Goal: Task Accomplishment & Management: Manage account settings

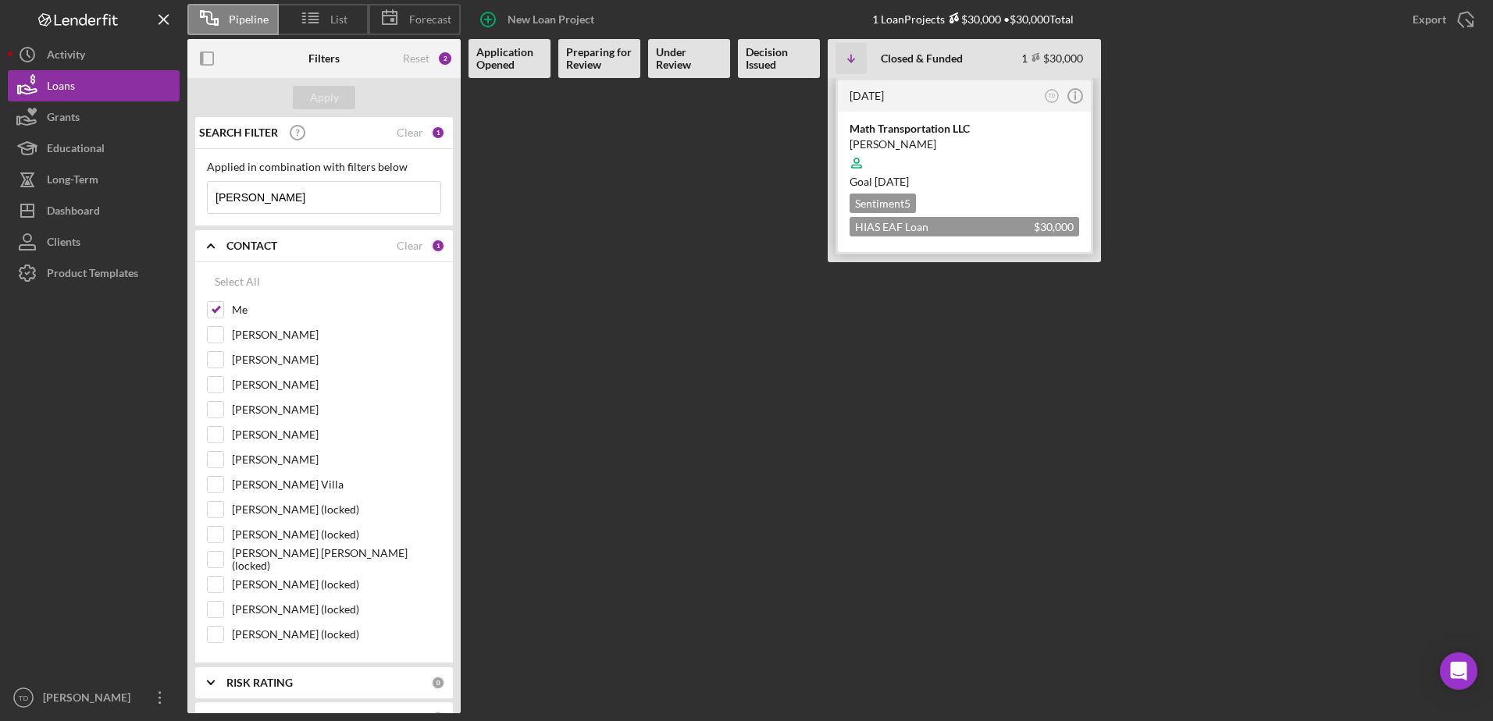
type input "[PERSON_NAME]"
click at [864, 144] on div "[PERSON_NAME]" at bounding box center [964, 145] width 230 height 16
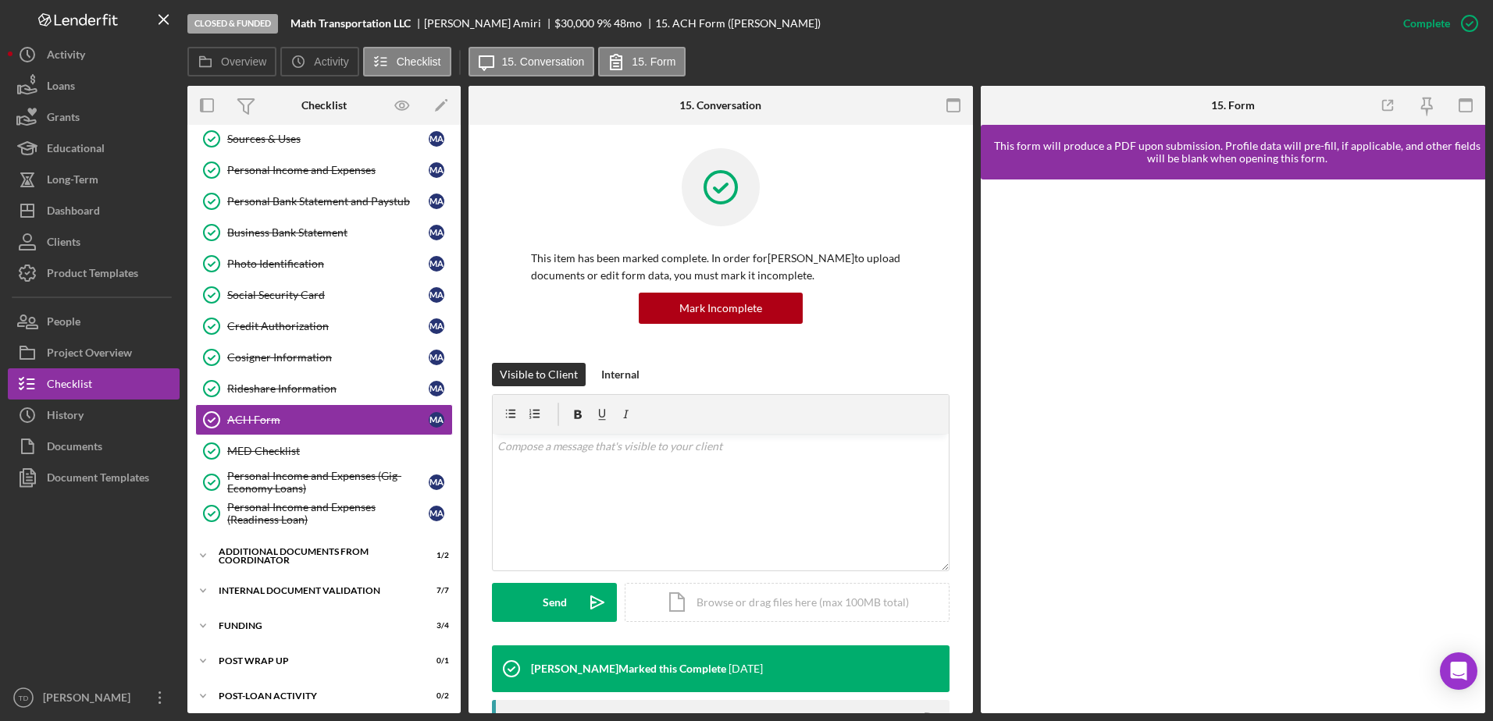
scroll to position [240, 0]
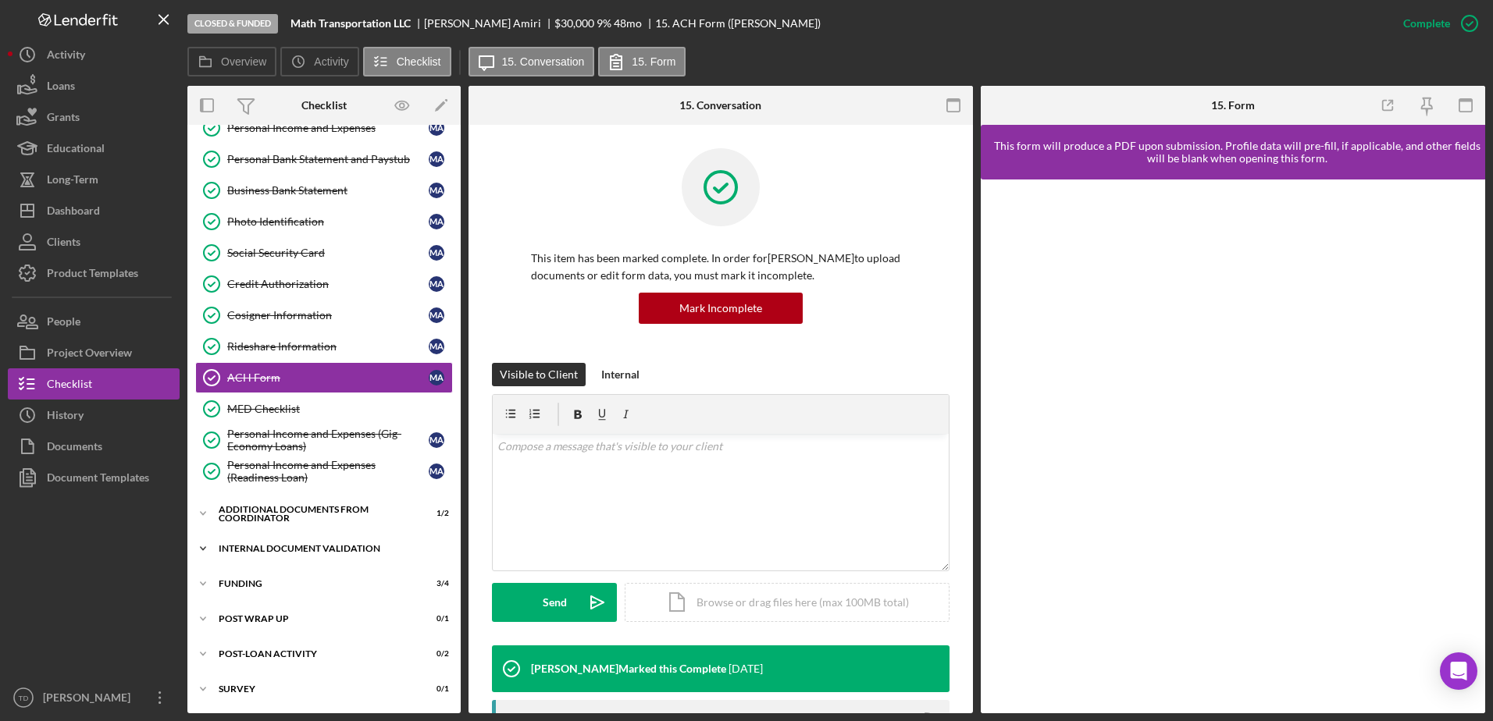
click at [262, 545] on div "Internal Document Validation" at bounding box center [330, 548] width 222 height 9
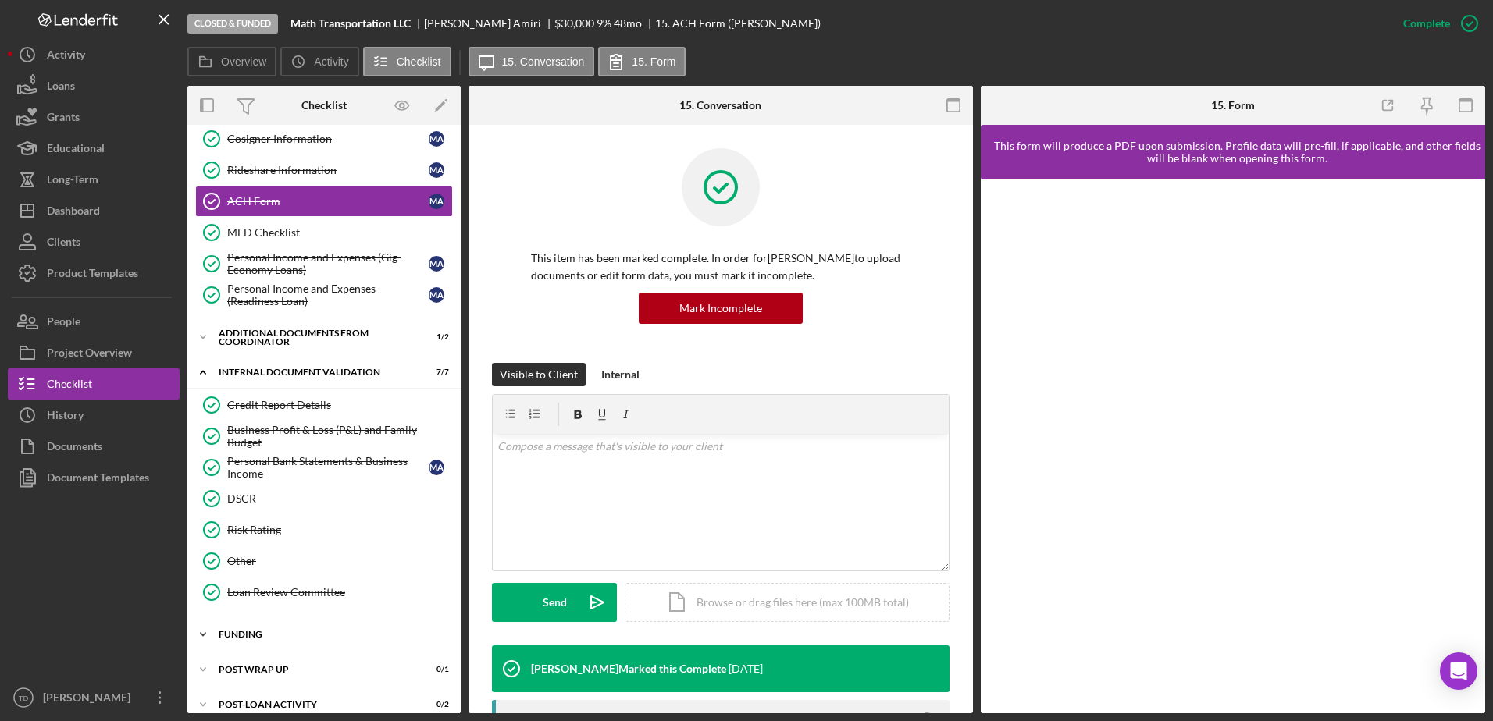
click at [249, 643] on div "Icon/Expander Funding 3 / 4" at bounding box center [323, 634] width 273 height 31
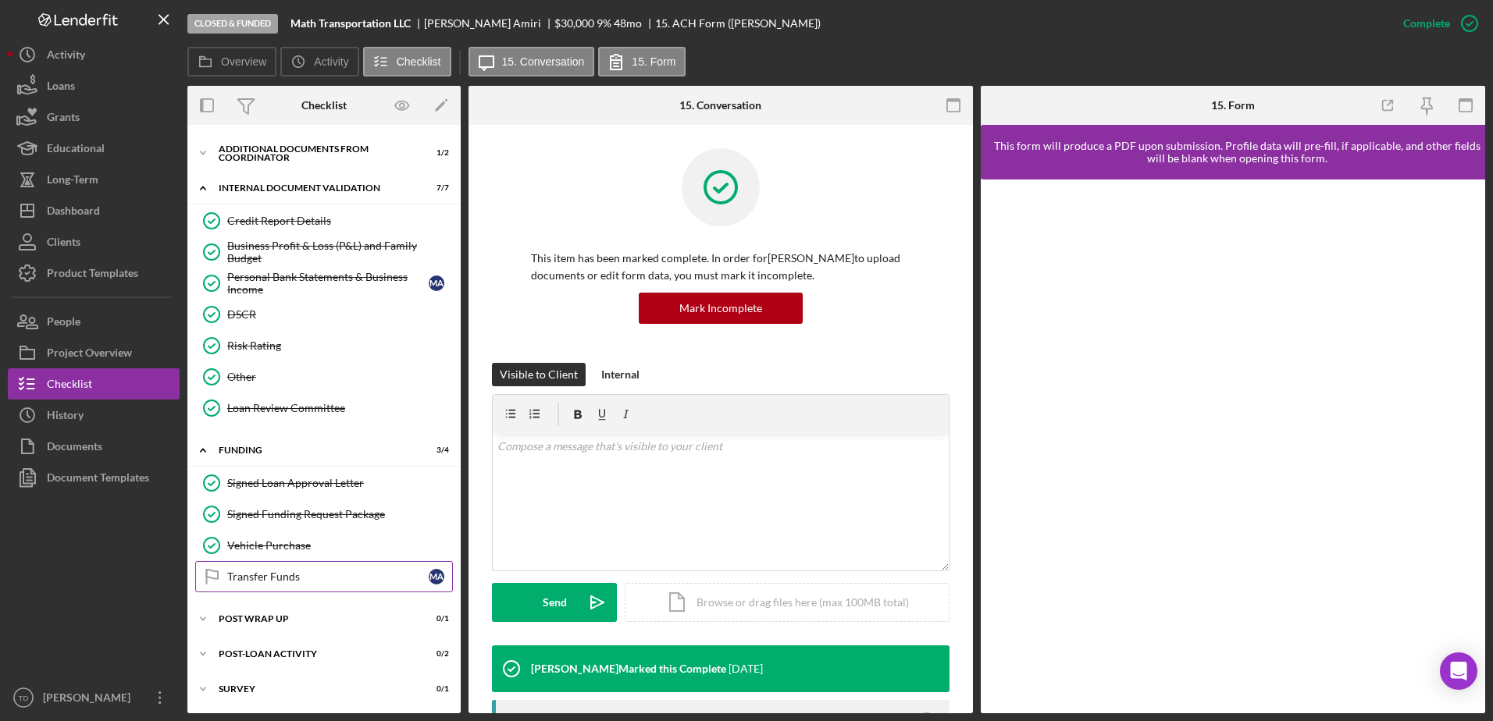
click at [294, 579] on div "Transfer Funds" at bounding box center [327, 577] width 201 height 12
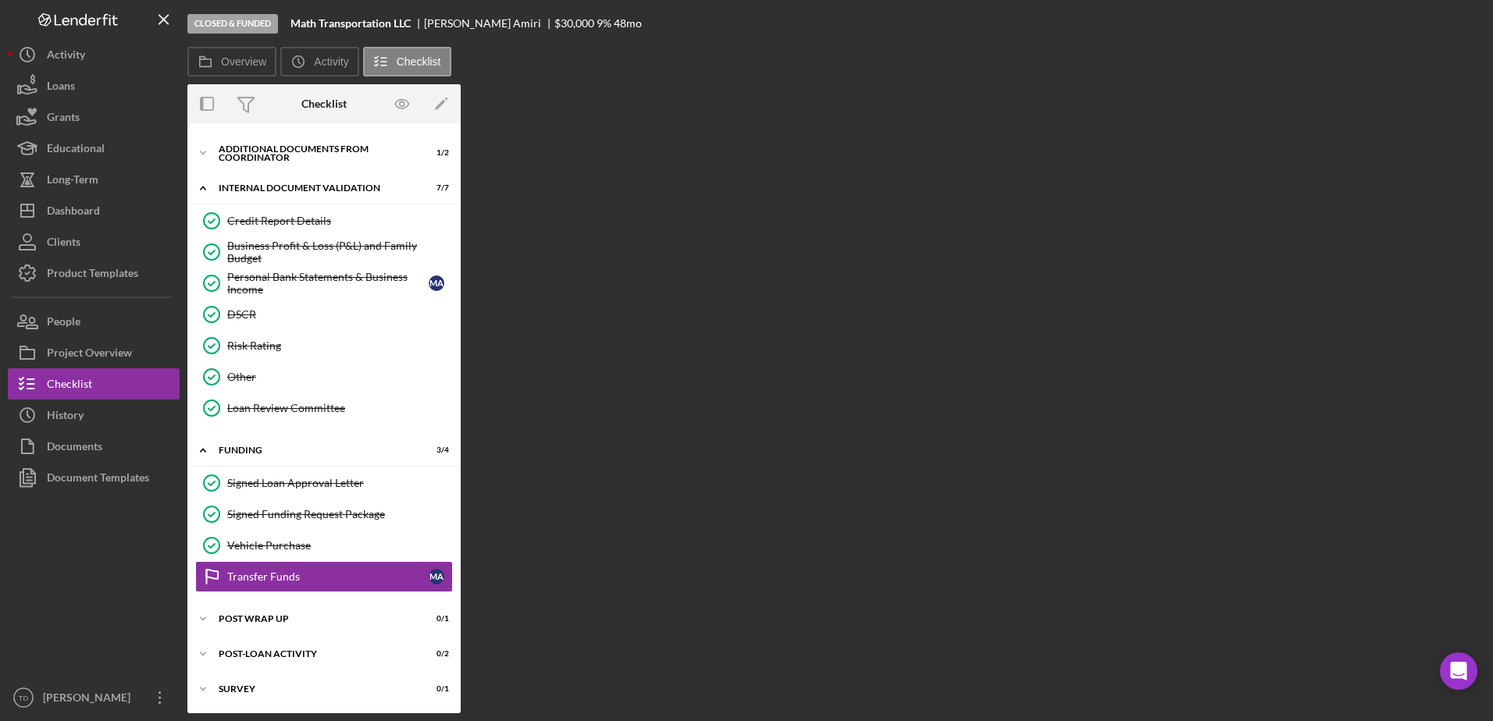
scroll to position [600, 0]
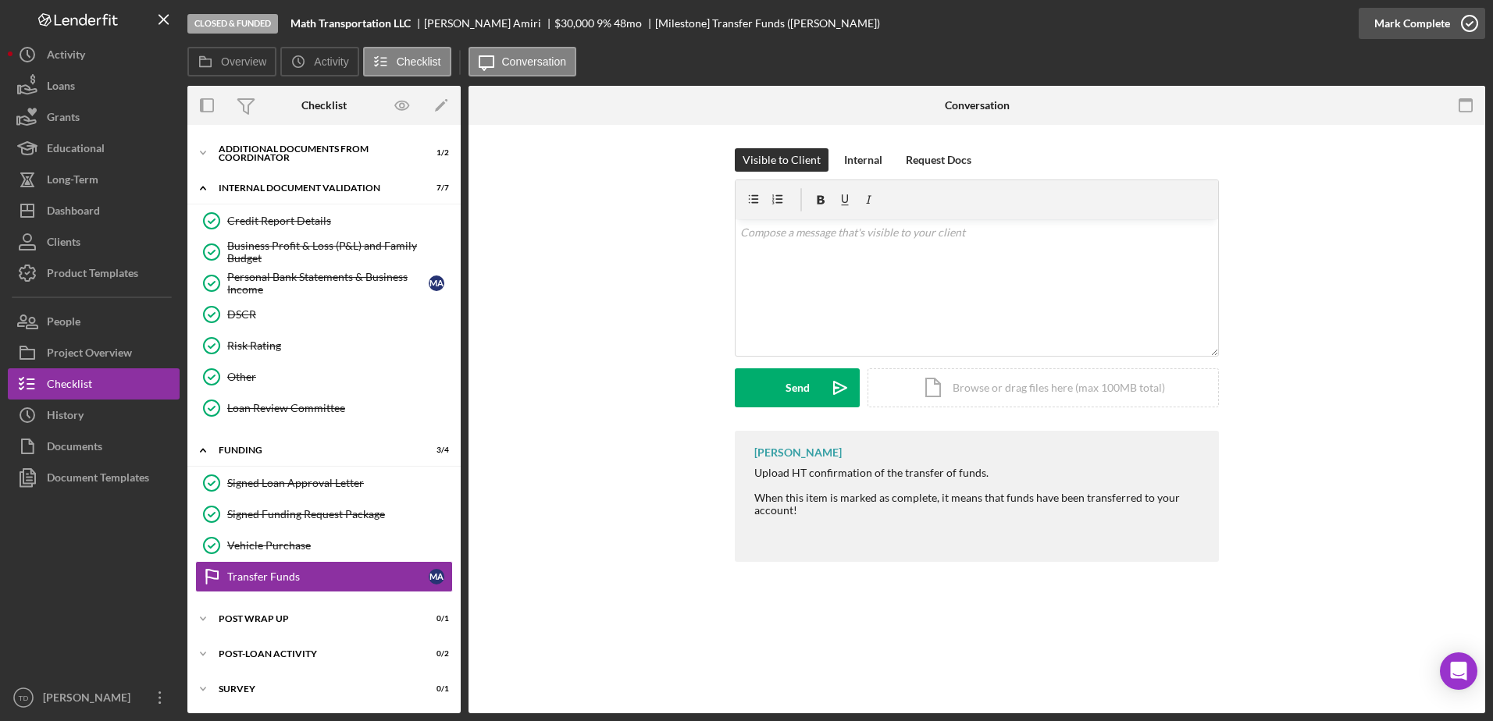
click at [1461, 21] on icon "button" at bounding box center [1469, 23] width 39 height 39
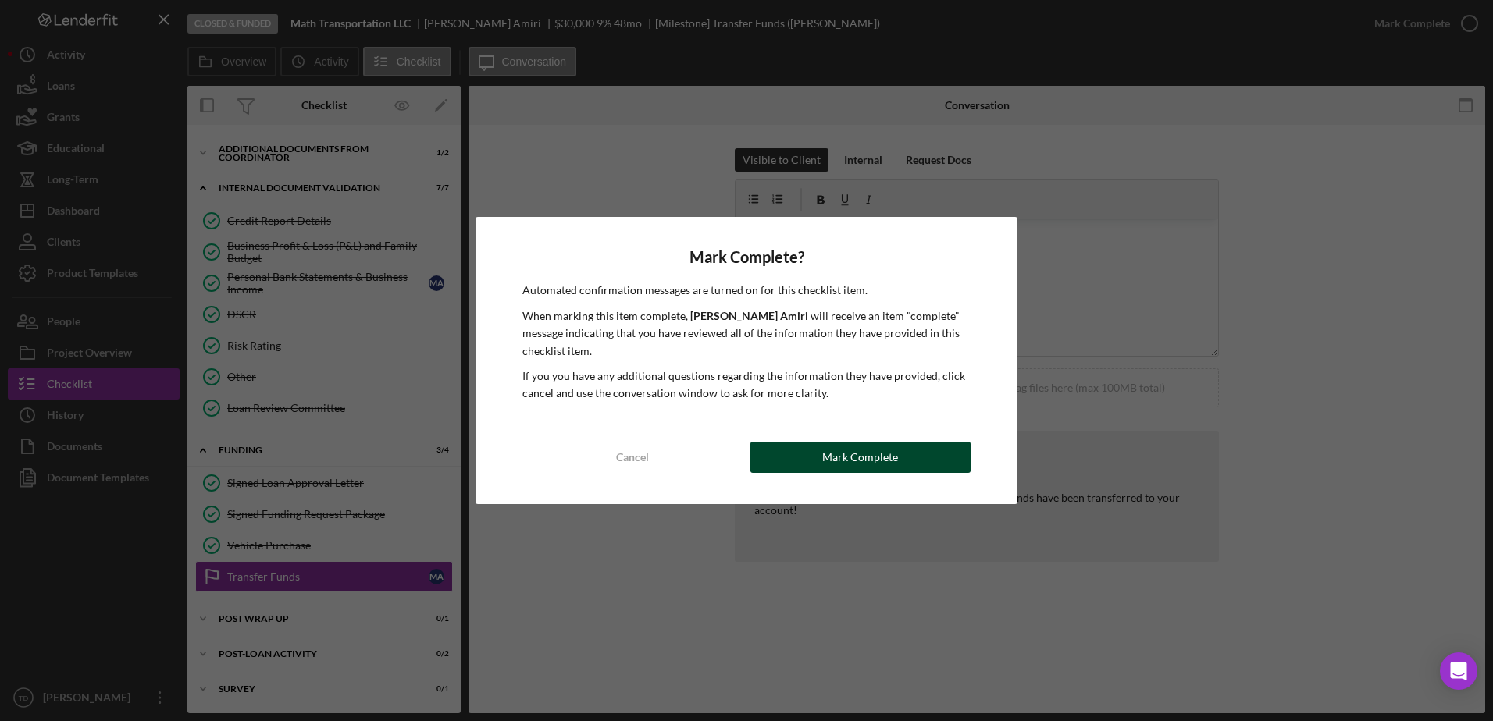
click at [865, 468] on div "Mark Complete" at bounding box center [860, 457] width 76 height 31
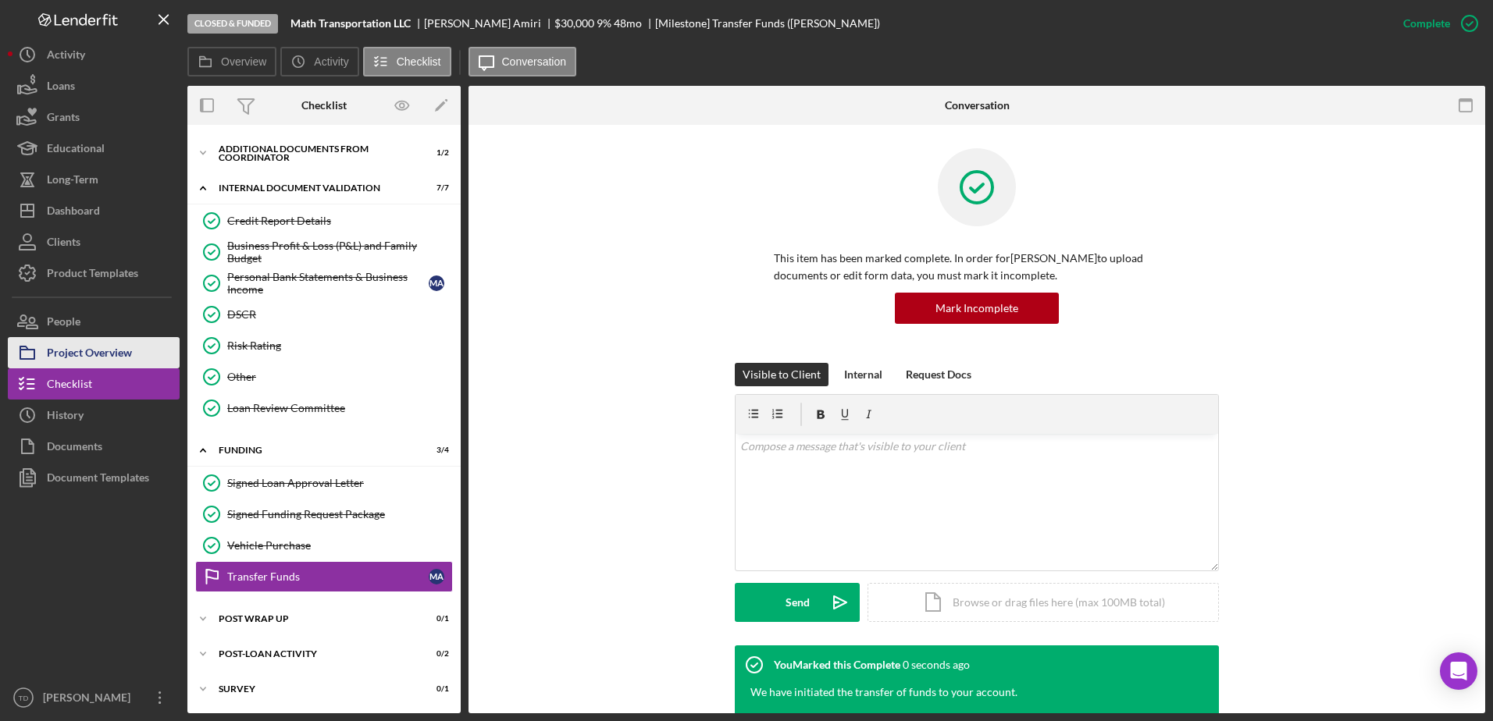
click at [125, 354] on div "Project Overview" at bounding box center [89, 354] width 85 height 35
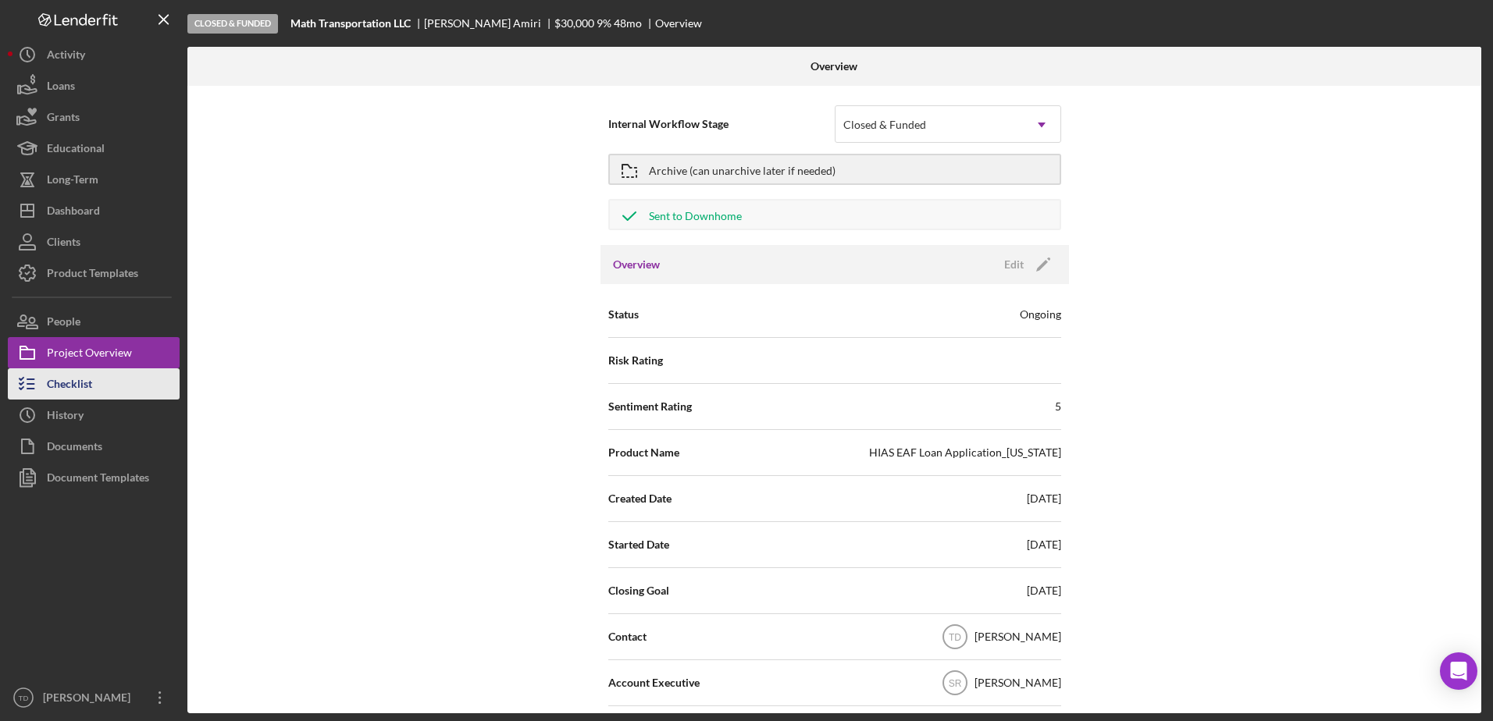
click at [109, 374] on button "Checklist" at bounding box center [94, 383] width 172 height 31
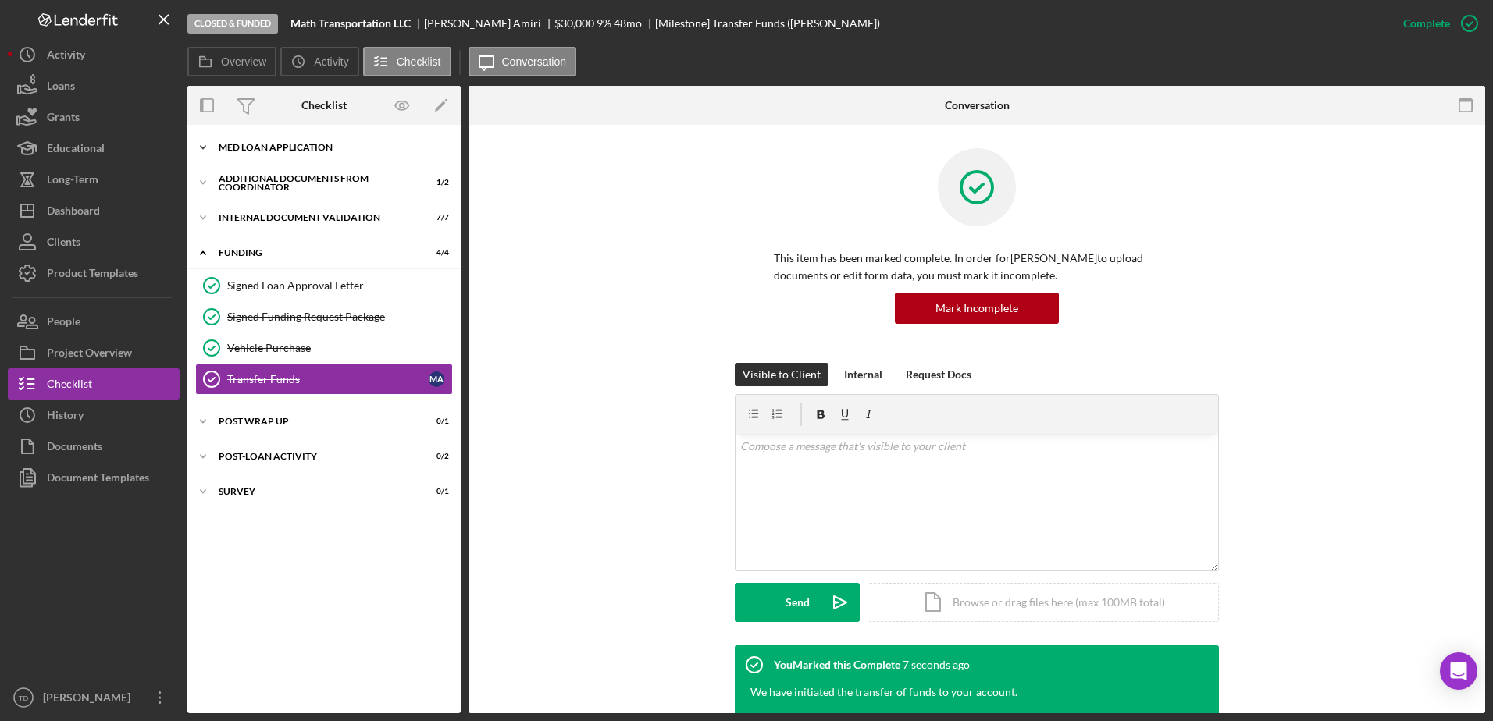
click at [319, 155] on div "Icon/Expander MED Loan Application 18 / 18" at bounding box center [323, 147] width 273 height 31
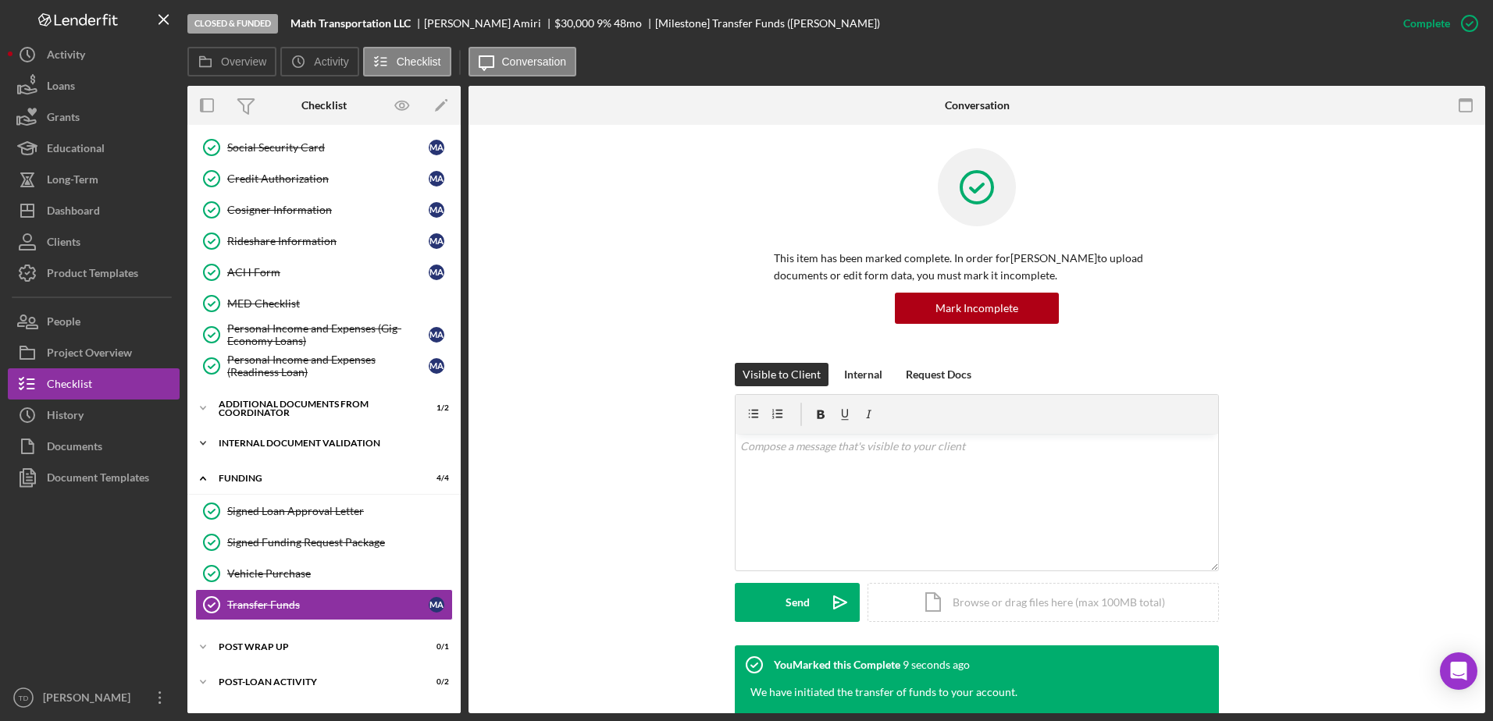
scroll to position [346, 0]
click at [287, 308] on div "MED Checklist" at bounding box center [339, 303] width 225 height 12
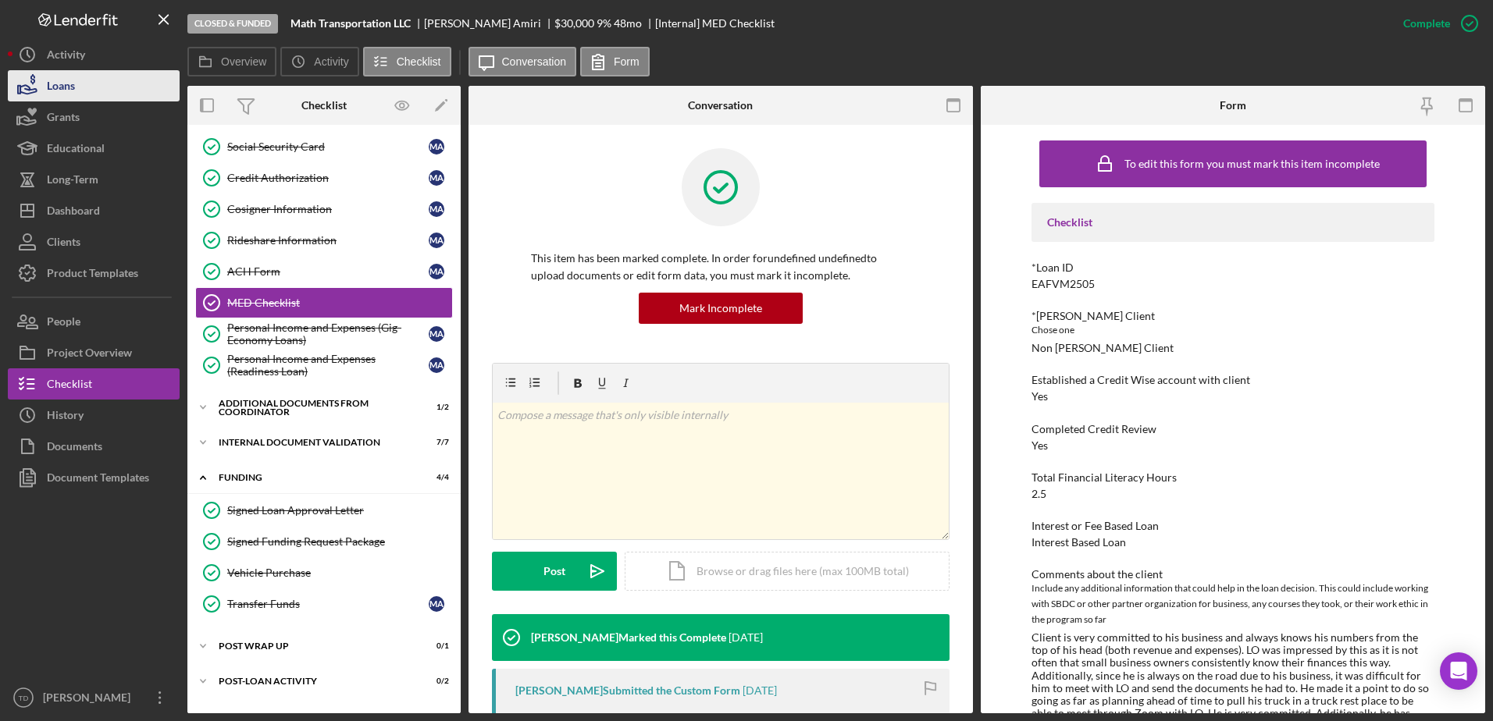
click at [52, 78] on div "Loans" at bounding box center [61, 87] width 28 height 35
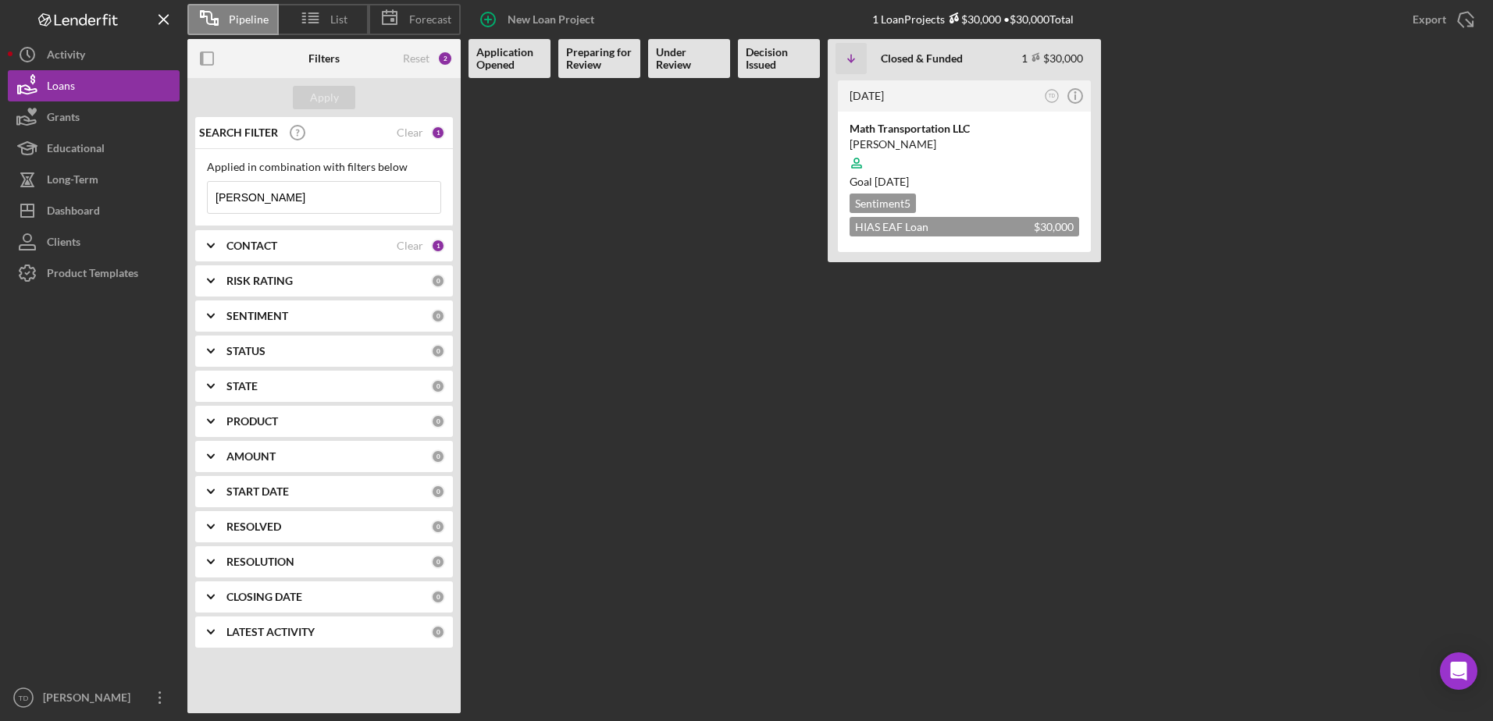
drag, startPoint x: 259, startPoint y: 194, endPoint x: 190, endPoint y: 194, distance: 69.5
click at [190, 194] on div "SEARCH FILTER Clear 1 Applied in combination with filters below hassan Icon/Men…" at bounding box center [323, 388] width 273 height 543
click at [341, 91] on button "Apply" at bounding box center [324, 97] width 62 height 23
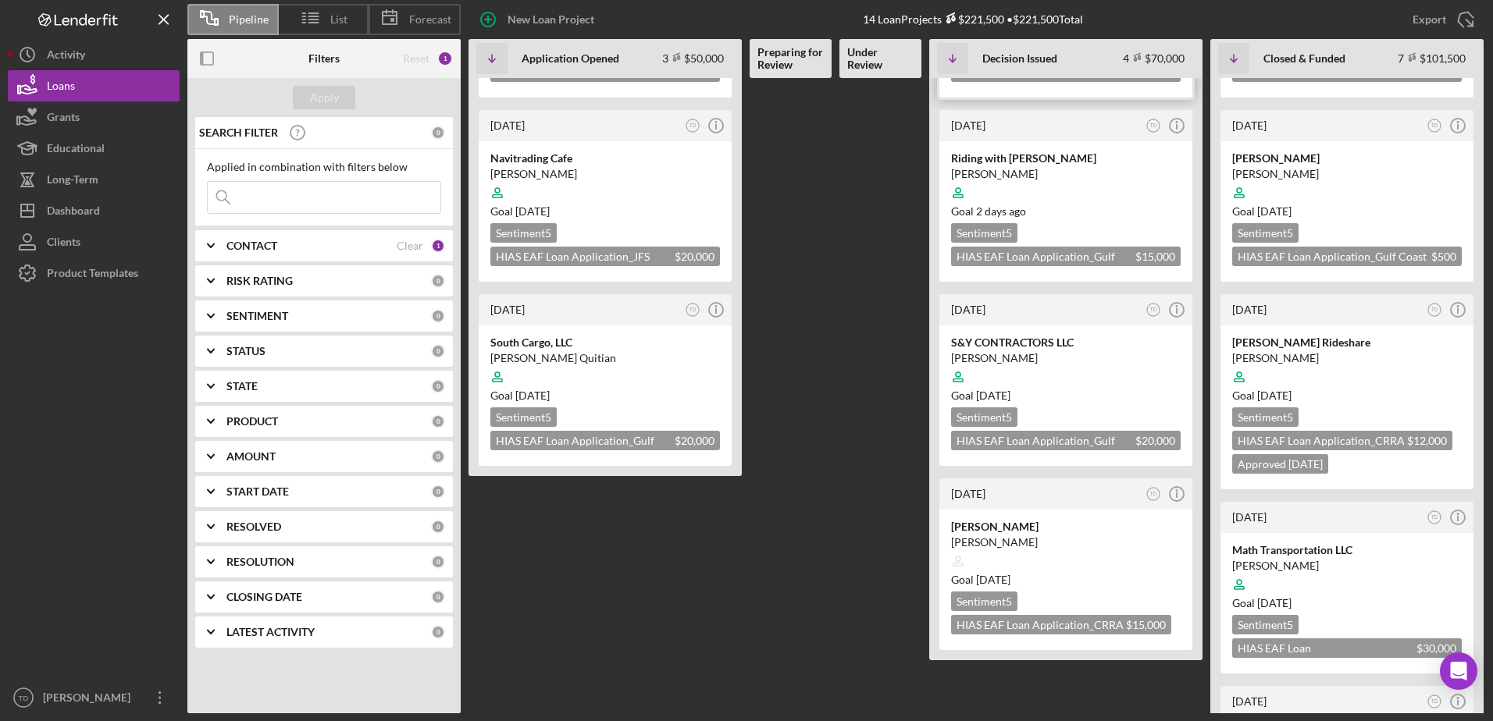
scroll to position [155, 0]
click at [1016, 355] on div "[PERSON_NAME]" at bounding box center [1066, 358] width 230 height 16
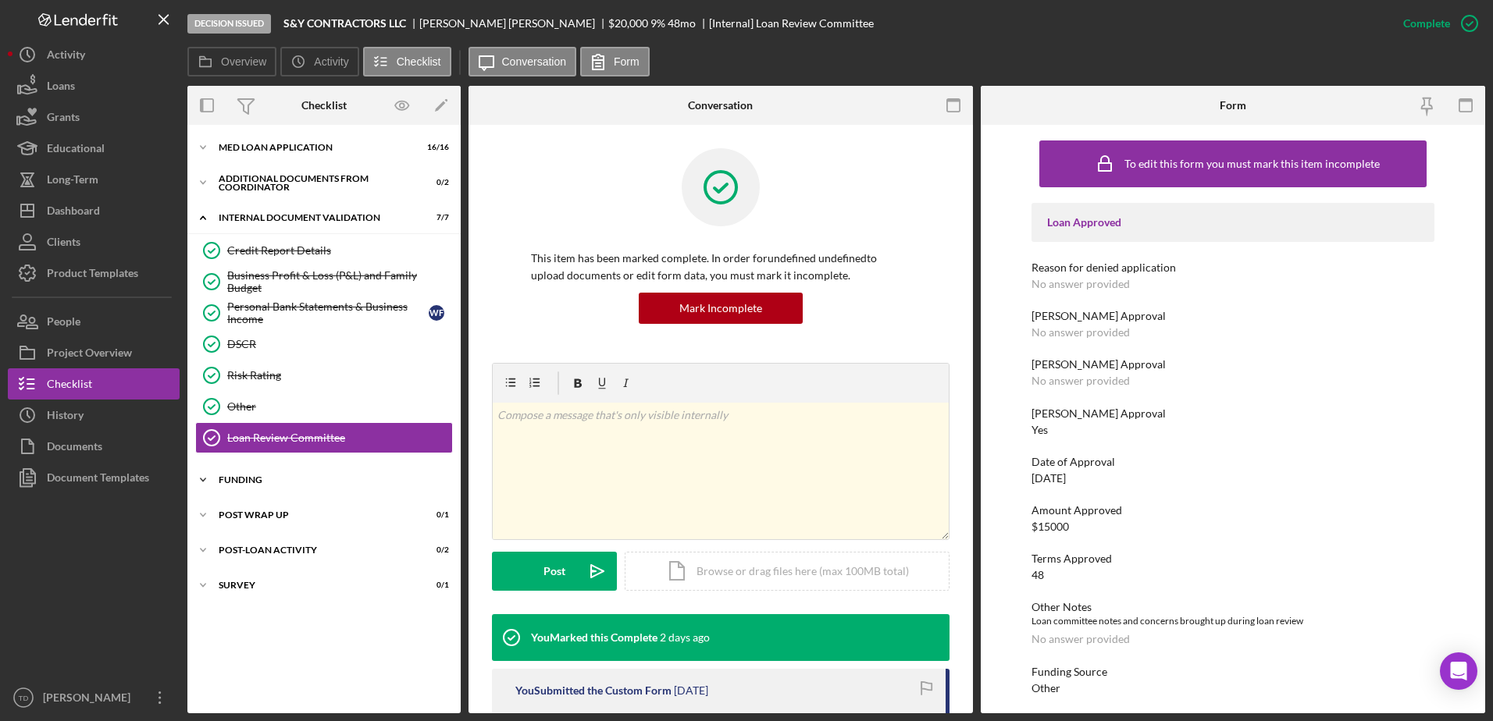
click at [259, 475] on div "Icon/Expander Funding 3 / 4" at bounding box center [323, 480] width 273 height 31
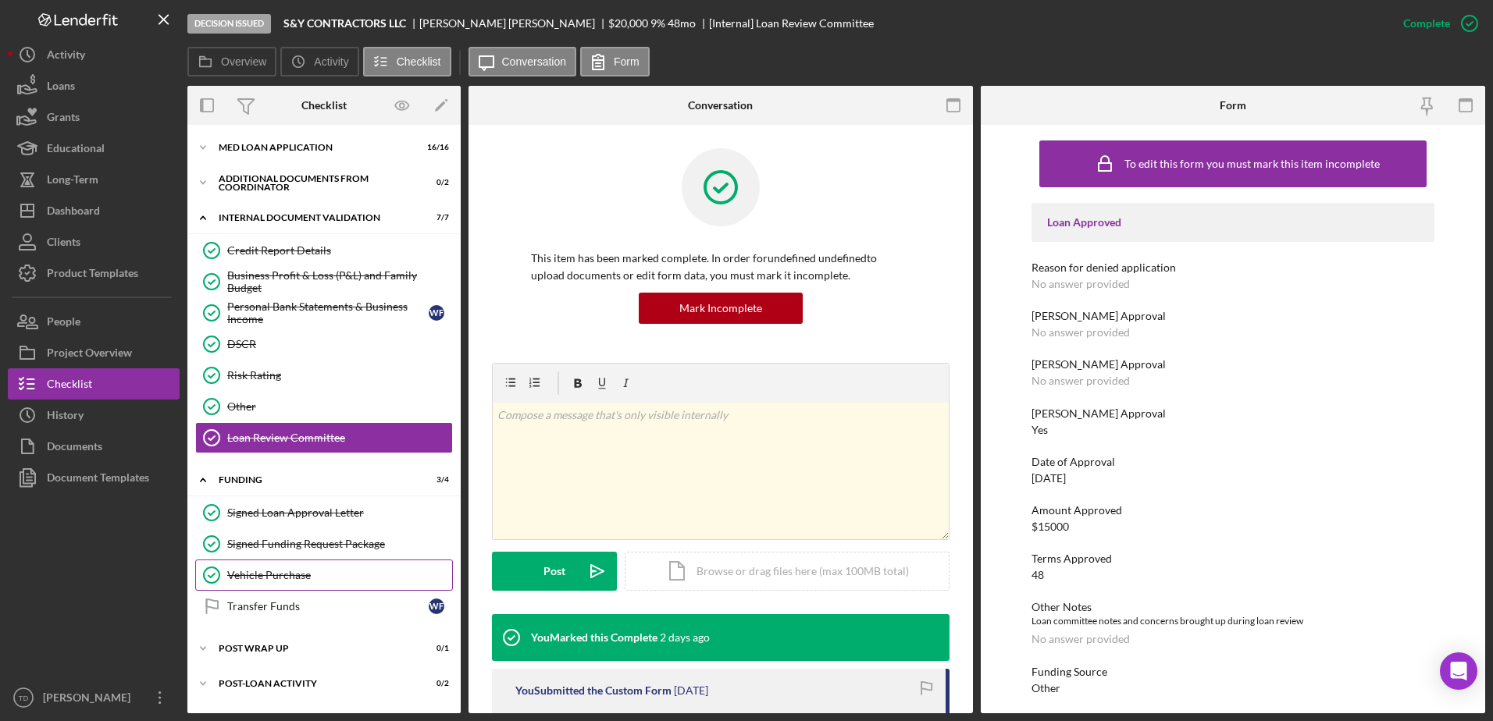
drag, startPoint x: 319, startPoint y: 574, endPoint x: 289, endPoint y: 603, distance: 42.5
click at [289, 603] on div "Transfer Funds" at bounding box center [327, 606] width 201 height 12
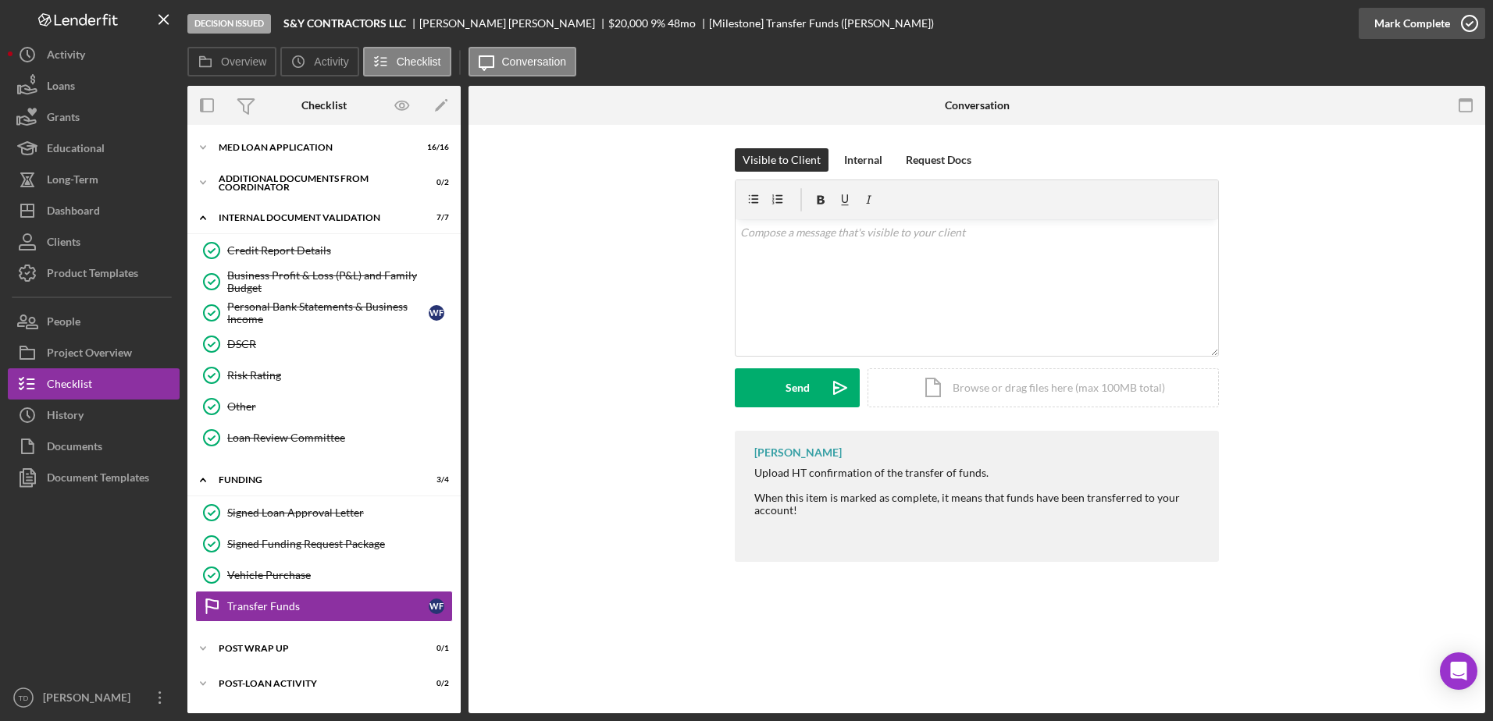
click at [1469, 19] on icon "button" at bounding box center [1469, 23] width 39 height 39
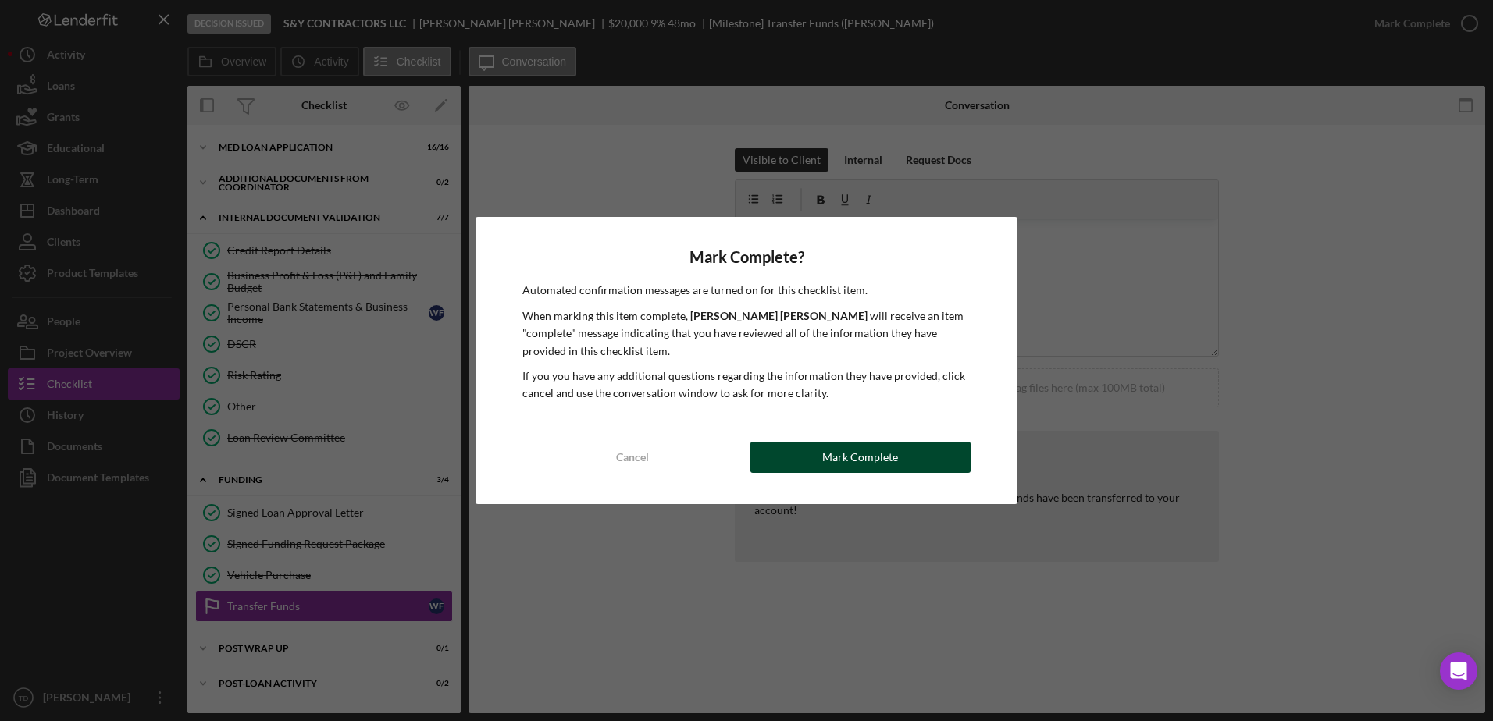
click at [856, 462] on div "Mark Complete" at bounding box center [860, 457] width 76 height 31
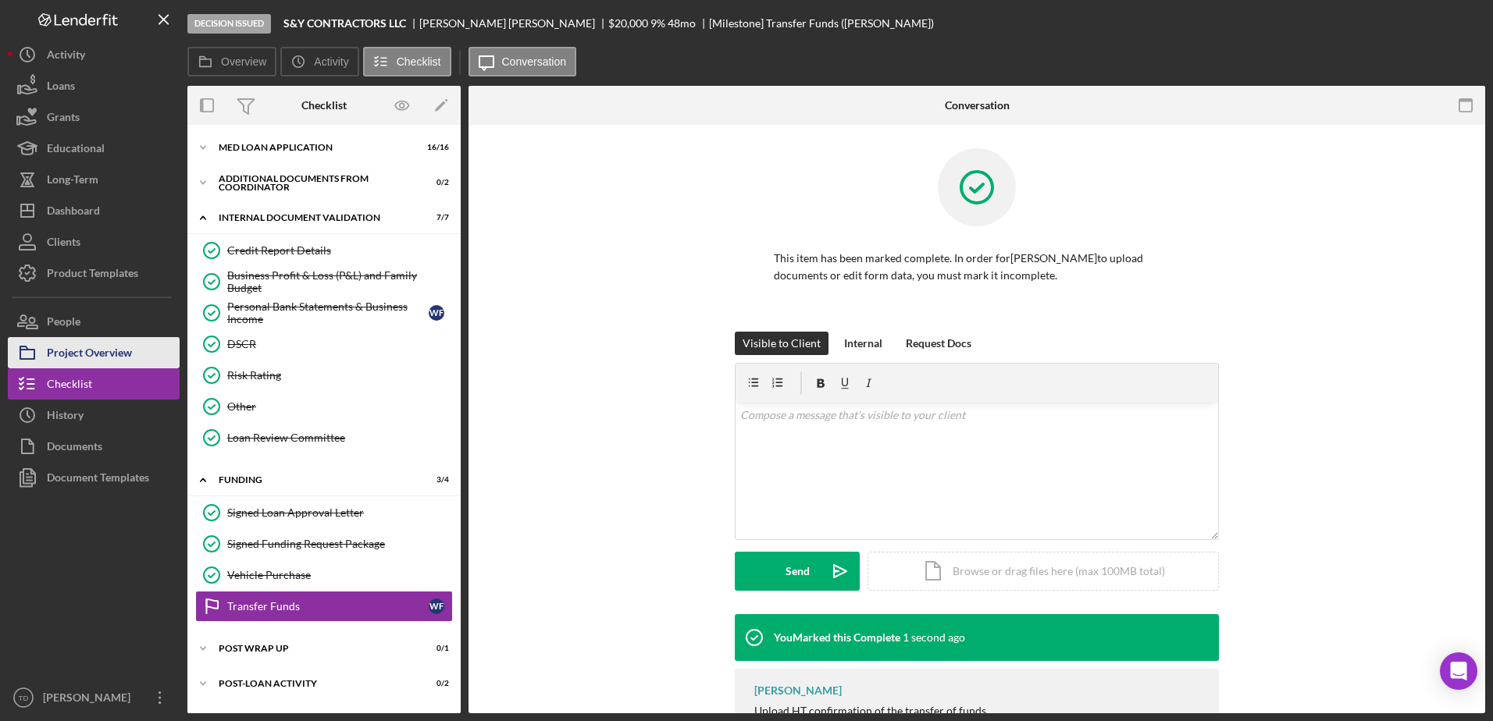
click at [122, 341] on div "Project Overview" at bounding box center [89, 354] width 85 height 35
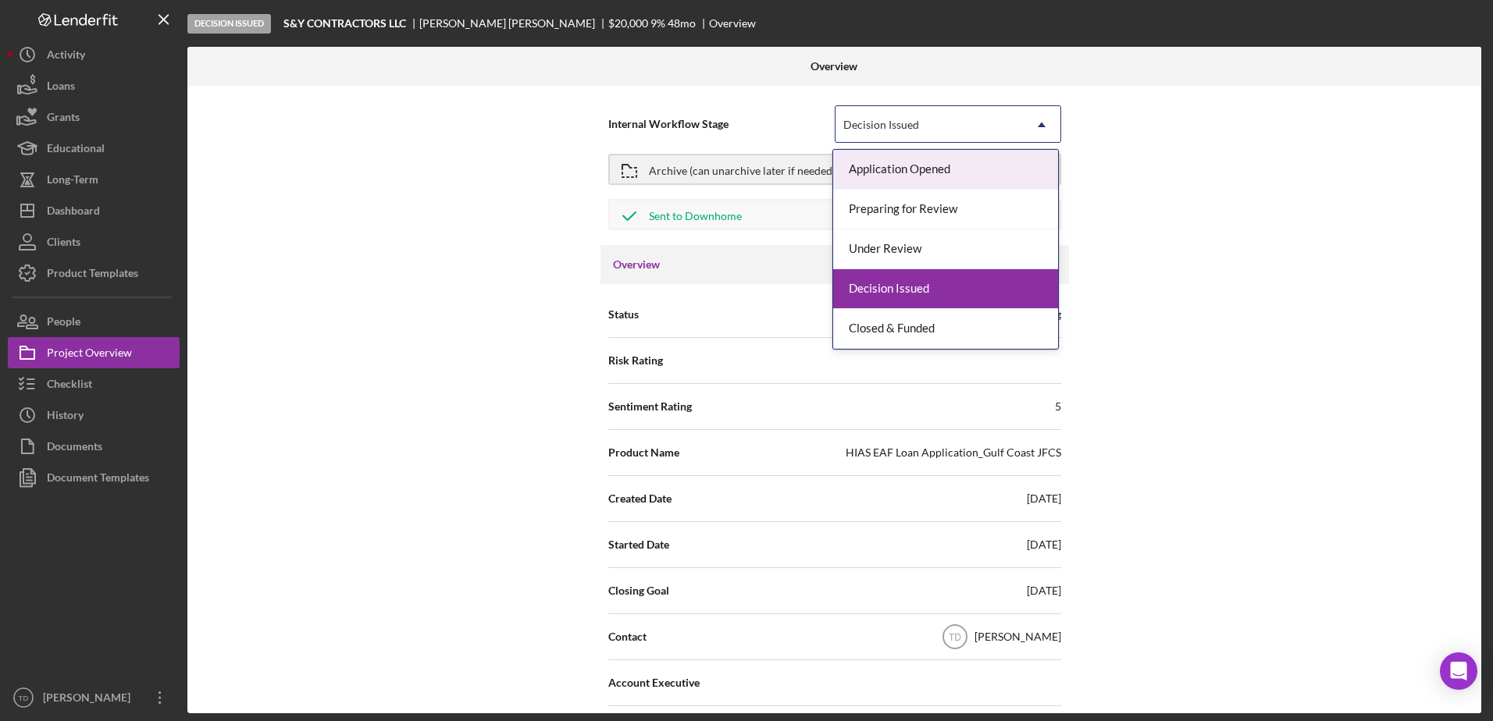
click at [878, 112] on div "Decision Issued" at bounding box center [928, 125] width 187 height 36
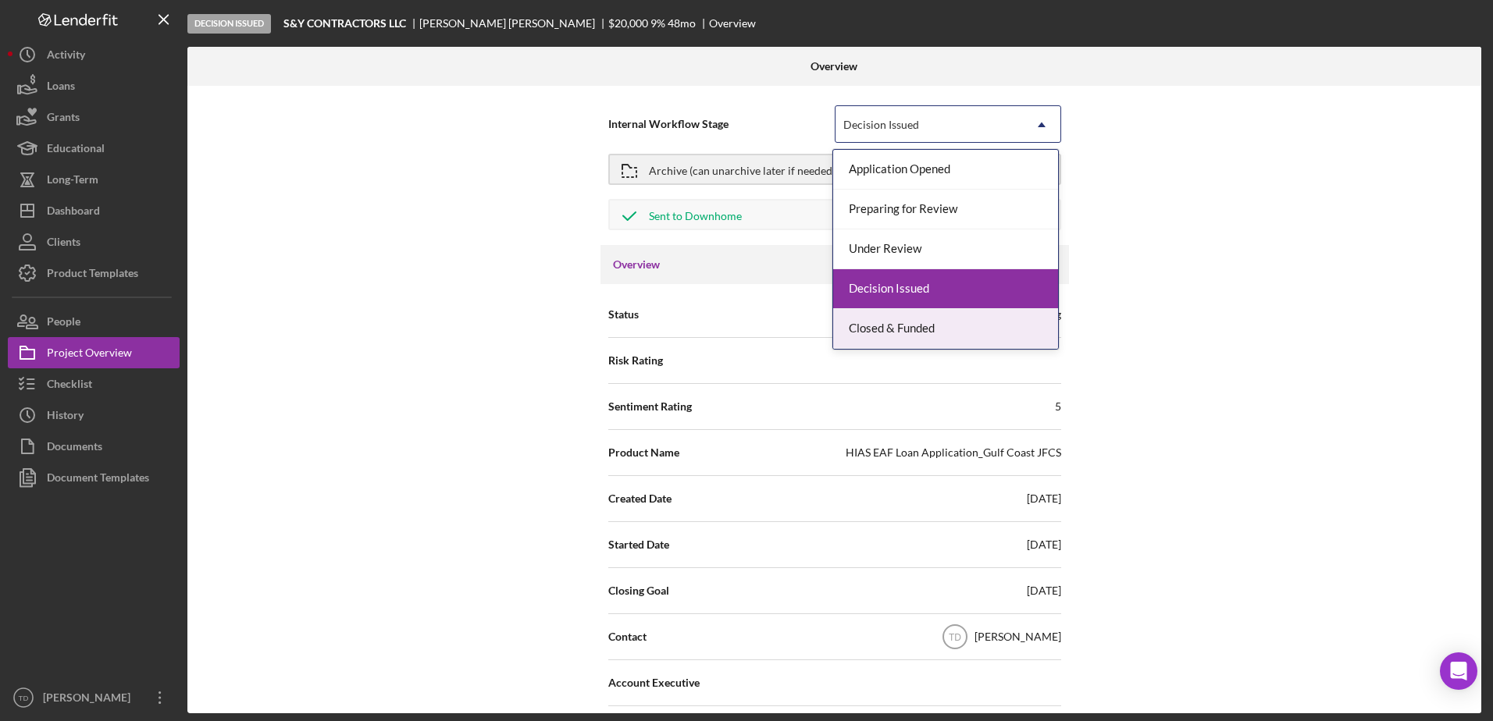
click at [885, 330] on div "Closed & Funded" at bounding box center [945, 329] width 225 height 40
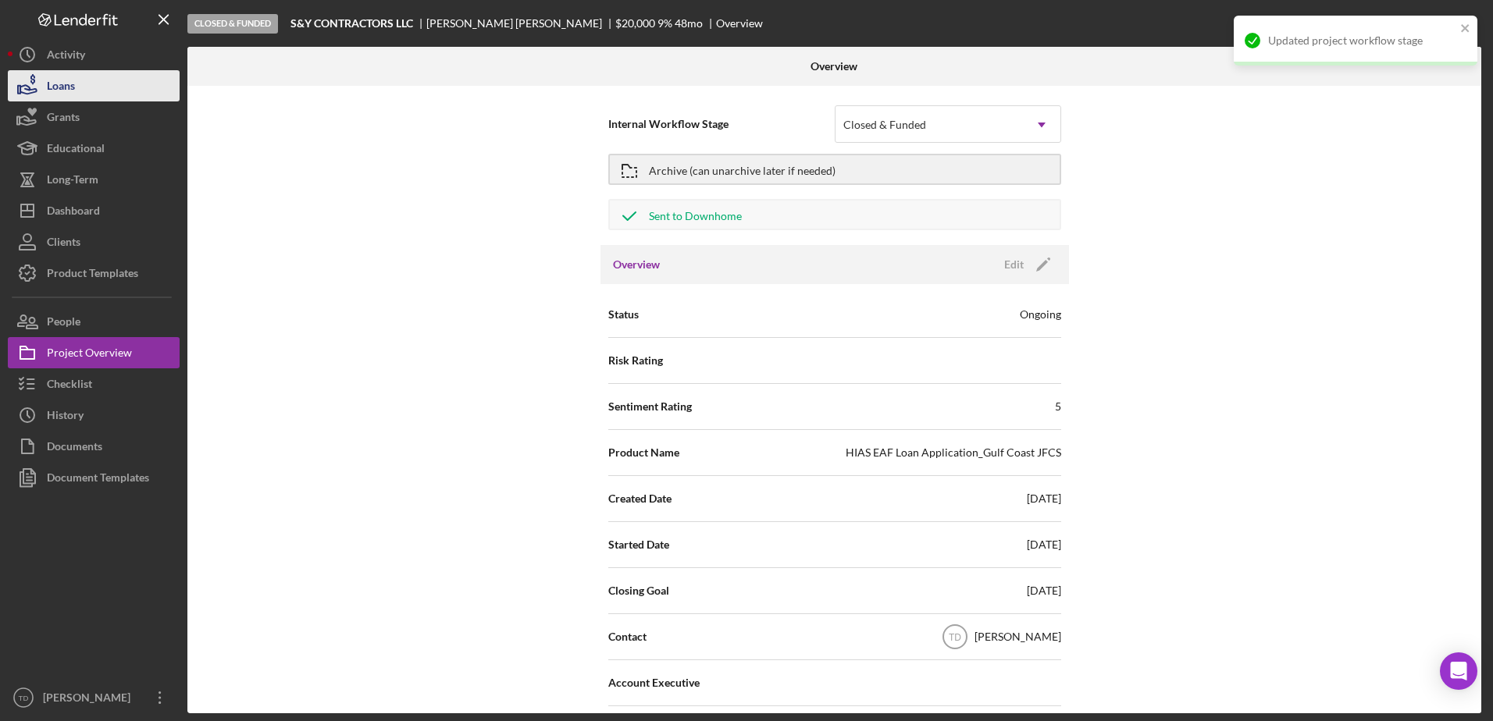
click at [90, 87] on button "Loans" at bounding box center [94, 85] width 172 height 31
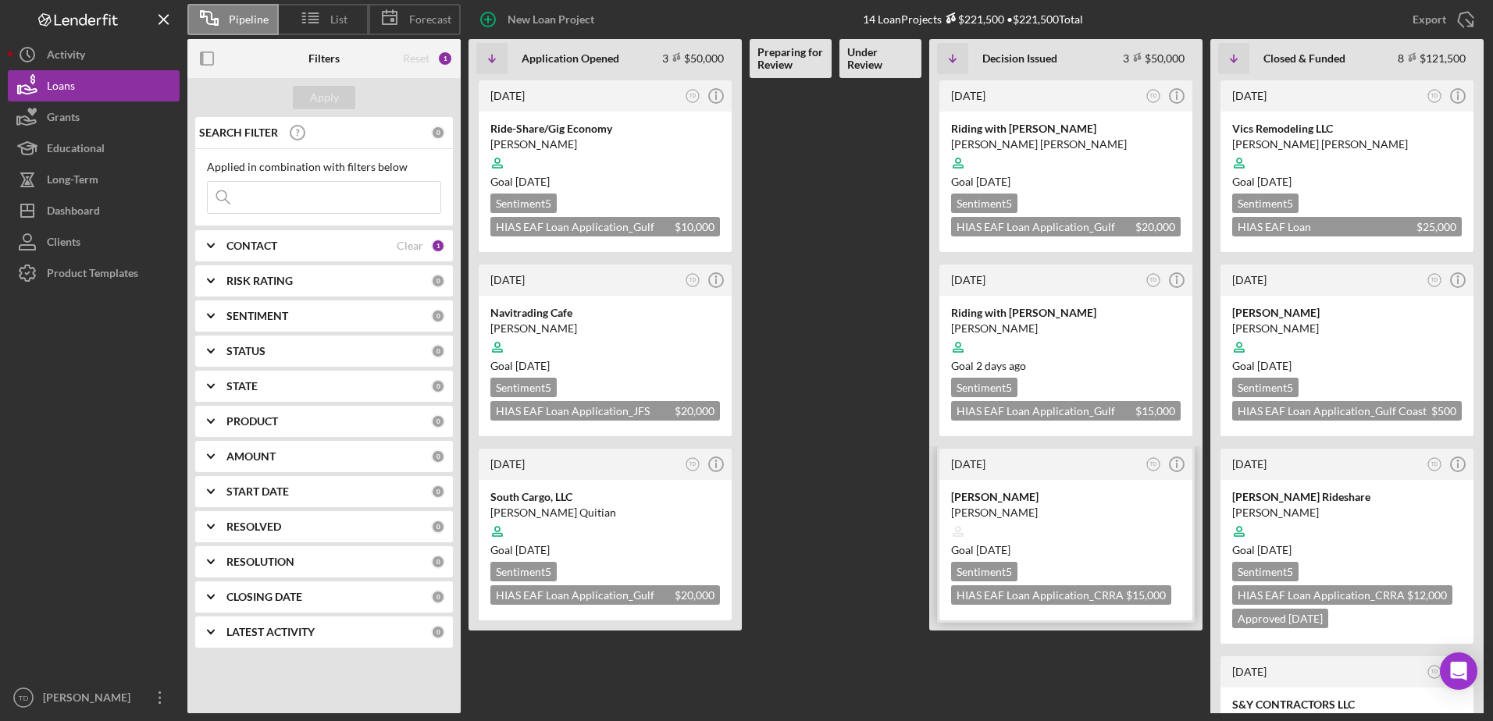
click at [1008, 505] on div "[PERSON_NAME]" at bounding box center [1066, 513] width 230 height 16
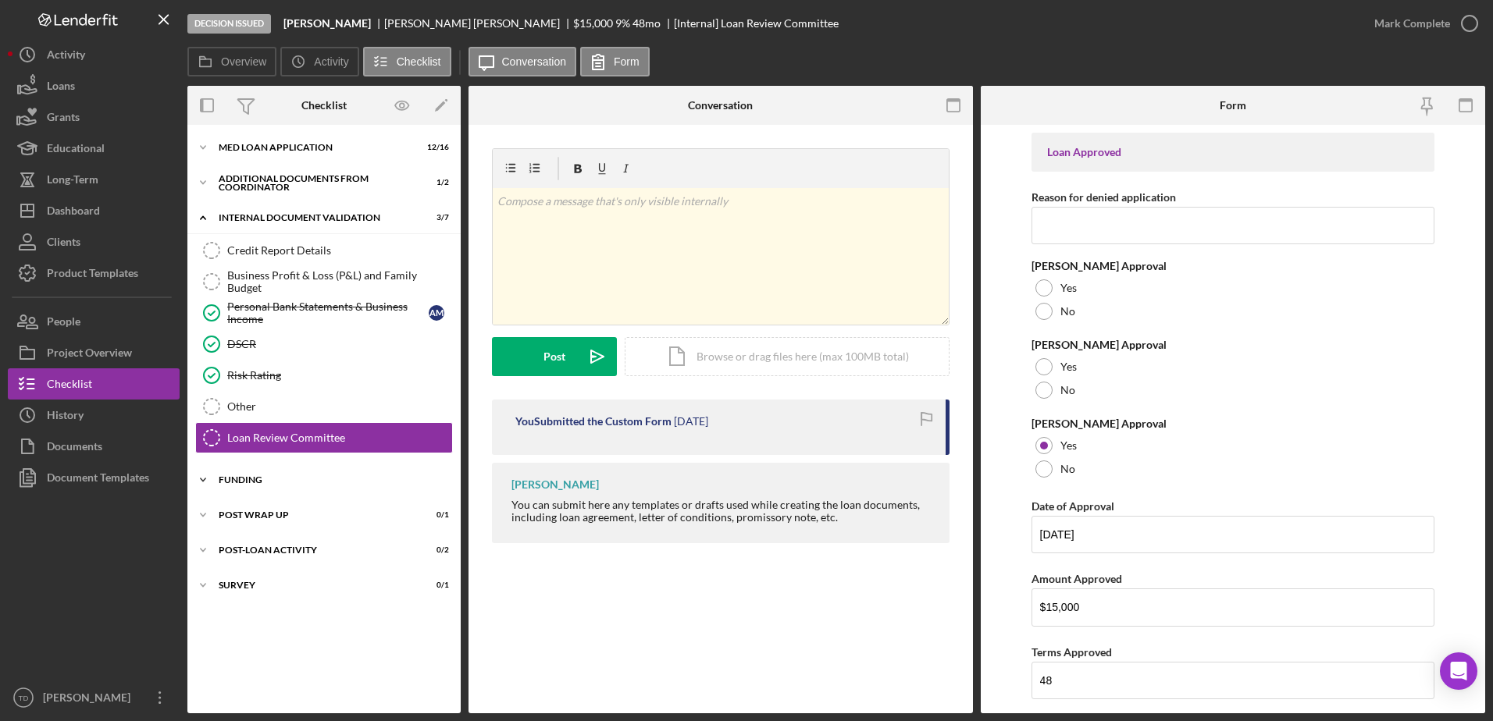
click at [261, 477] on div "Funding" at bounding box center [330, 479] width 222 height 9
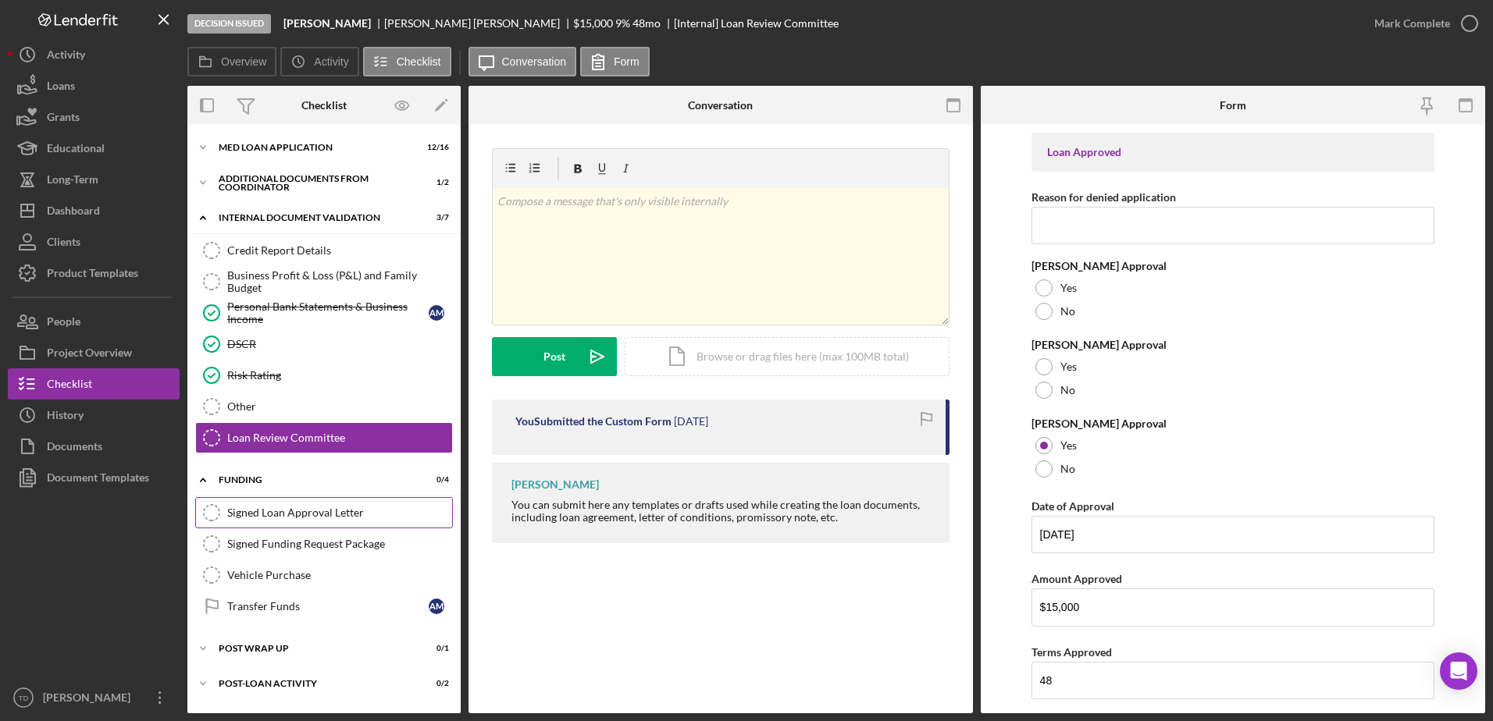
click at [344, 518] on div "Signed Loan Approval Letter" at bounding box center [339, 513] width 225 height 12
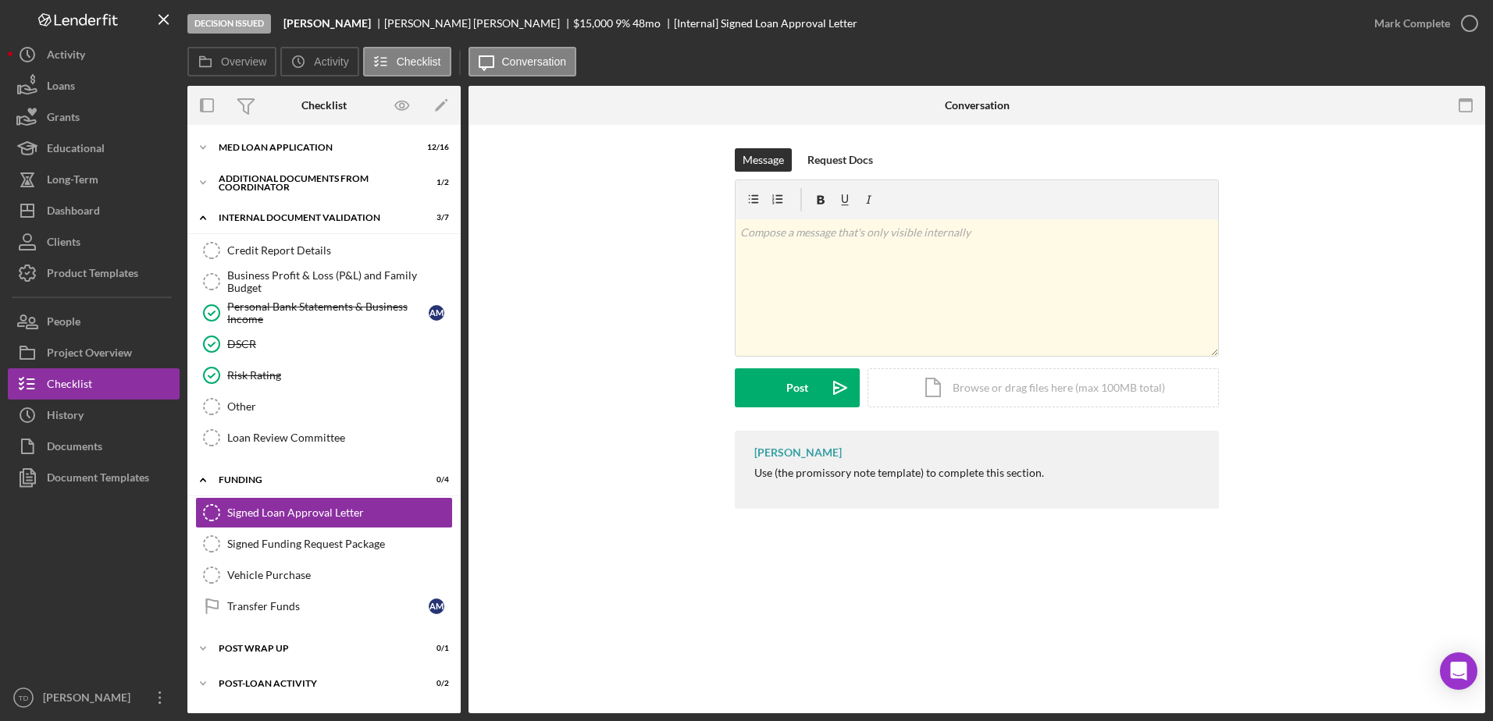
click at [949, 366] on form "v Color teal Color pink Remove color Add row above Add row below Add column bef…" at bounding box center [977, 294] width 484 height 228
click at [933, 392] on div "Icon/Document Browse or drag files here (max 100MB total) Tap to choose files o…" at bounding box center [1042, 387] width 351 height 39
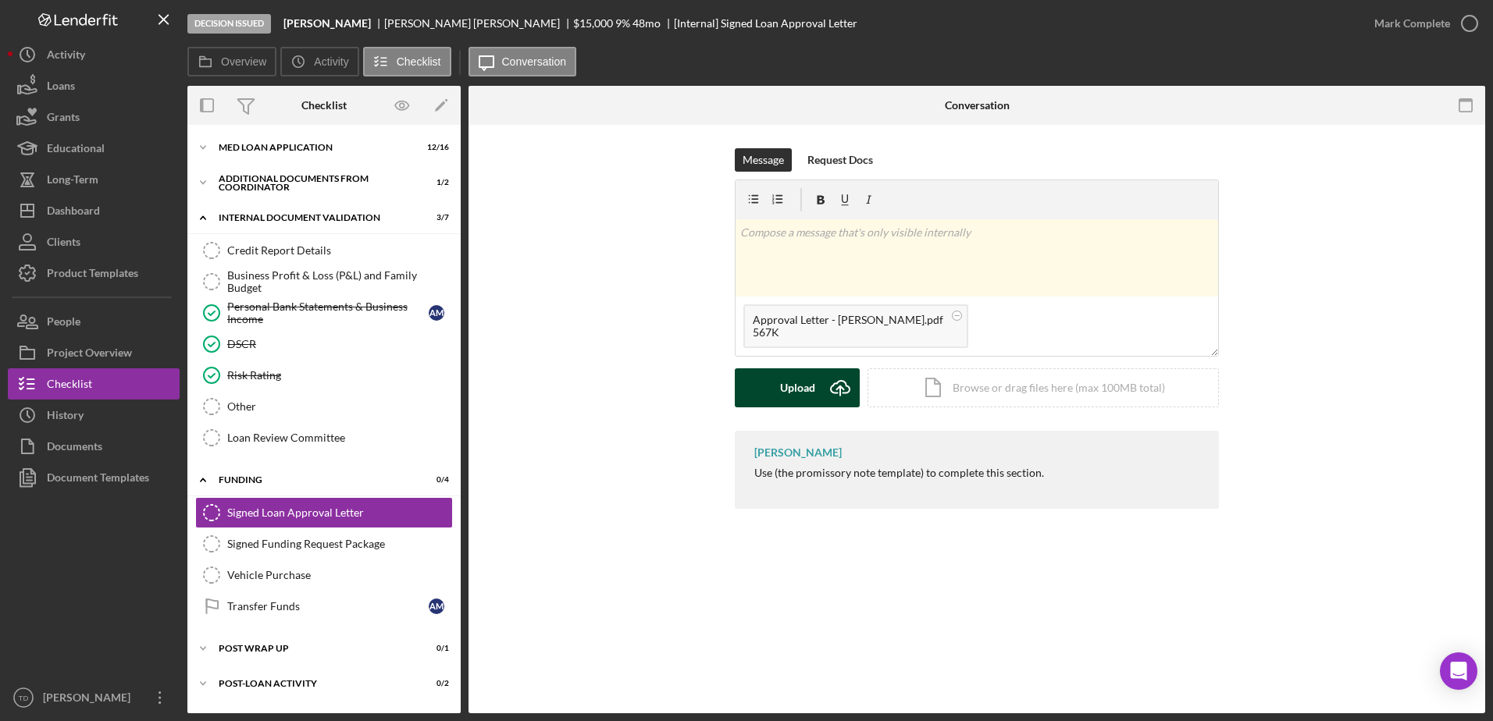
click at [817, 384] on button "Upload Icon/Upload" at bounding box center [797, 387] width 125 height 39
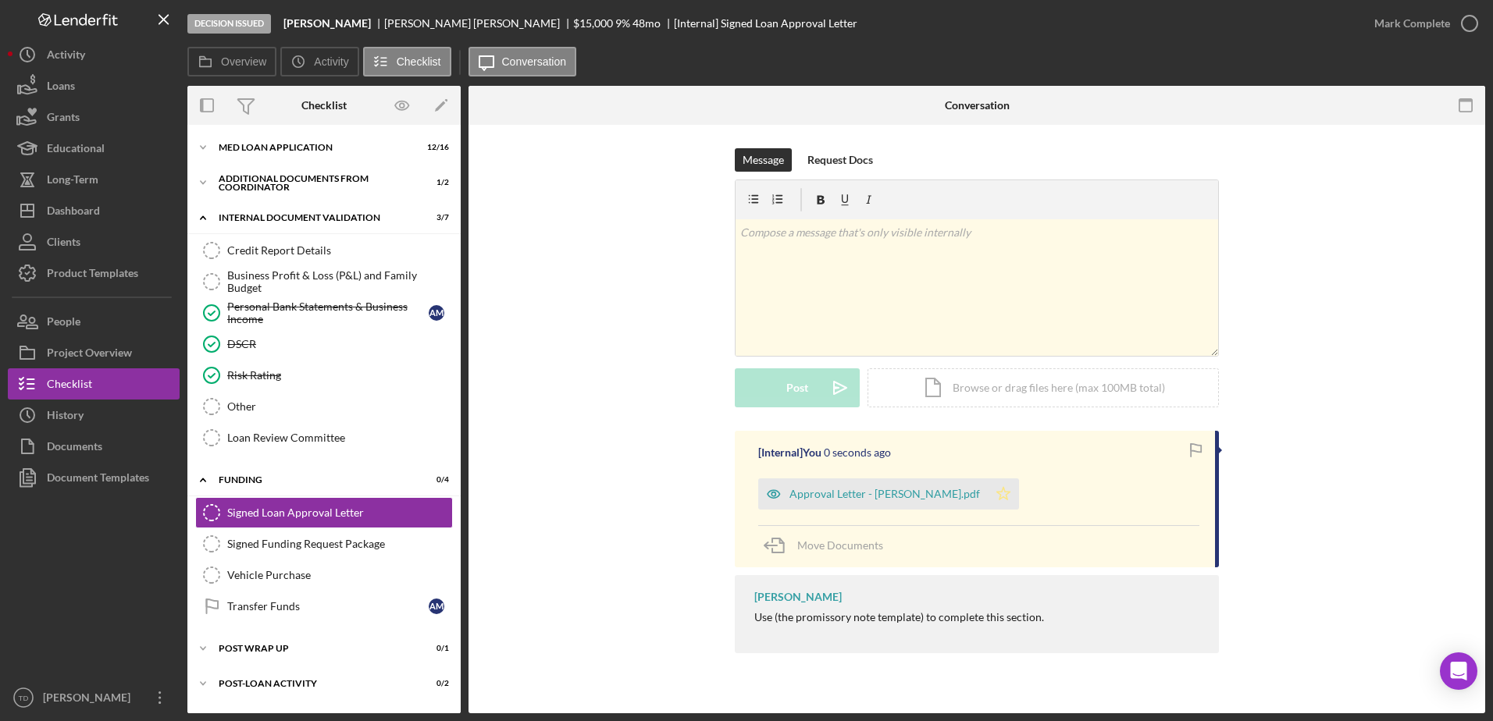
click at [988, 502] on icon "Icon/Star" at bounding box center [1003, 494] width 31 height 31
click at [885, 492] on div "Approval Letter - [PERSON_NAME].pdf" at bounding box center [884, 494] width 190 height 12
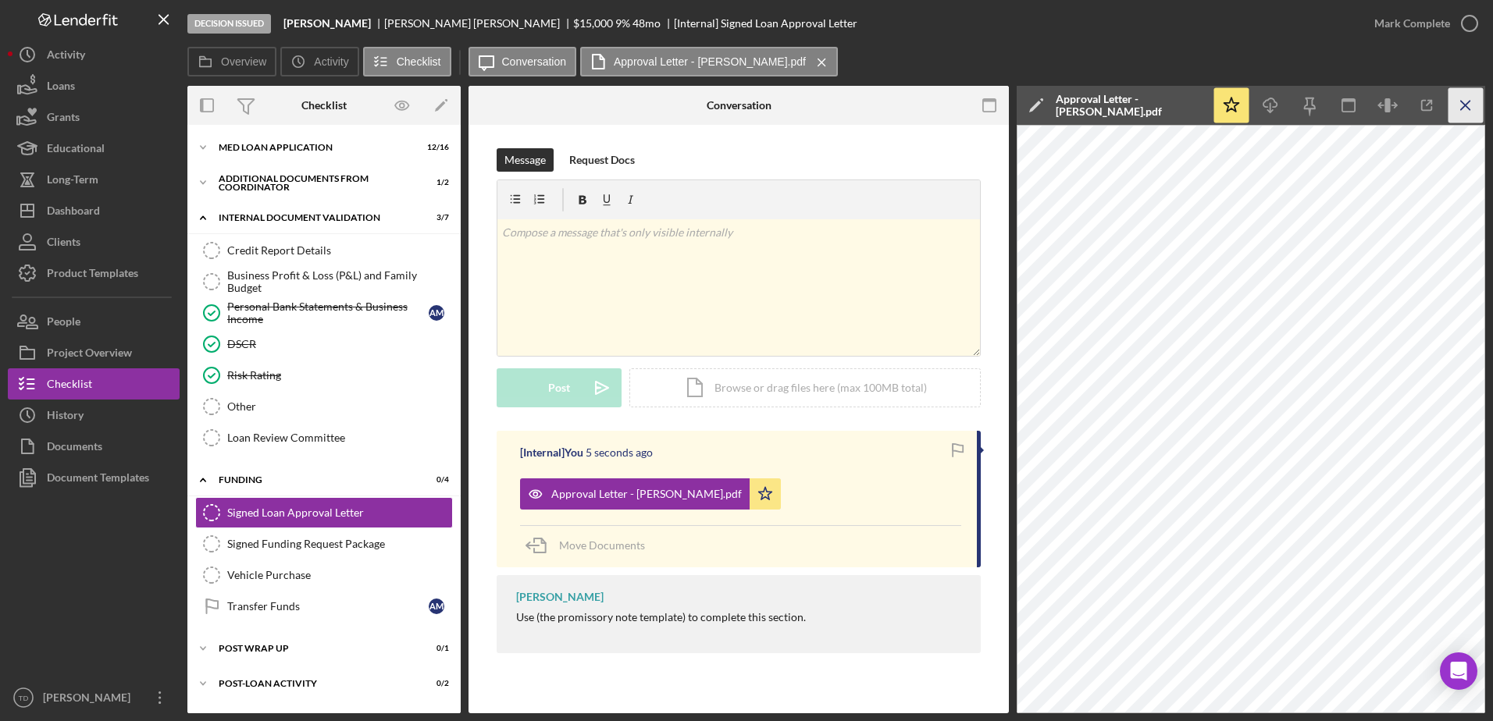
click at [1469, 111] on icon "Icon/Menu Close" at bounding box center [1465, 105] width 35 height 35
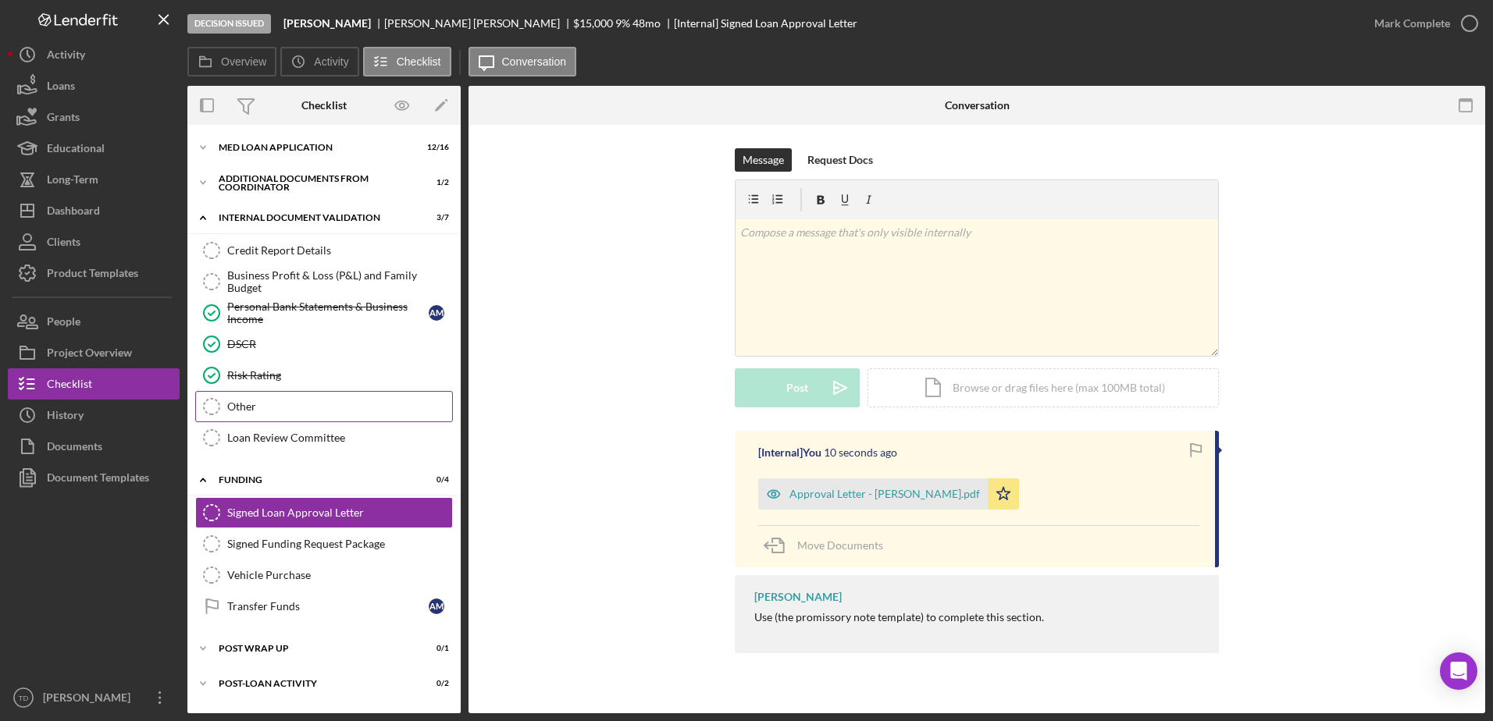
click at [237, 409] on div "Other" at bounding box center [339, 406] width 225 height 12
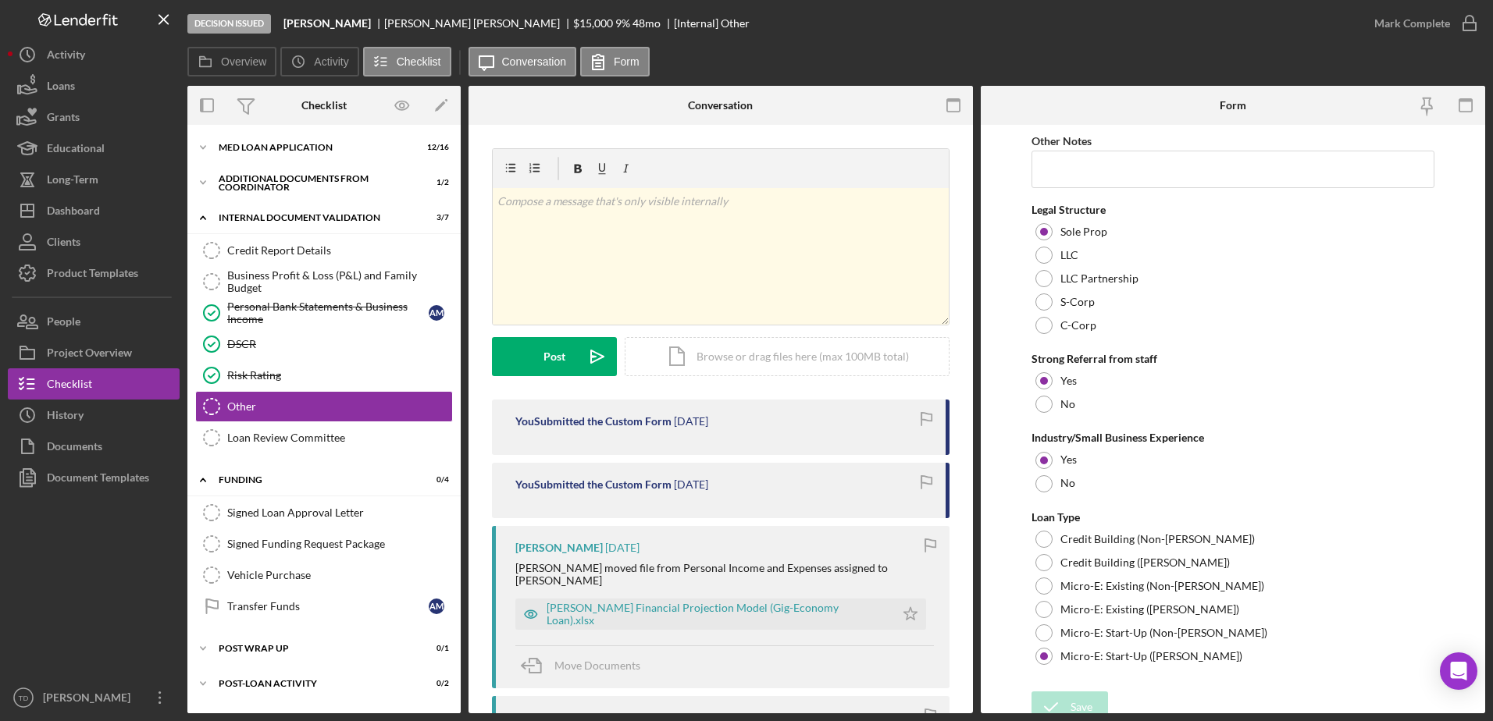
scroll to position [871, 0]
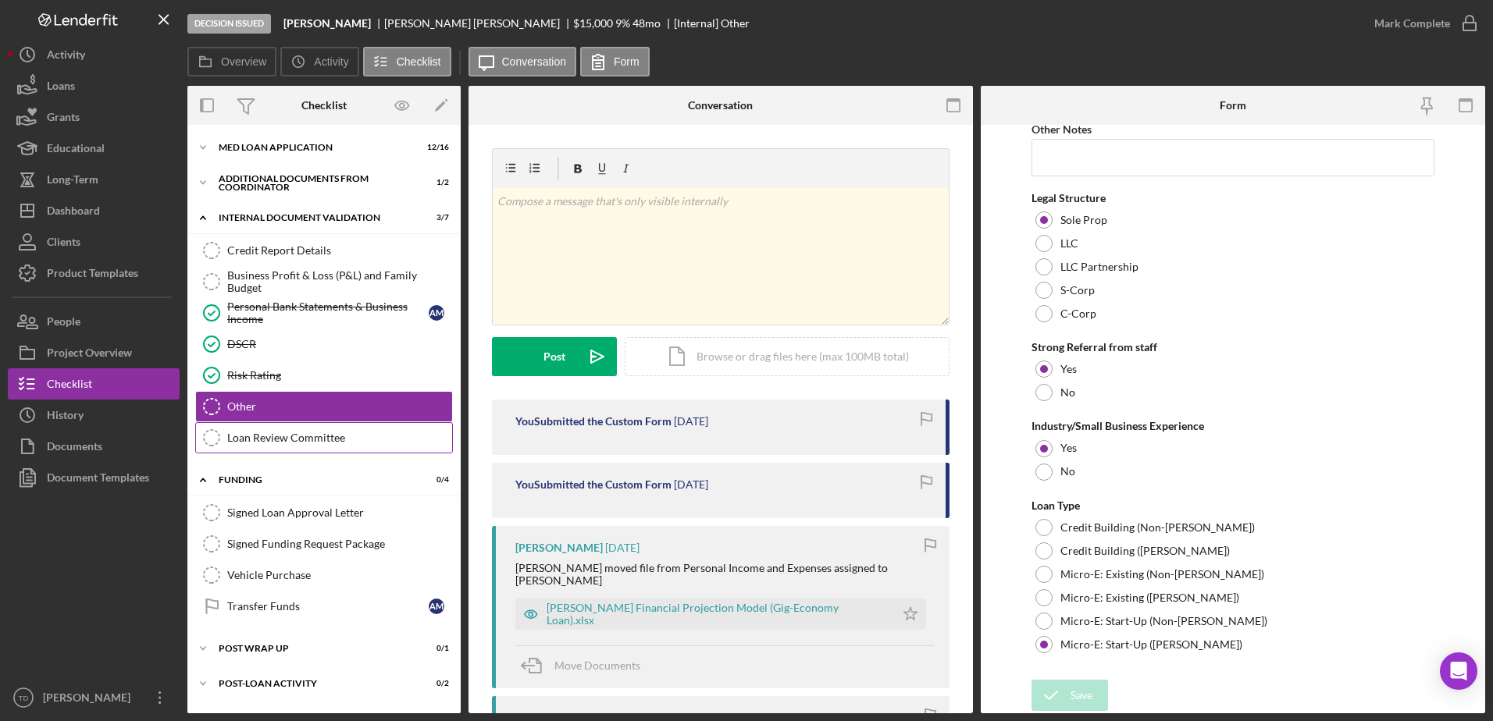
click at [383, 434] on div "Loan Review Committee" at bounding box center [339, 438] width 225 height 12
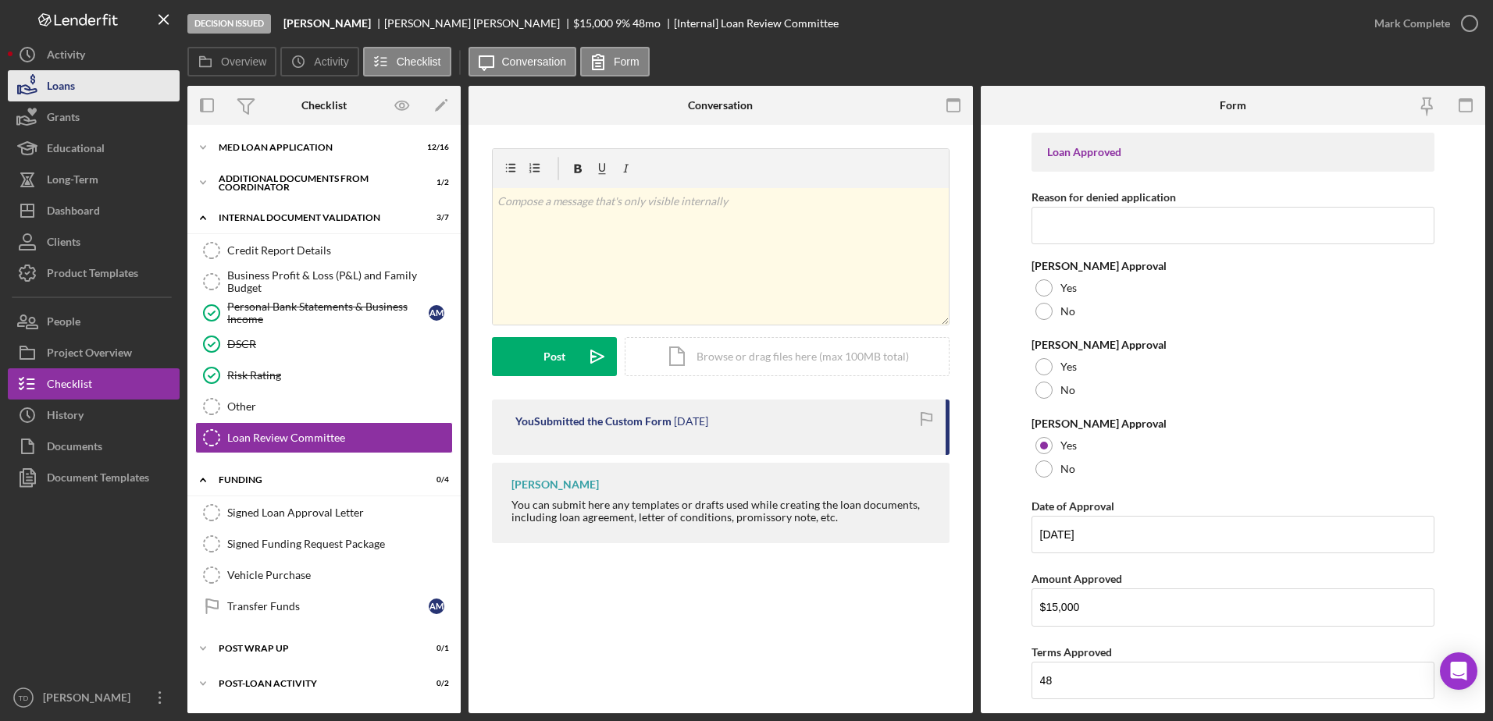
click at [94, 94] on button "Loans" at bounding box center [94, 85] width 172 height 31
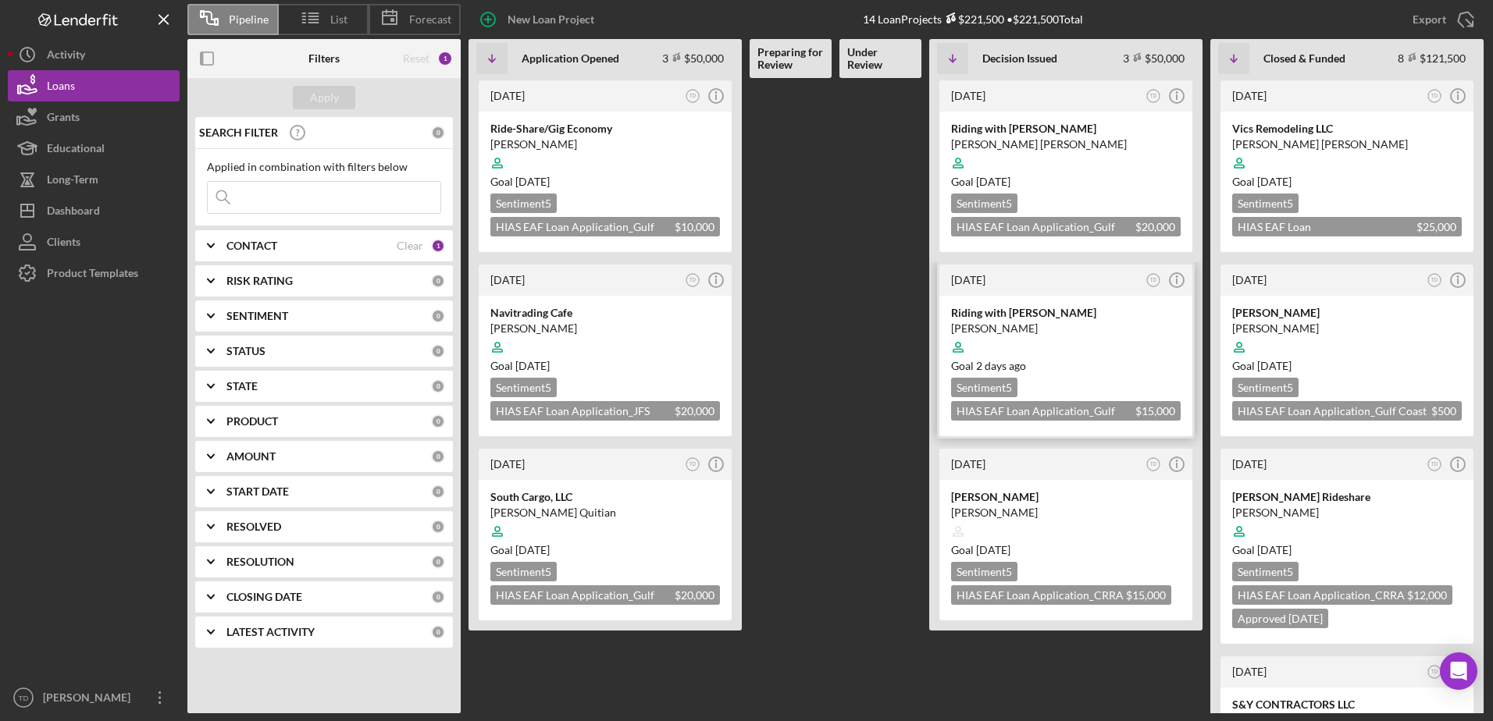
click at [1007, 311] on div "Riding with [PERSON_NAME]" at bounding box center [1066, 313] width 230 height 16
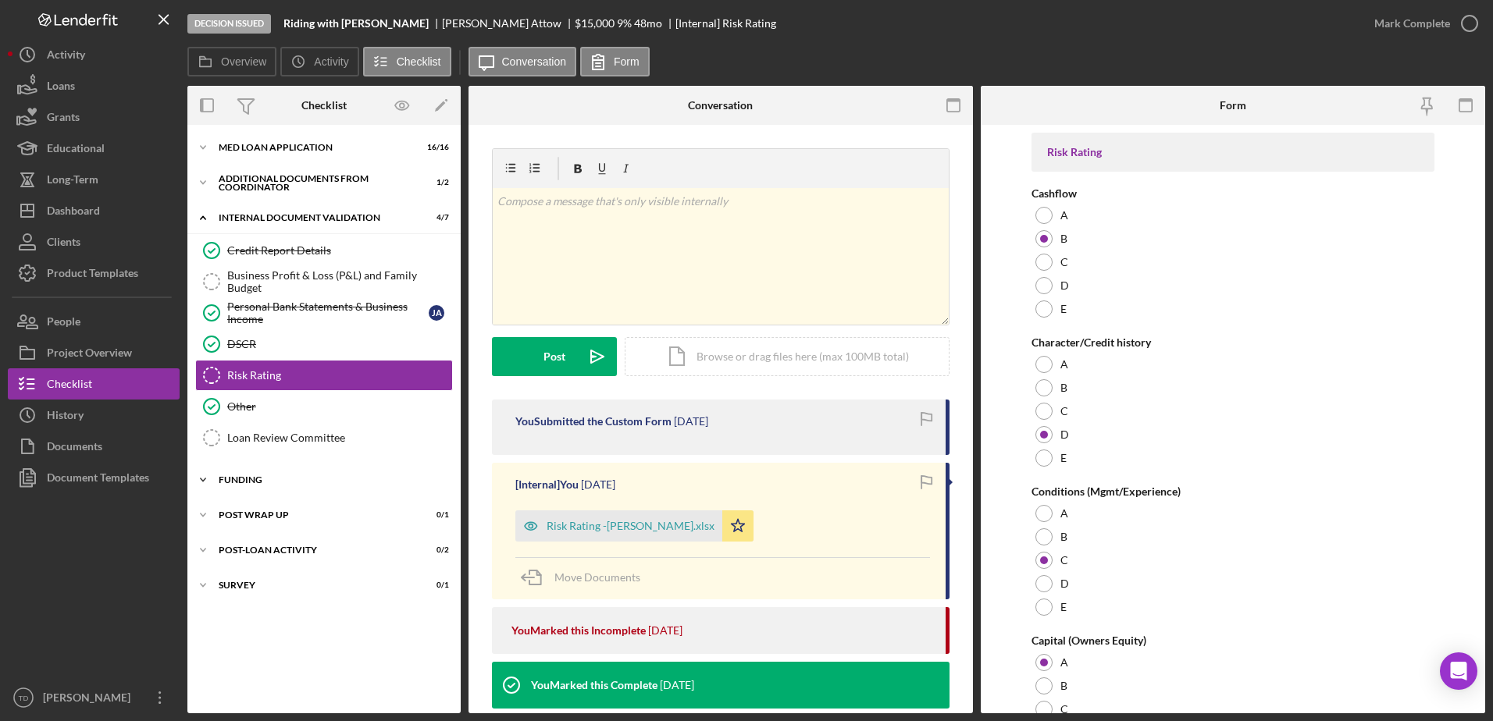
click at [323, 482] on div "Funding" at bounding box center [330, 479] width 222 height 9
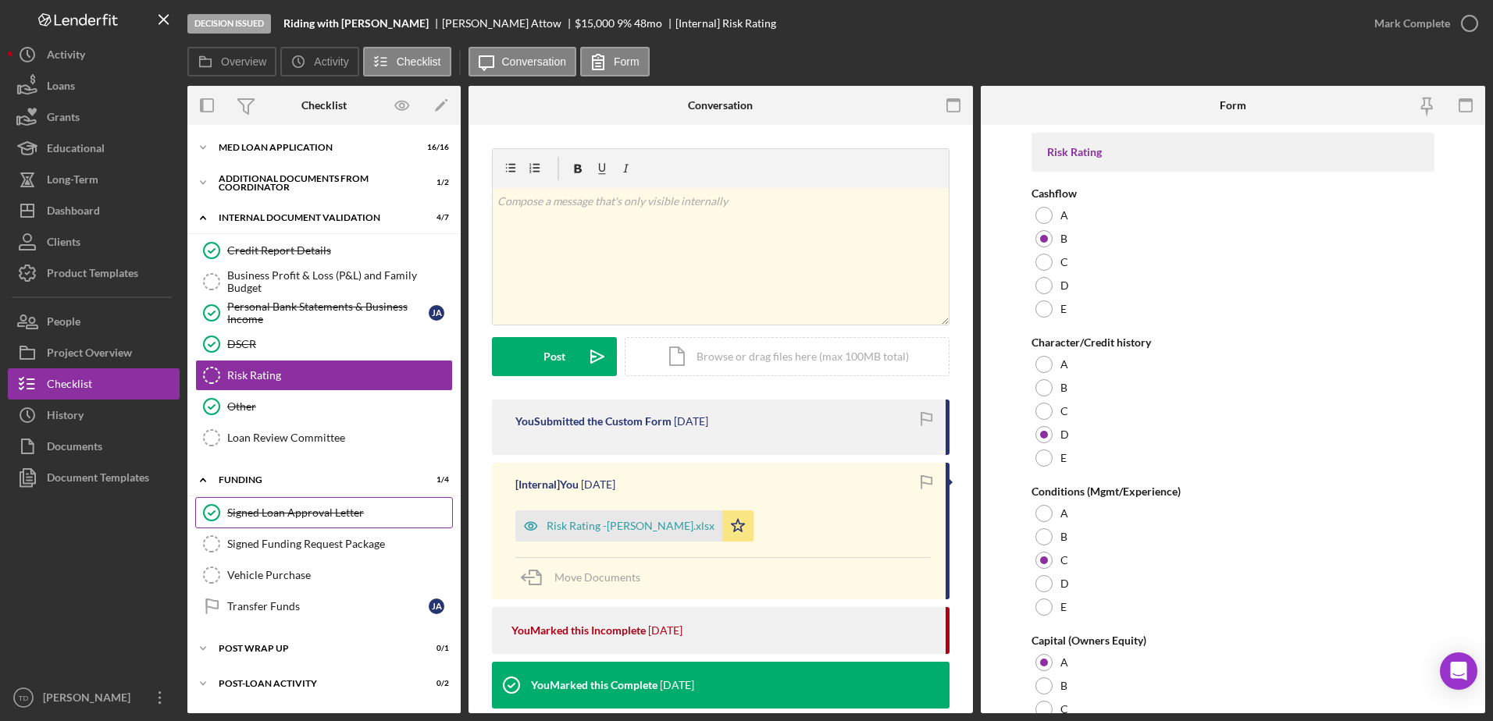
click at [304, 519] on div "Signed Loan Approval Letter" at bounding box center [339, 513] width 225 height 12
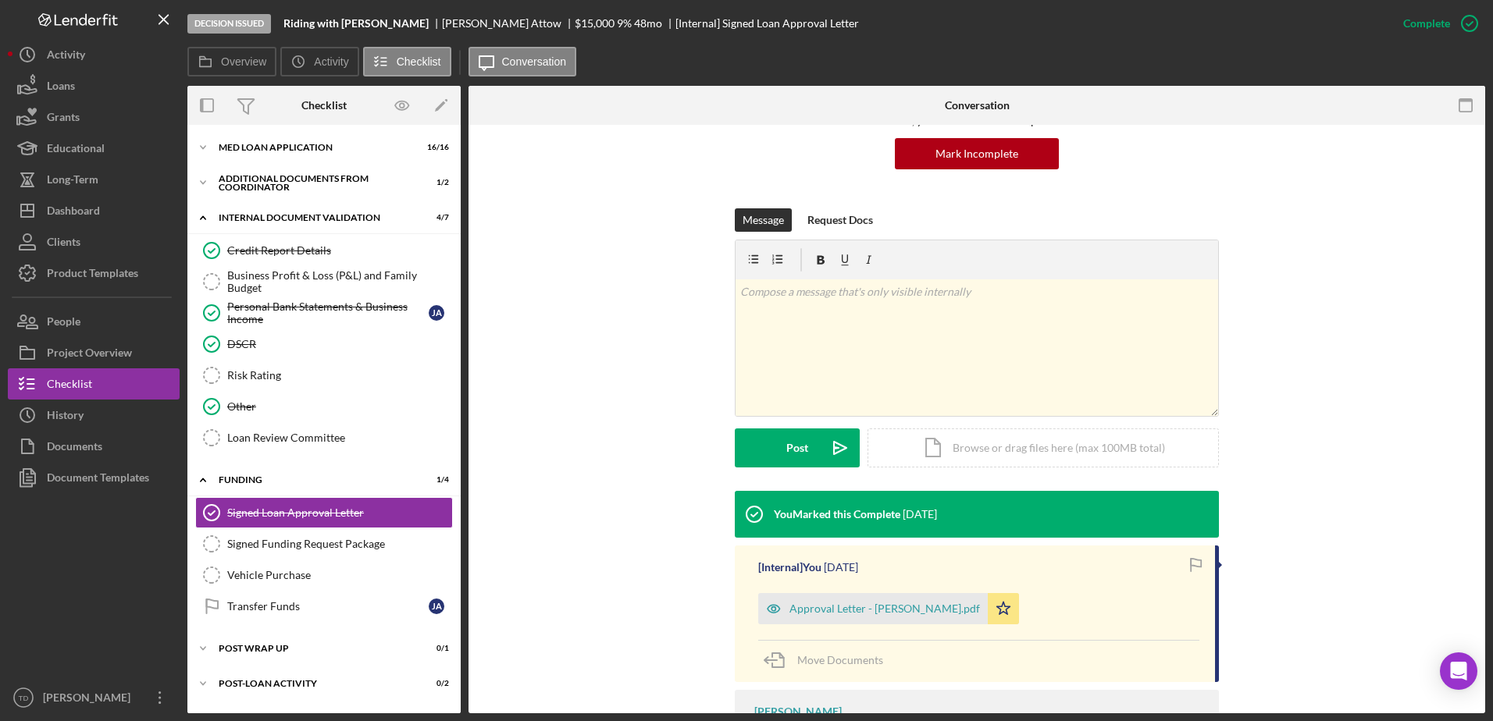
scroll to position [240, 0]
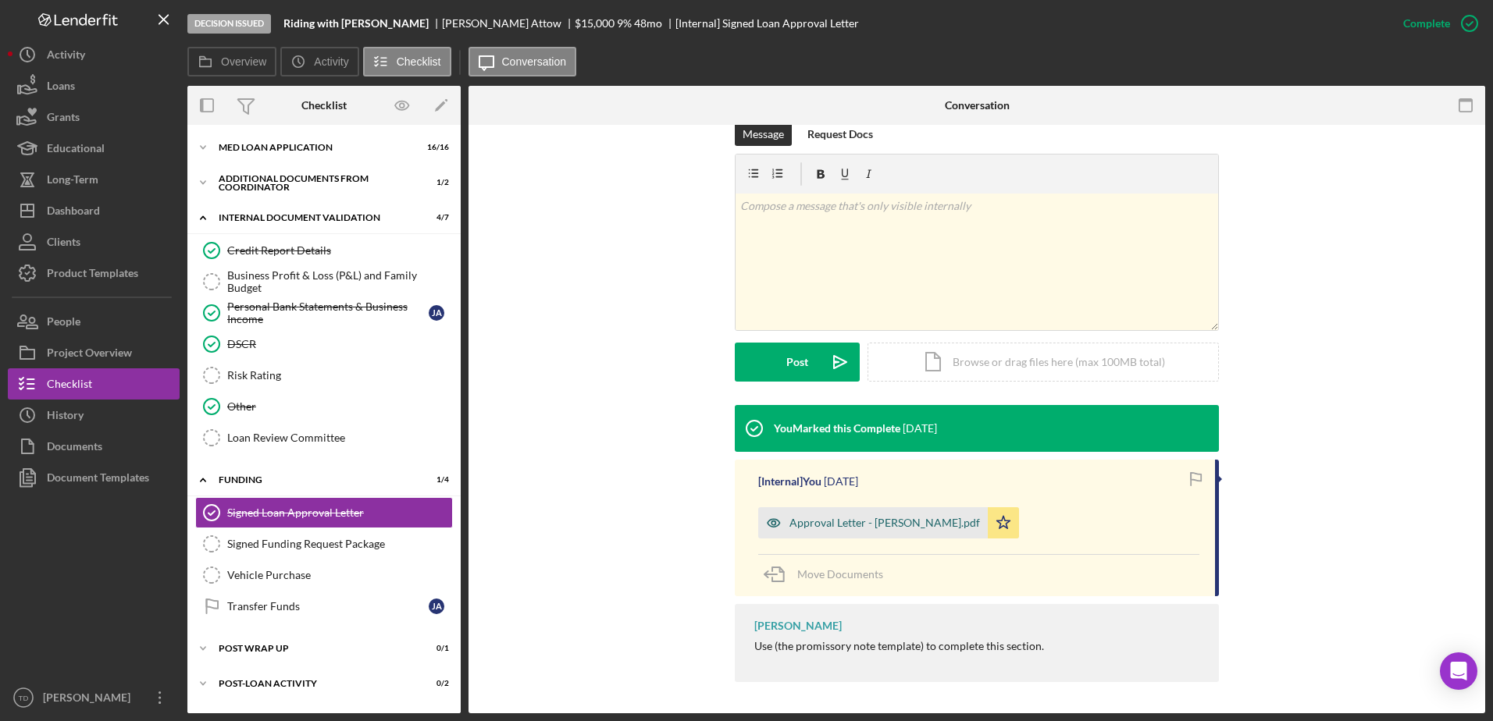
click at [808, 526] on div "Approval Letter - [PERSON_NAME].pdf" at bounding box center [884, 523] width 190 height 12
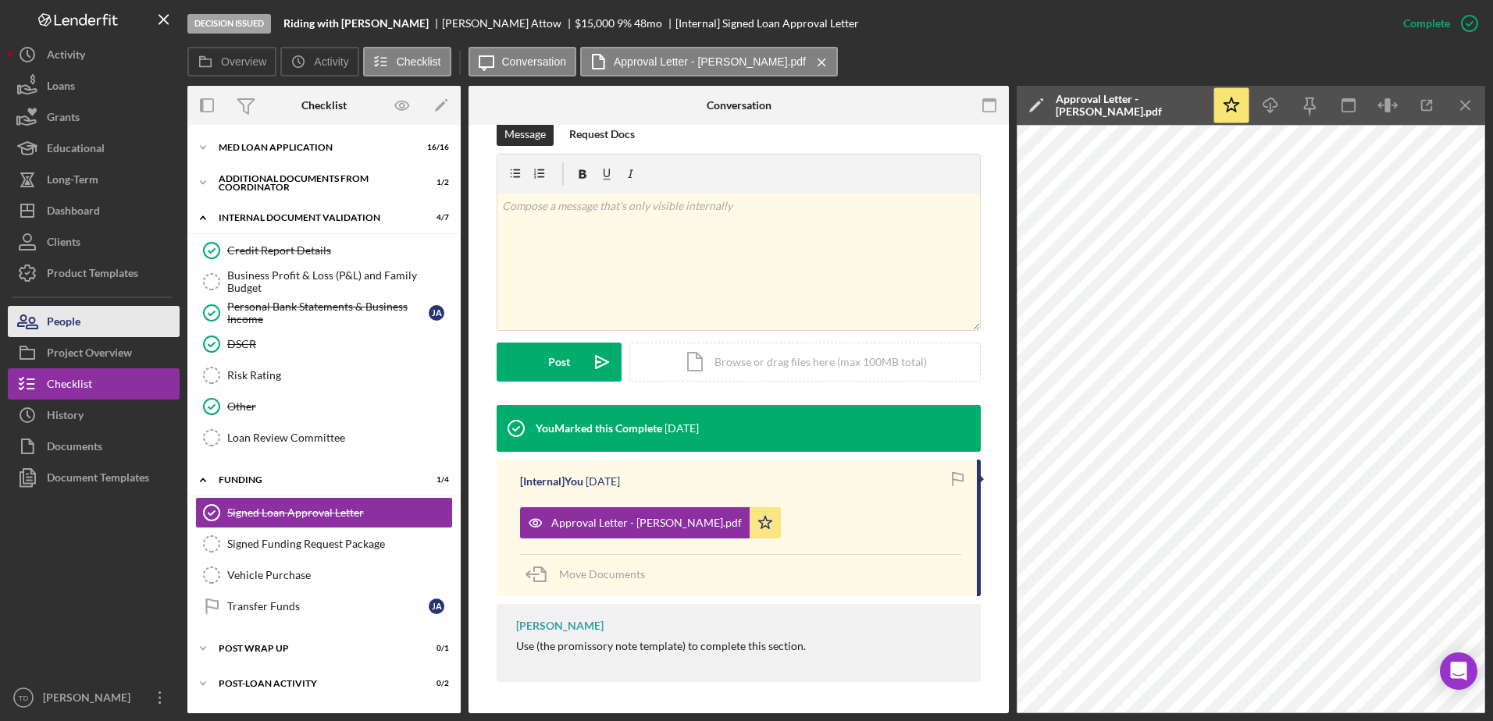
click at [124, 314] on button "People" at bounding box center [94, 321] width 172 height 31
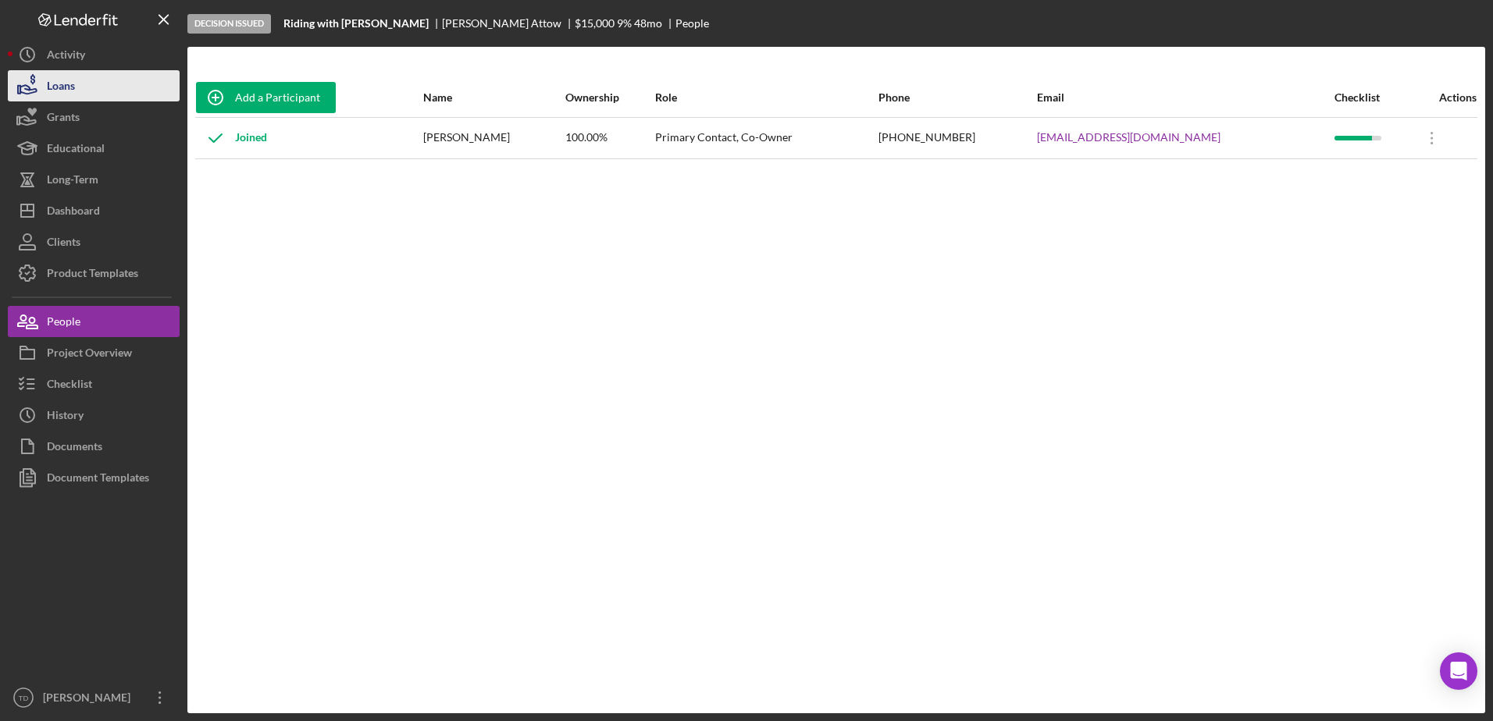
click at [91, 91] on button "Loans" at bounding box center [94, 85] width 172 height 31
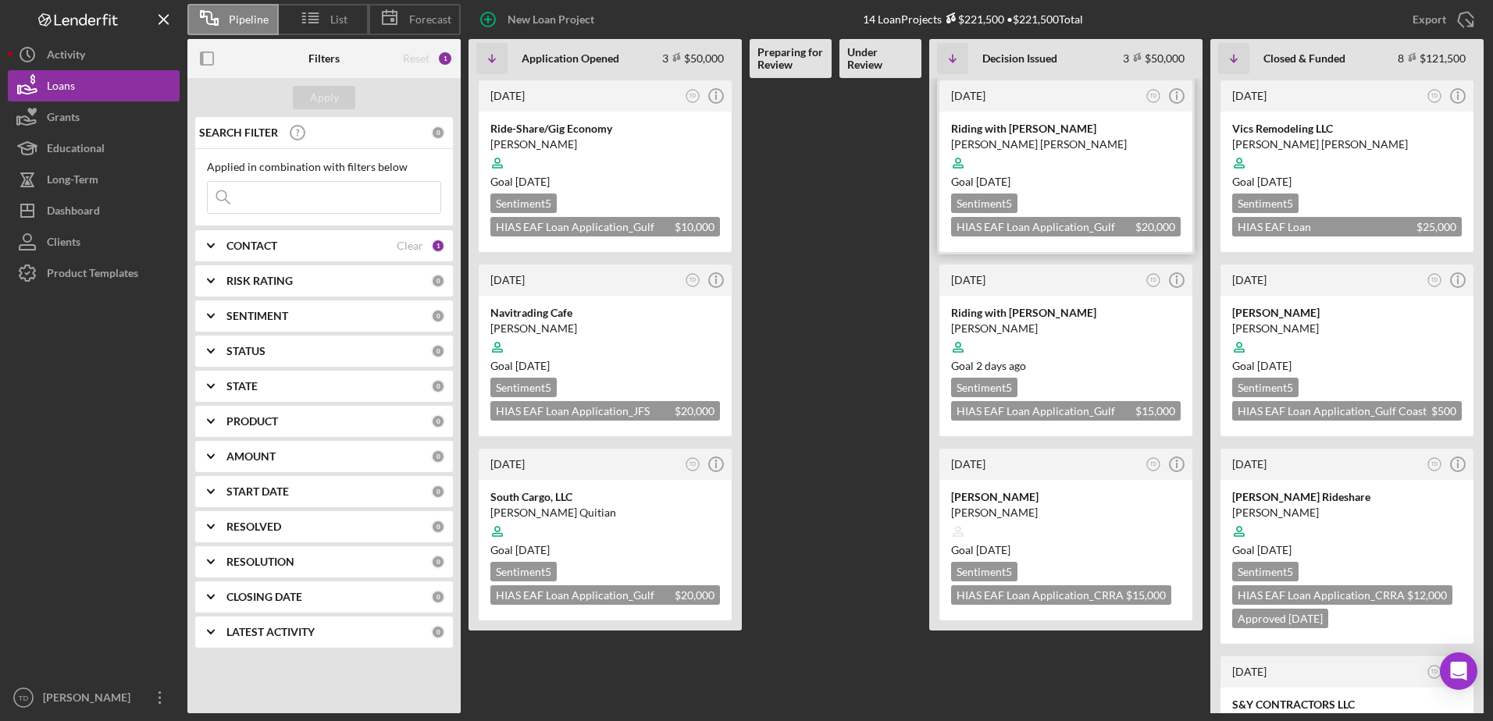
click at [990, 150] on div at bounding box center [1066, 163] width 230 height 30
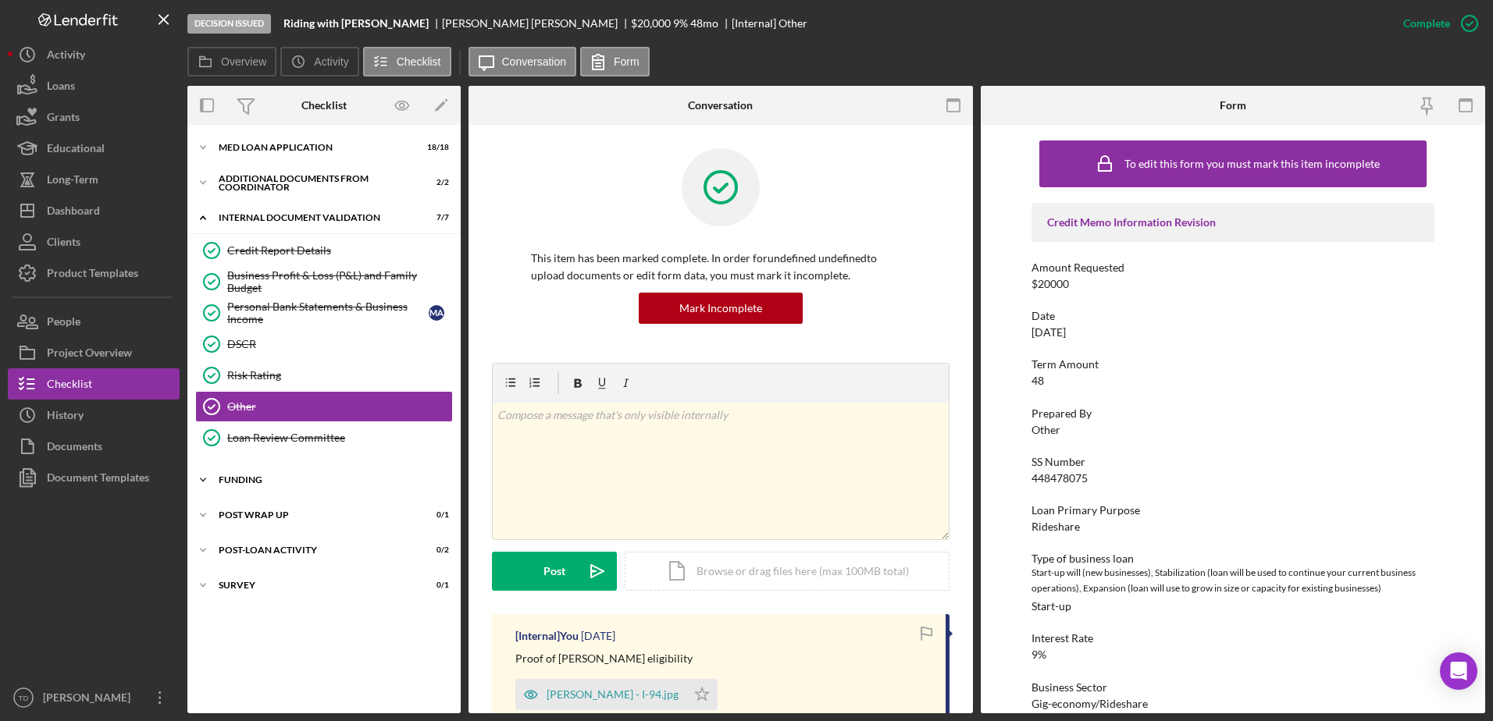
click at [301, 475] on div "Funding" at bounding box center [330, 479] width 222 height 9
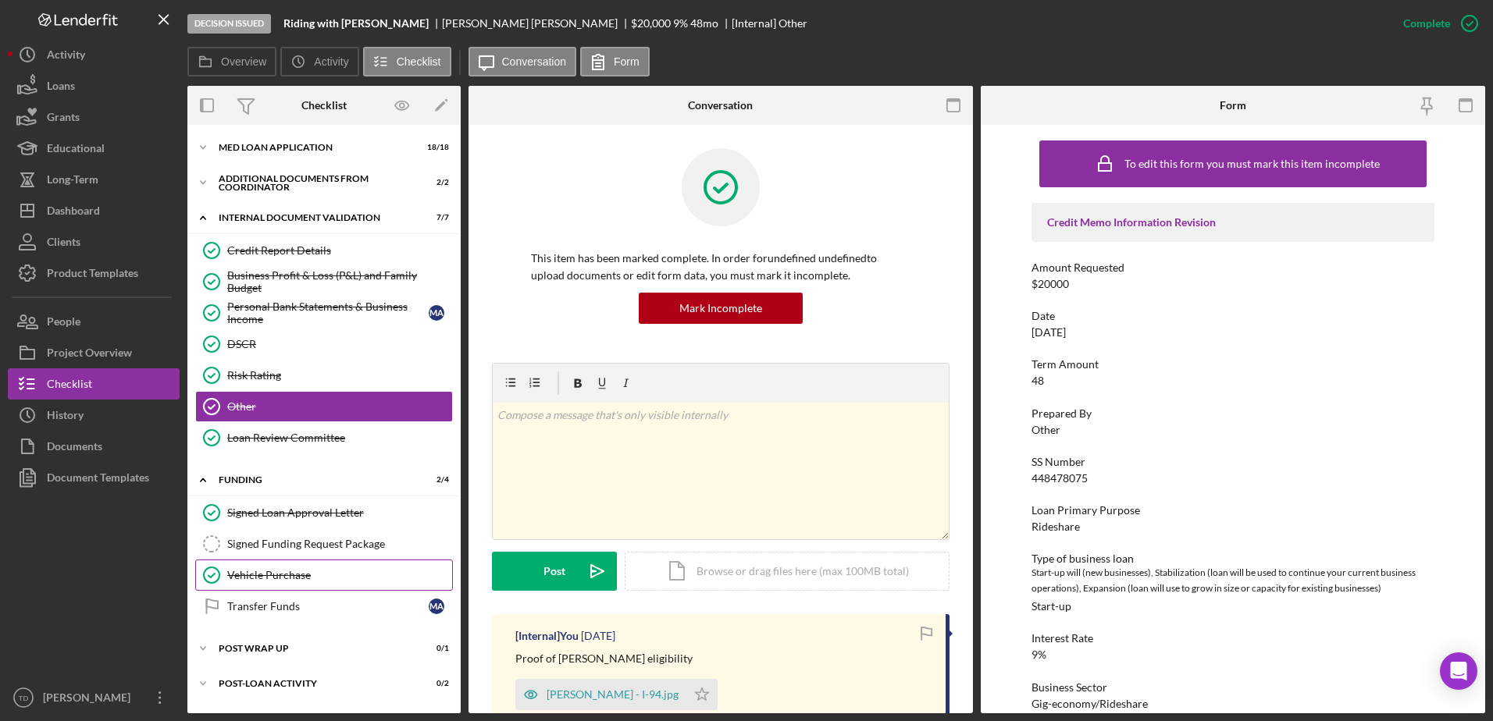
click at [287, 575] on div "Vehicle Purchase" at bounding box center [339, 575] width 225 height 12
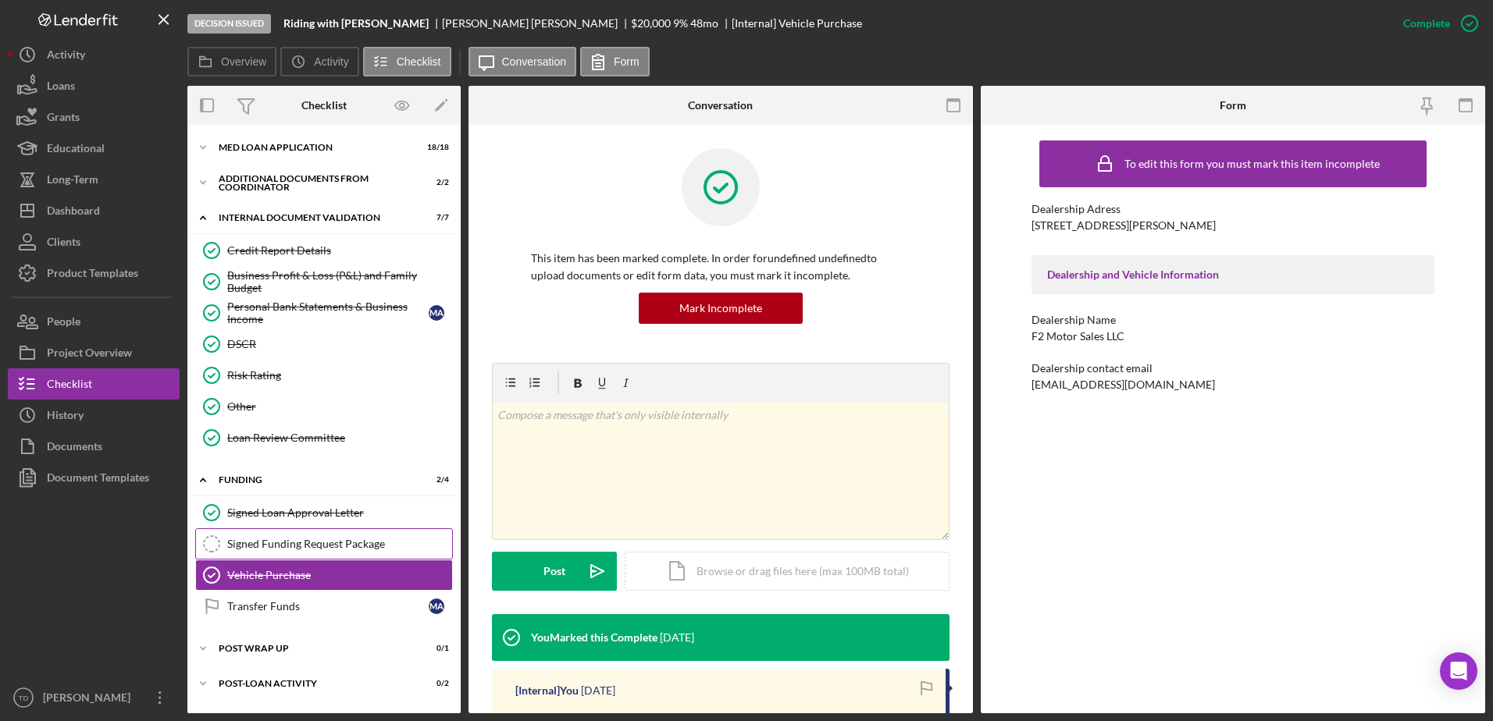
click at [292, 551] on link "Signed Funding Request Package Signed Funding Request Package" at bounding box center [324, 544] width 258 height 31
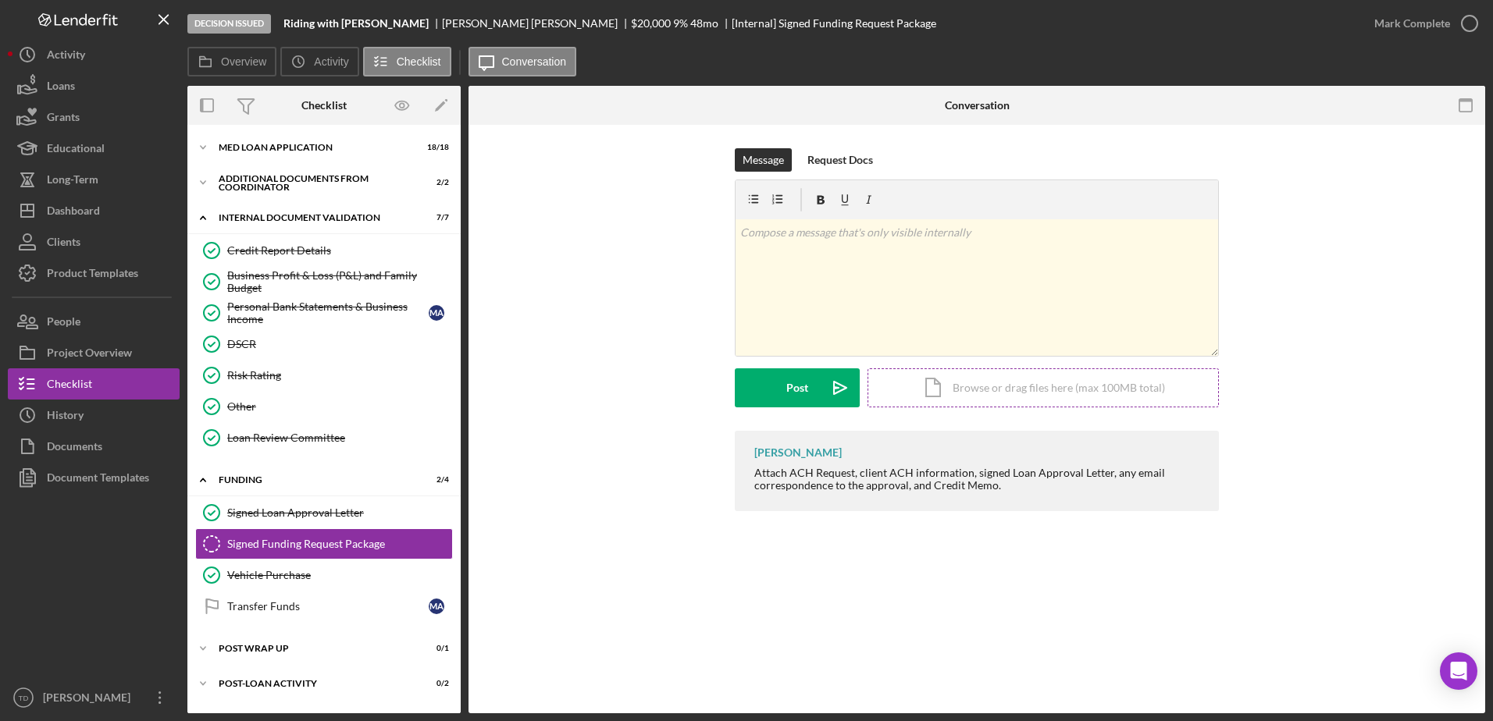
click at [971, 393] on div "Icon/Document Browse or drag files here (max 100MB total) Tap to choose files o…" at bounding box center [1042, 387] width 351 height 39
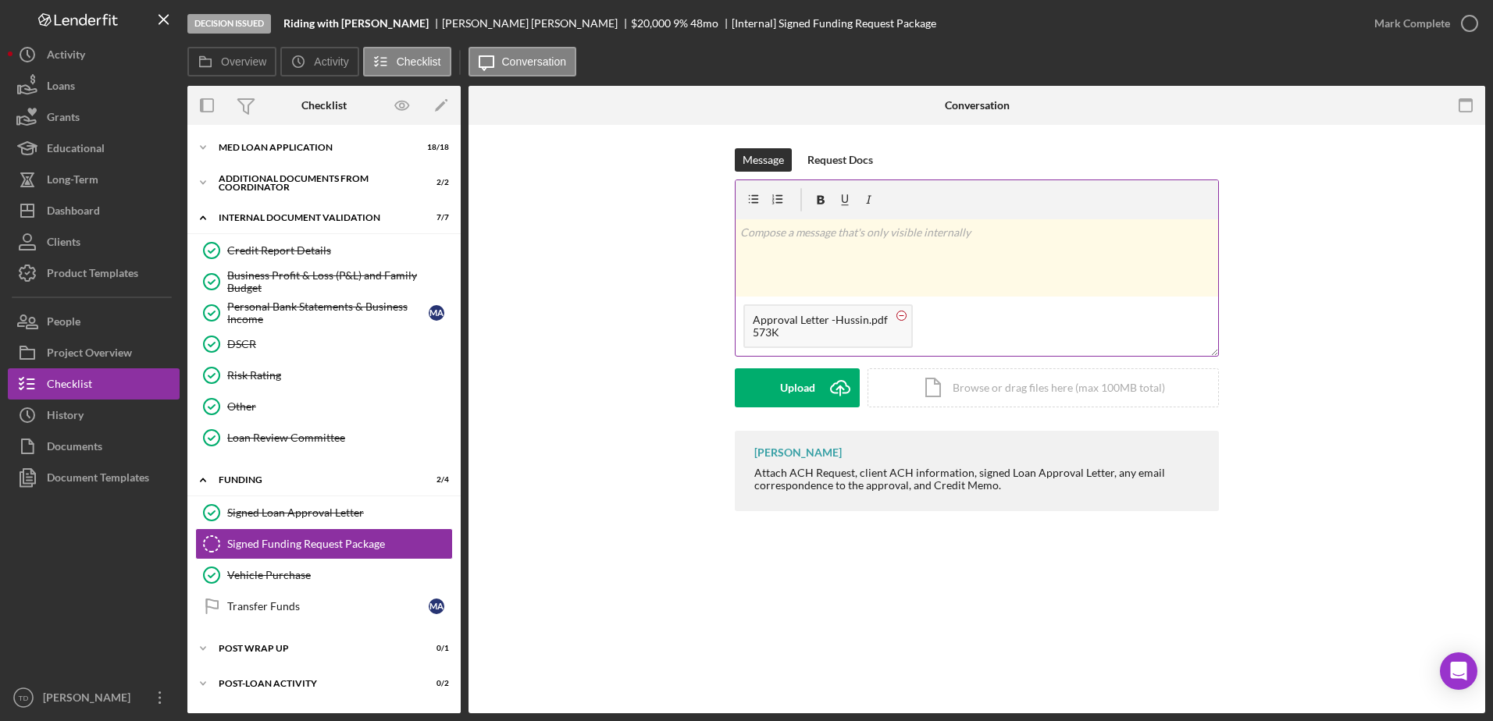
click at [901, 319] on circle at bounding box center [901, 315] width 9 height 9
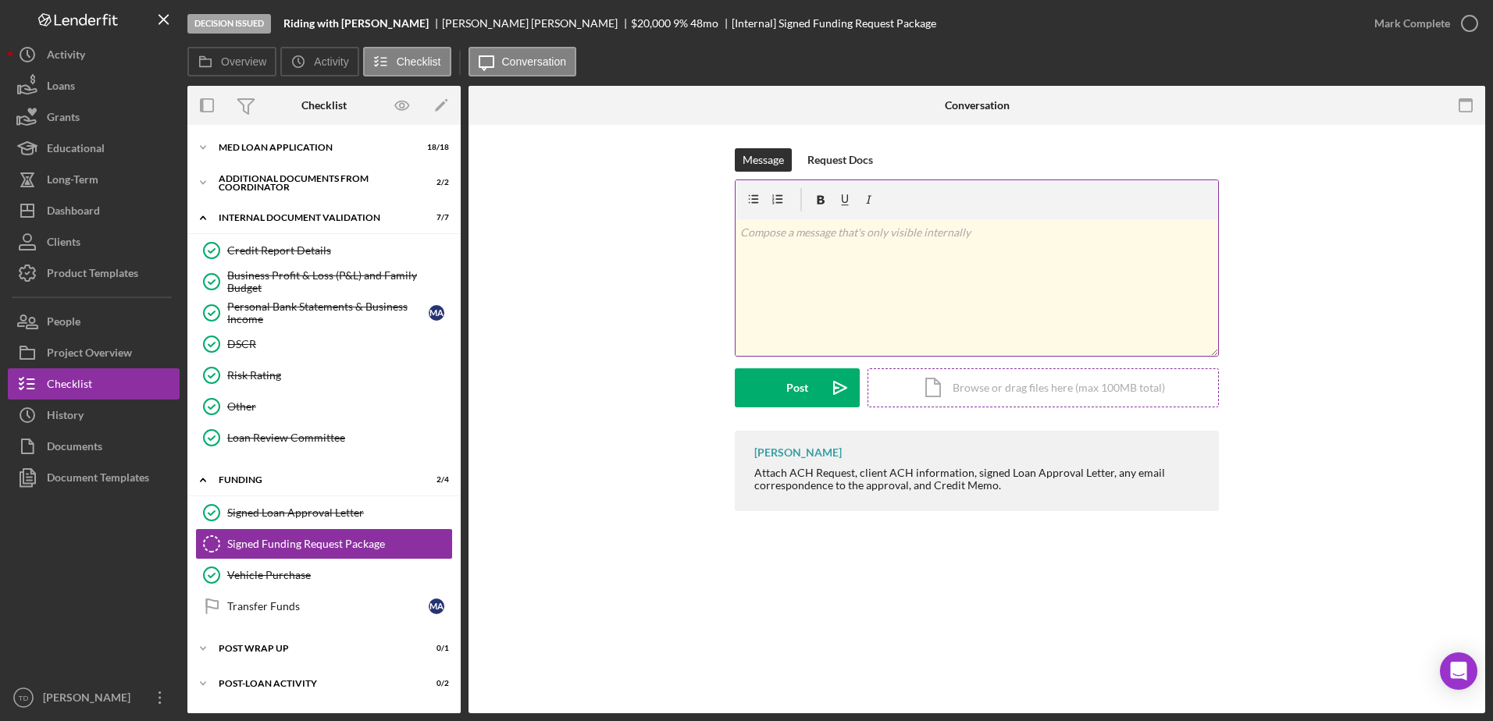
click at [934, 388] on div "Icon/Document Browse or drag files here (max 100MB total) Tap to choose files o…" at bounding box center [1042, 387] width 351 height 39
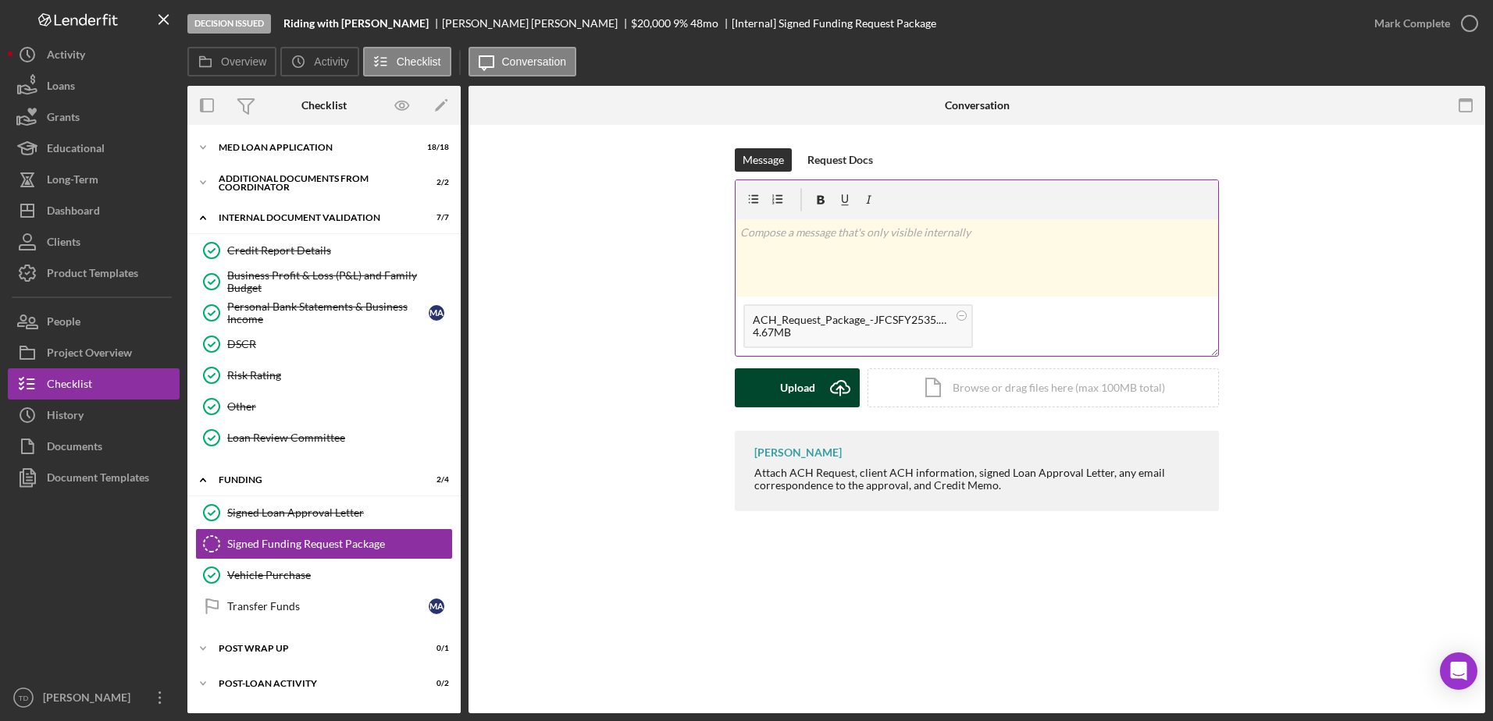
click at [828, 376] on icon "Icon/Upload" at bounding box center [840, 387] width 39 height 39
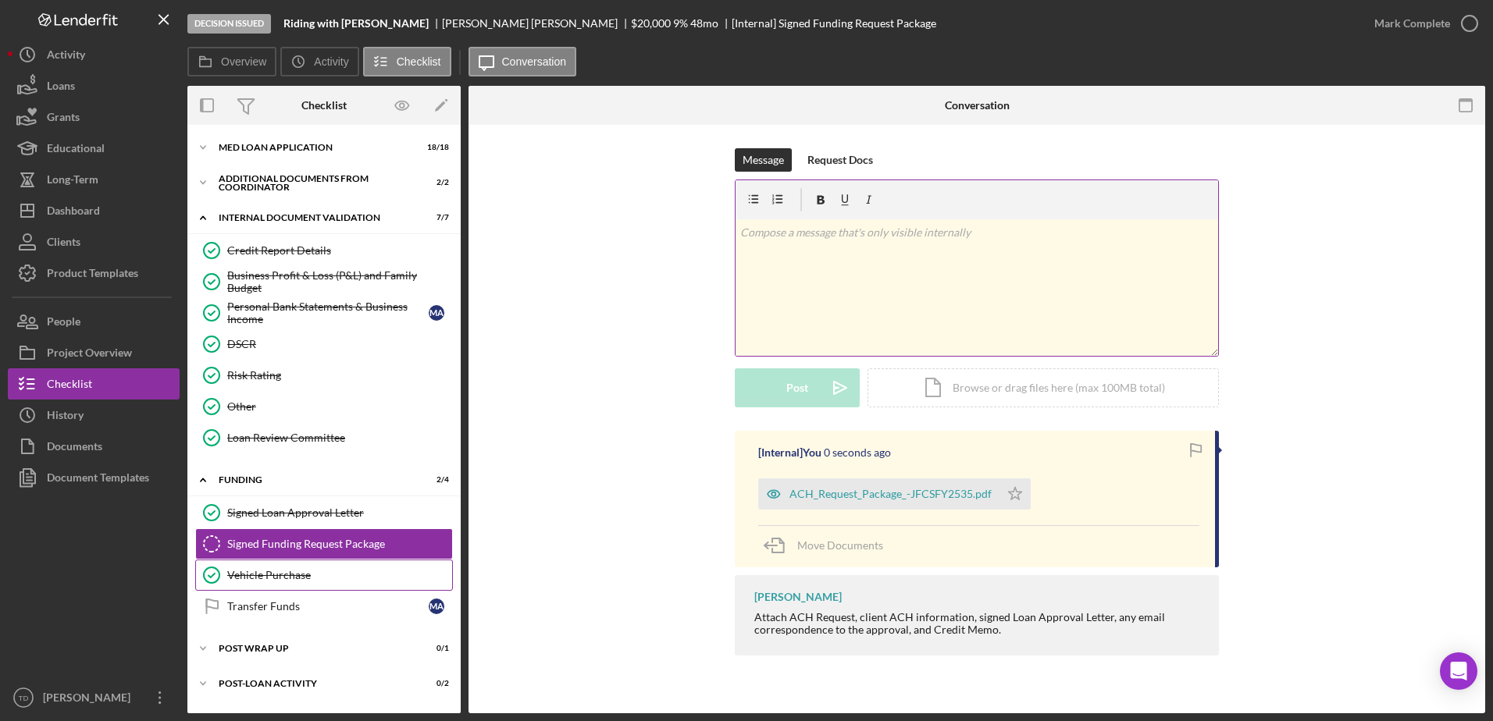
click at [314, 575] on div "Vehicle Purchase" at bounding box center [339, 575] width 225 height 12
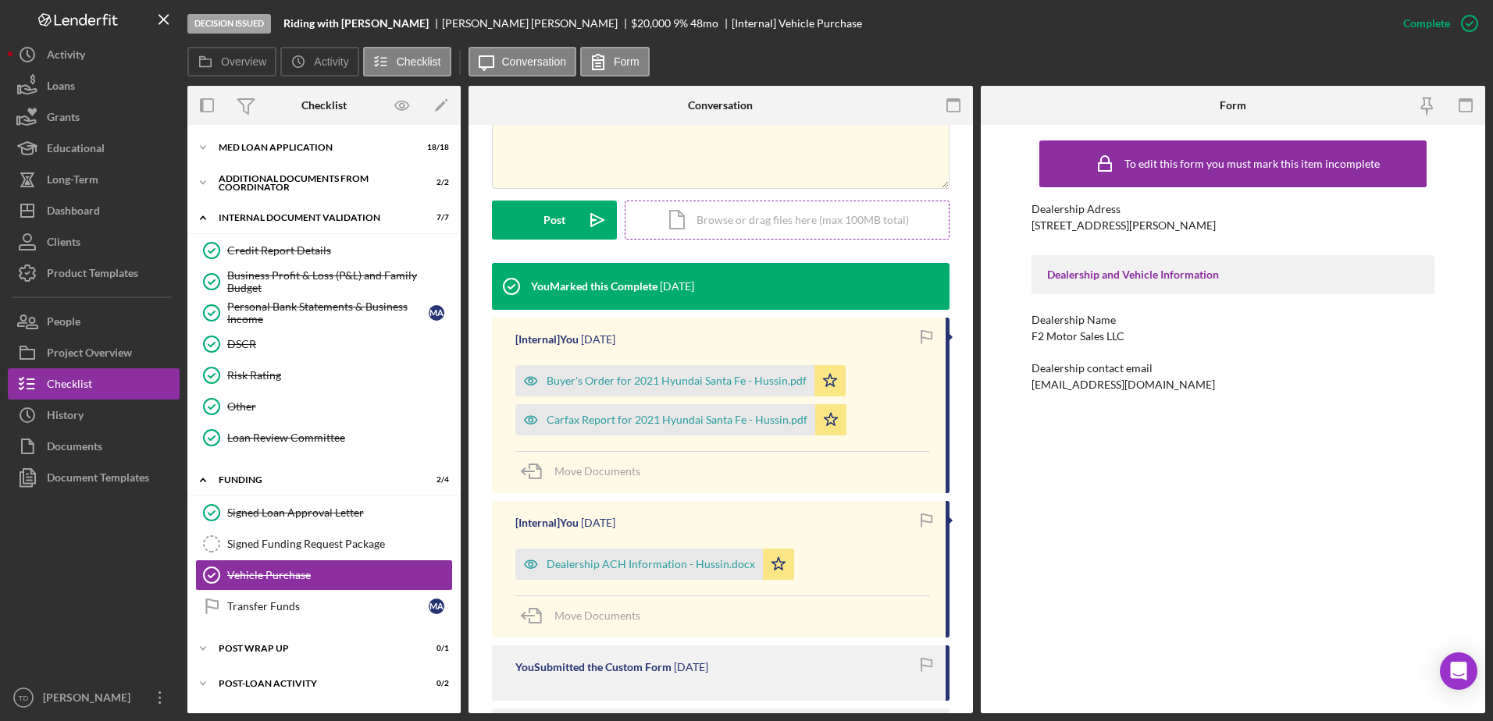
scroll to position [352, 0]
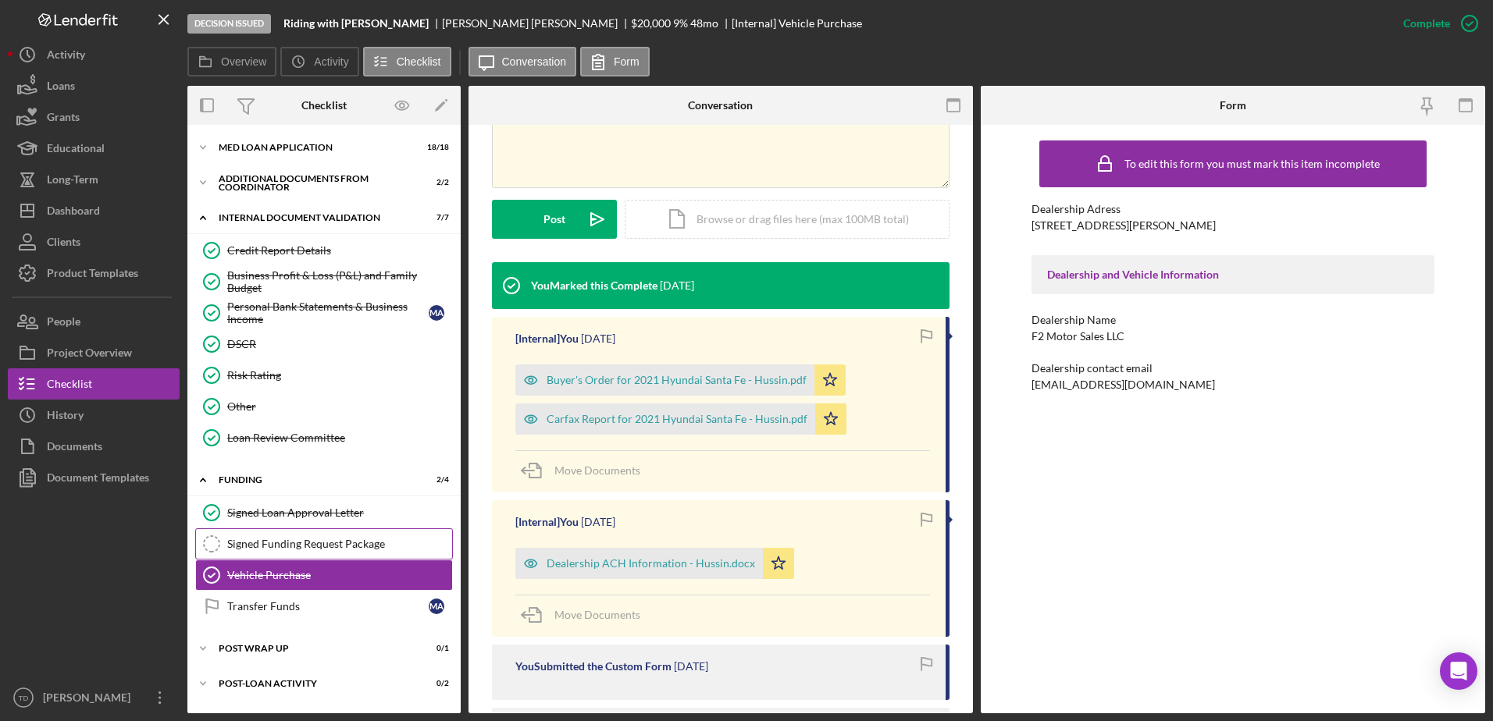
click at [371, 538] on div "Signed Funding Request Package" at bounding box center [339, 544] width 225 height 12
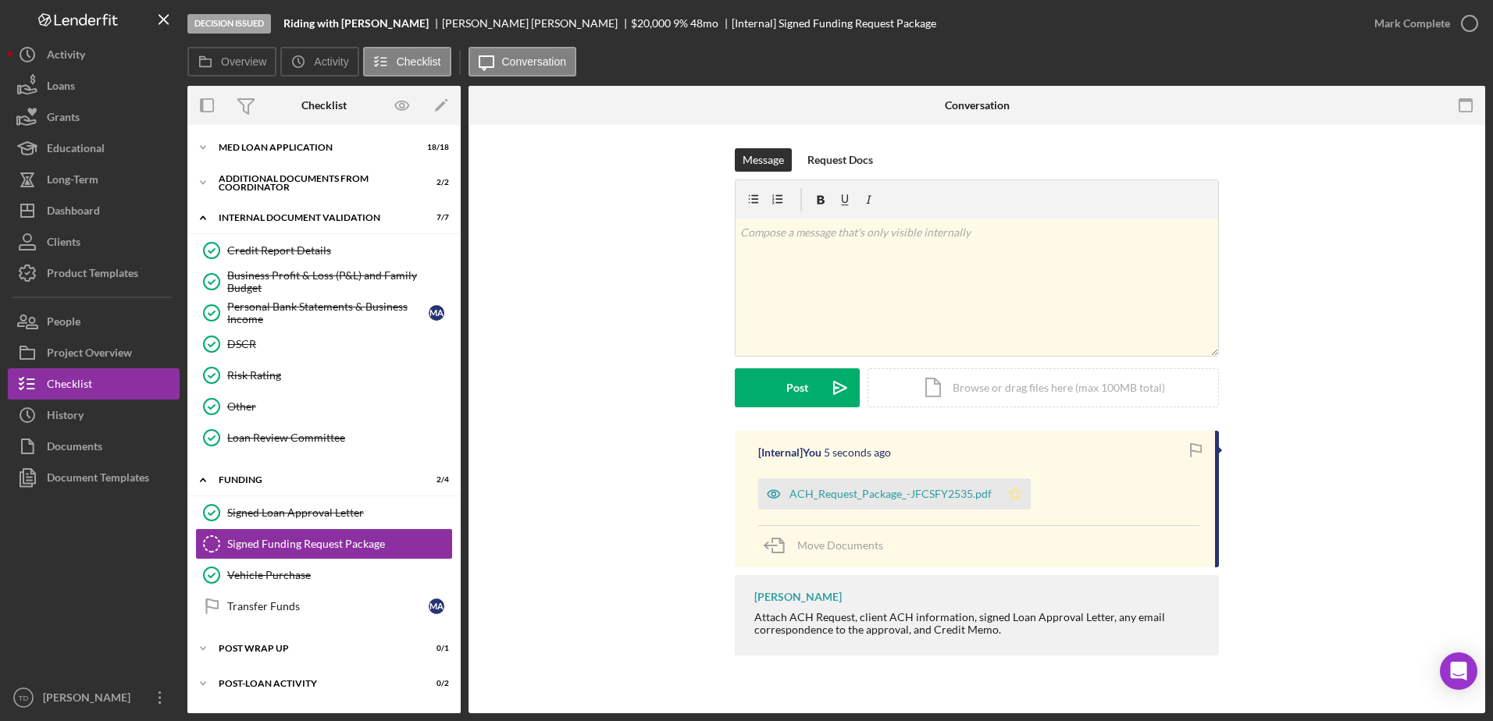
click at [1014, 490] on icon "Icon/Star" at bounding box center [1014, 494] width 31 height 31
click at [858, 486] on div "ACH_Request_Package_-JFCSFY2535.pdf" at bounding box center [878, 494] width 241 height 31
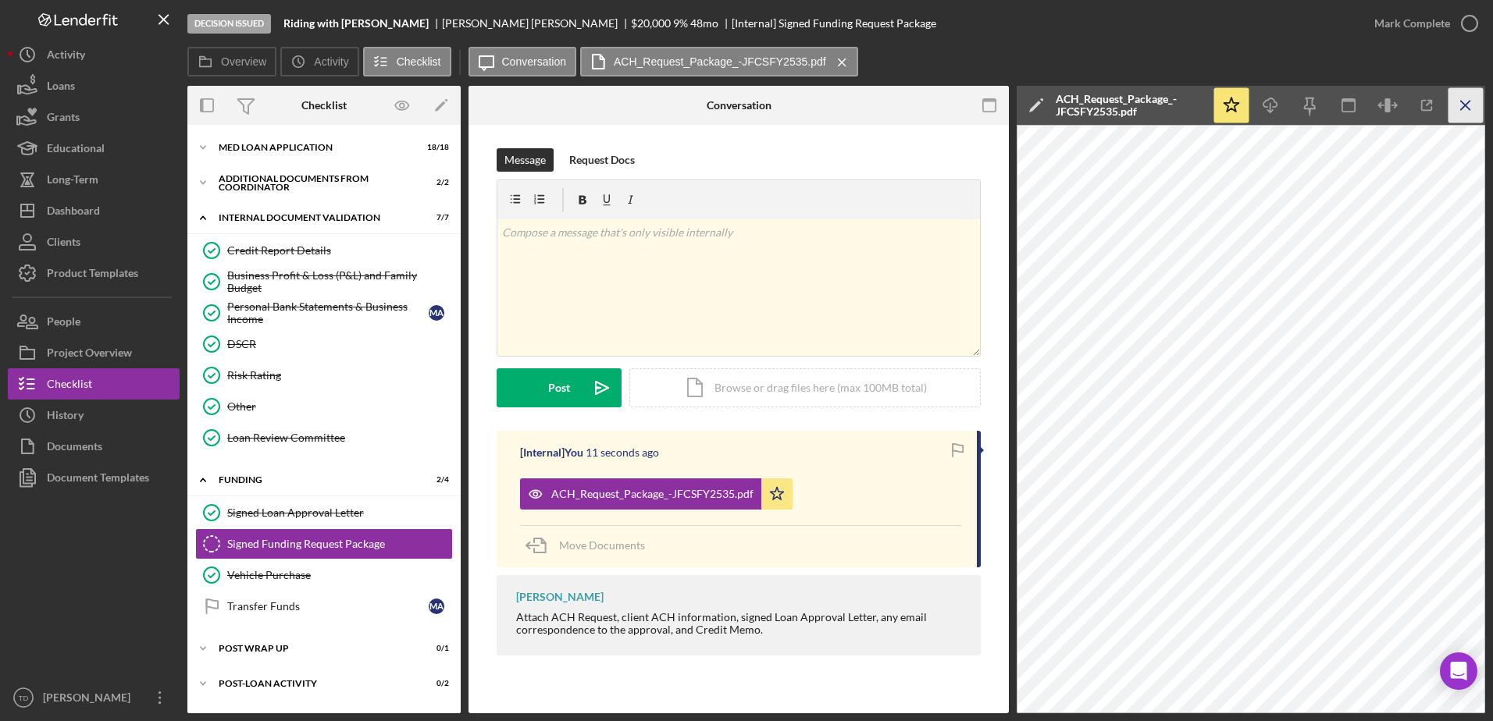
click at [1461, 111] on icon "Icon/Menu Close" at bounding box center [1465, 105] width 35 height 35
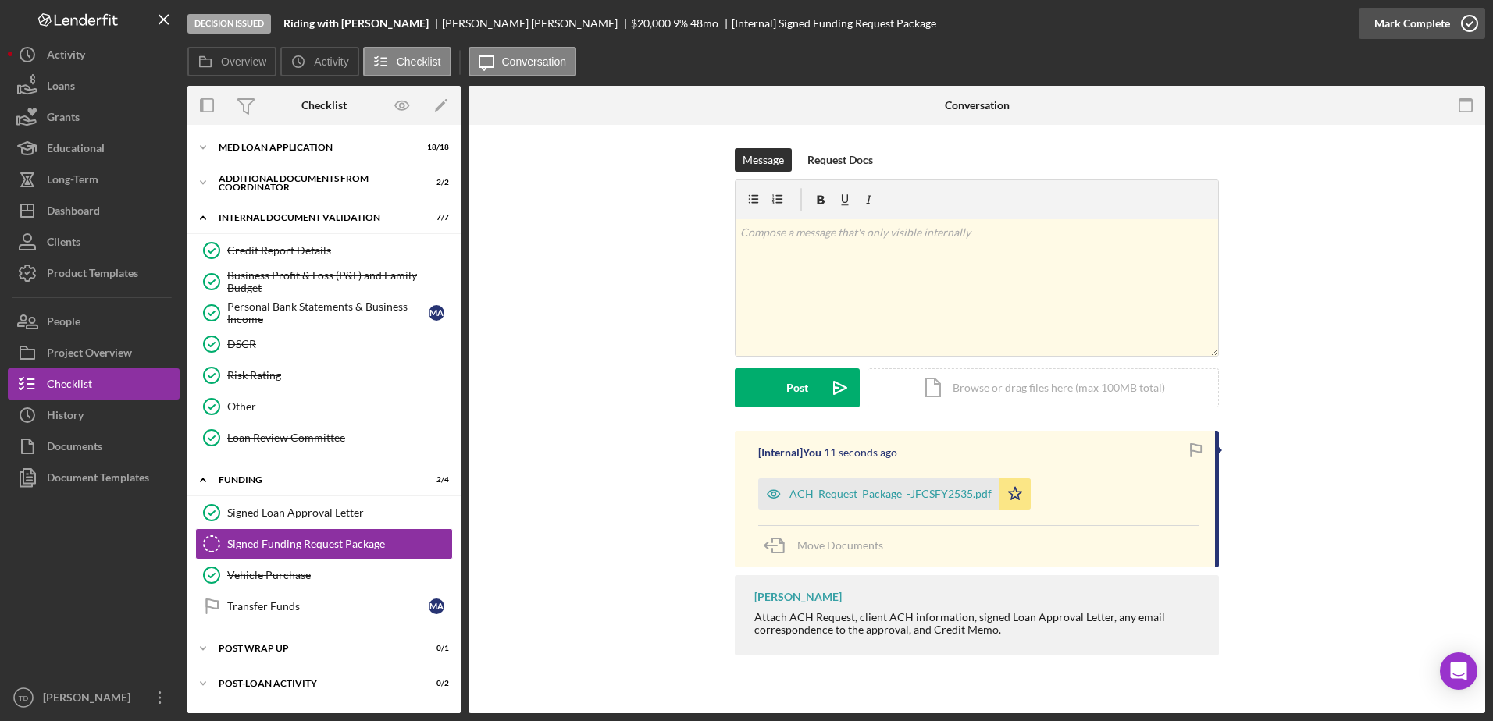
click at [1471, 16] on circle "button" at bounding box center [1469, 24] width 16 height 16
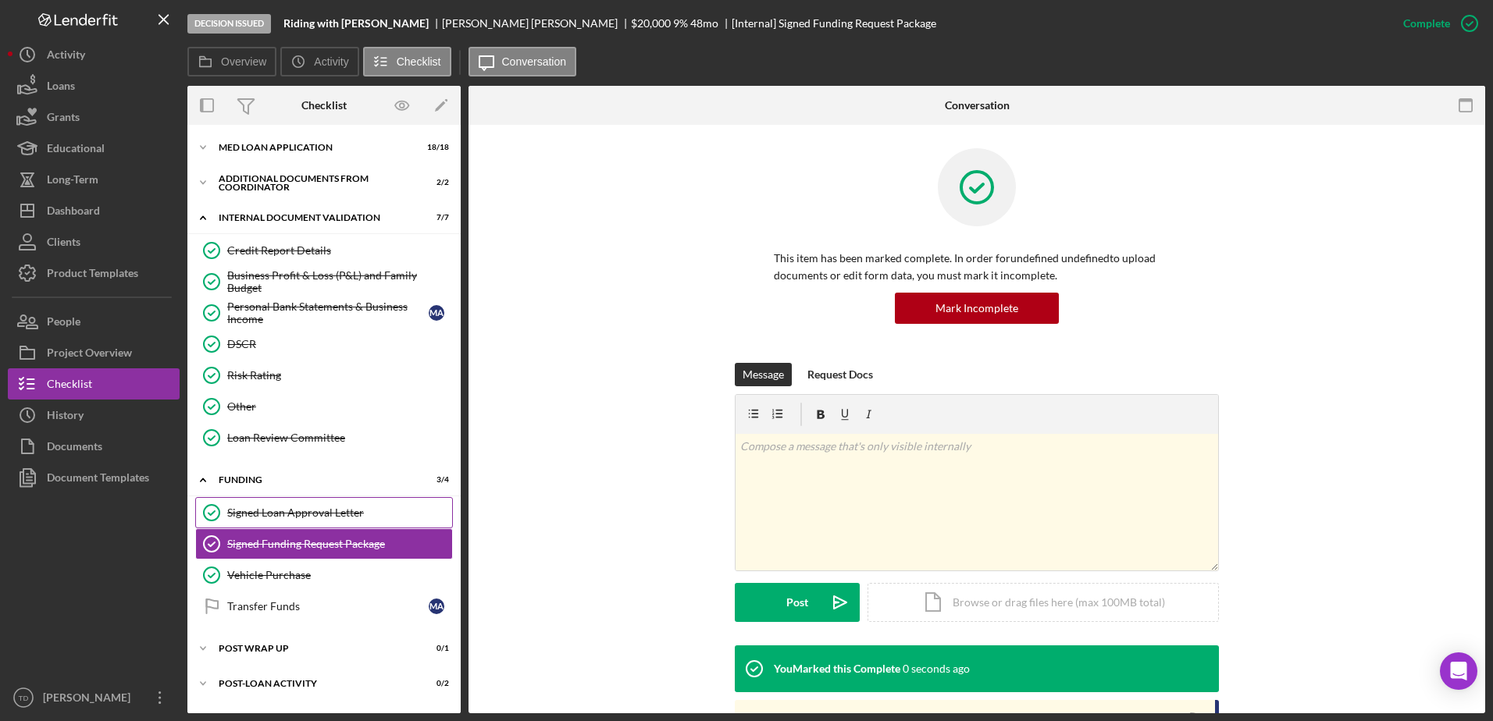
click at [324, 500] on link "Signed Loan Approval Letter Signed Loan Approval Letter" at bounding box center [324, 512] width 258 height 31
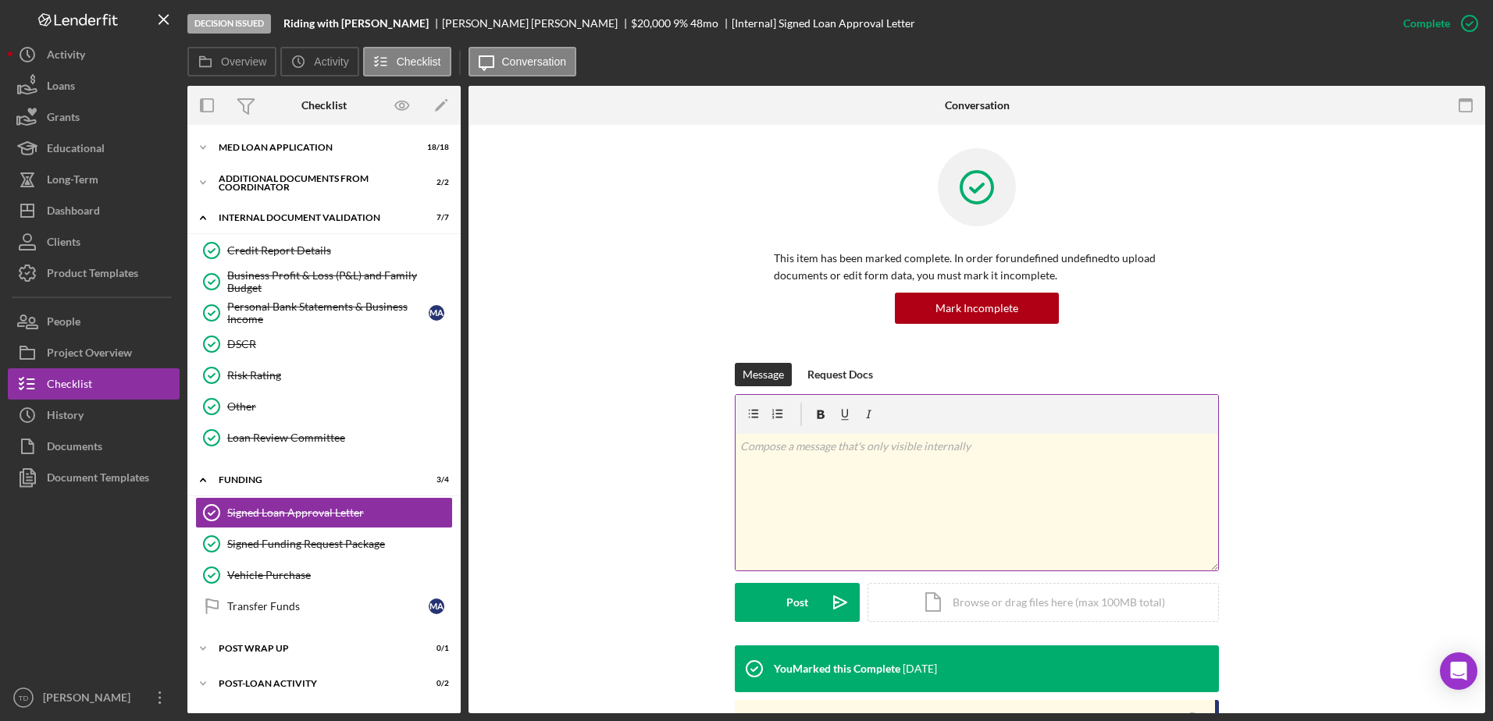
scroll to position [240, 0]
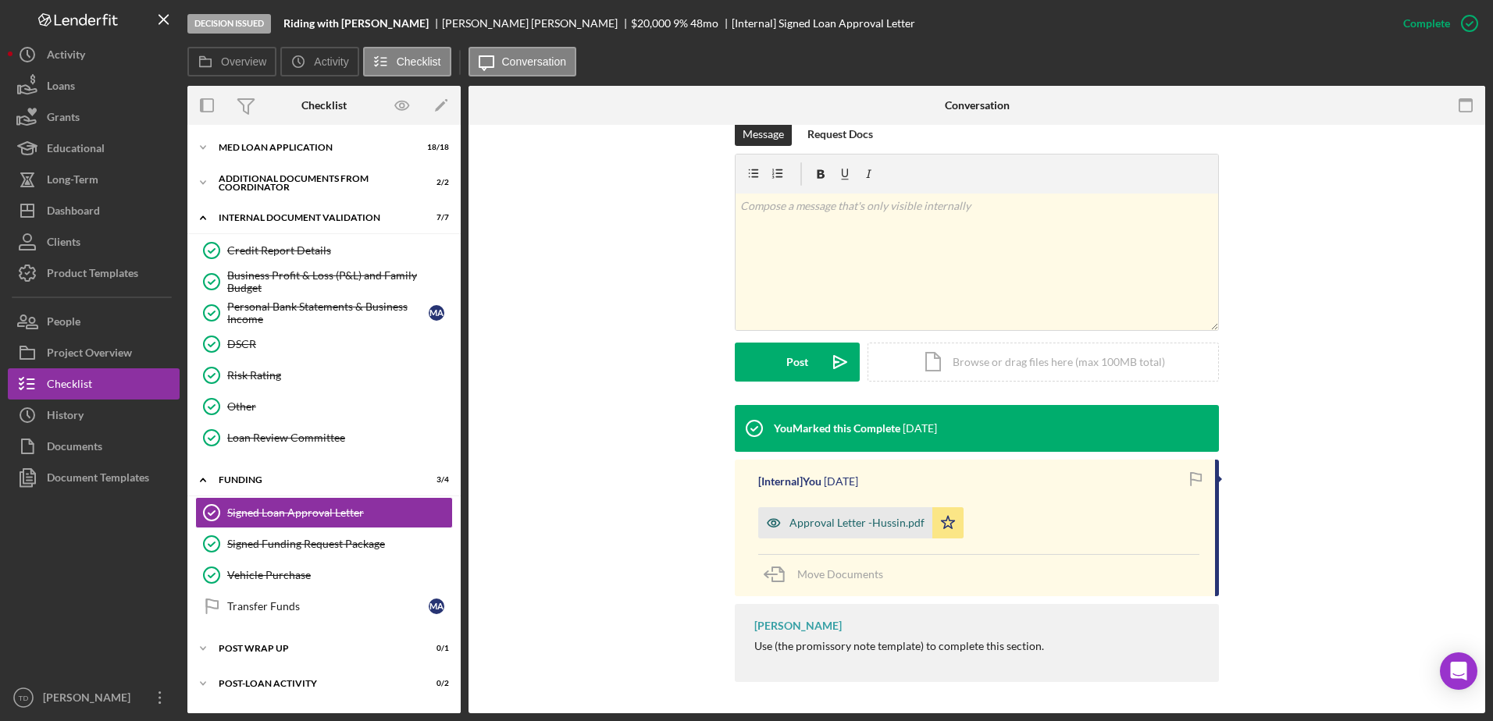
click at [831, 518] on div "Approval Letter -Hussin.pdf" at bounding box center [856, 523] width 135 height 12
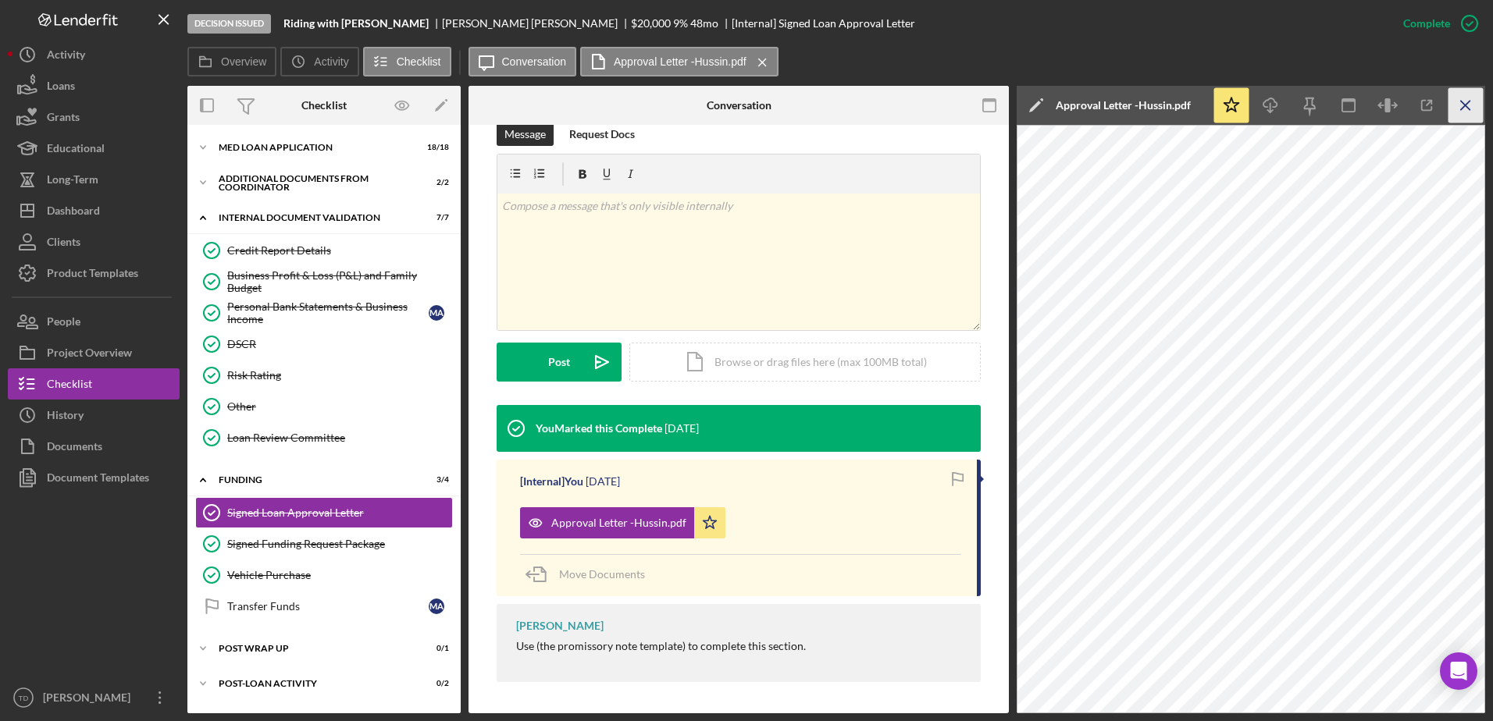
click at [1473, 104] on icon "Icon/Menu Close" at bounding box center [1465, 105] width 35 height 35
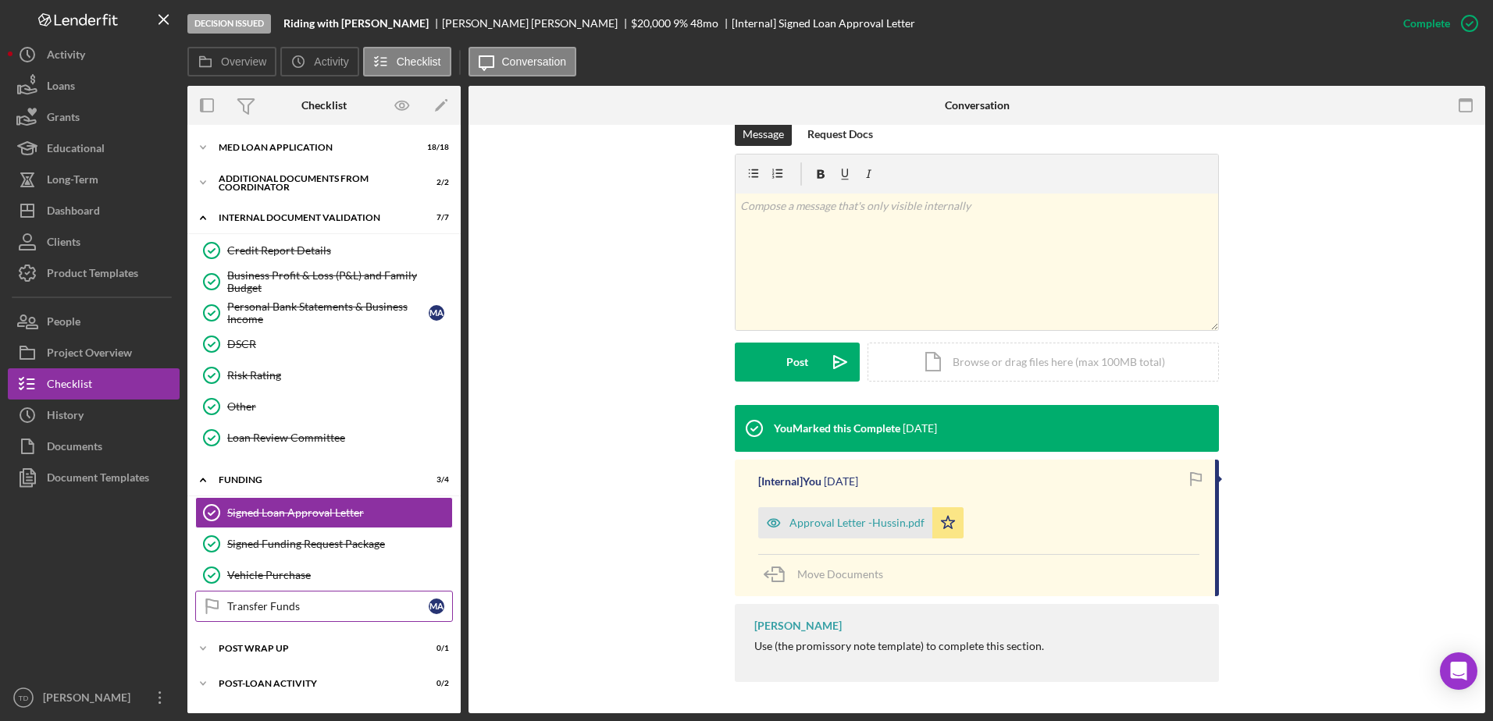
click at [306, 605] on div "Transfer Funds" at bounding box center [327, 606] width 201 height 12
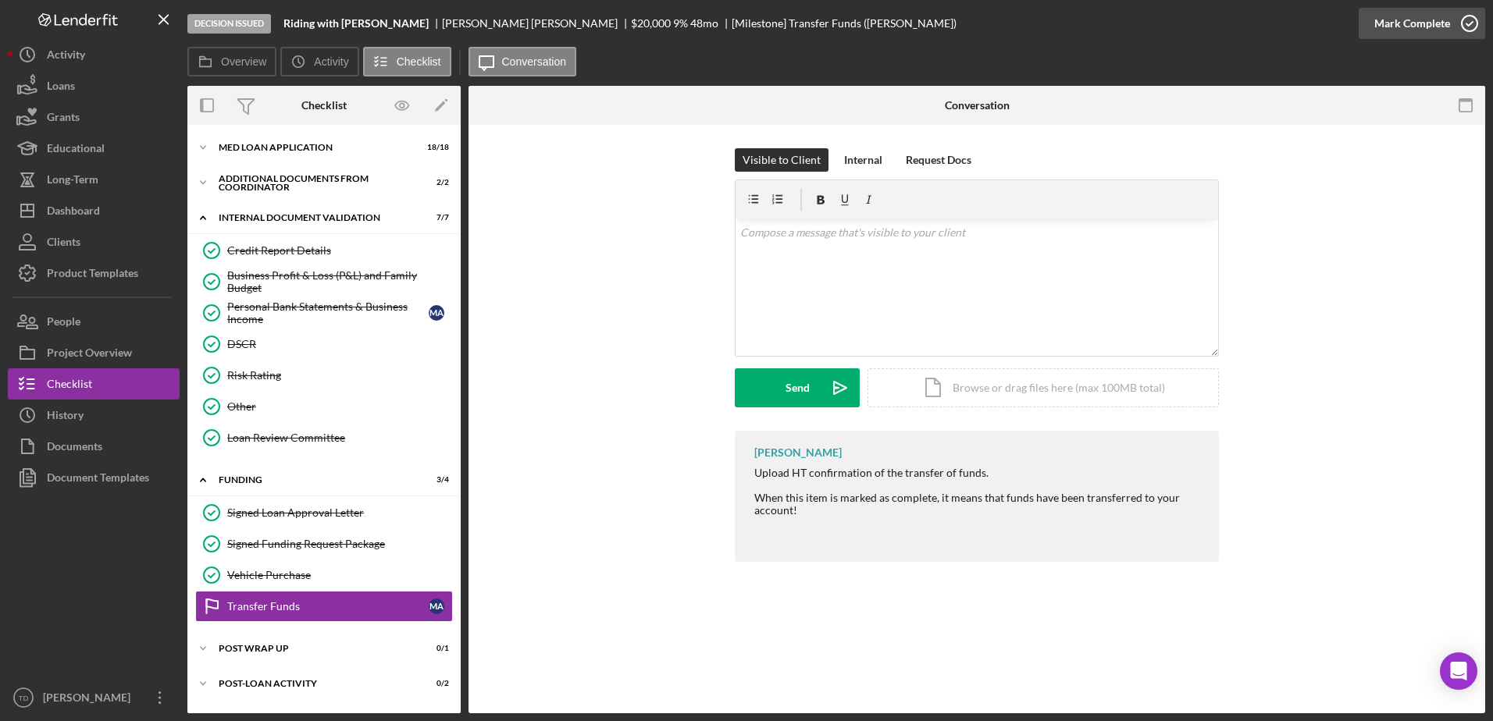
click at [1459, 28] on icon "button" at bounding box center [1469, 23] width 39 height 39
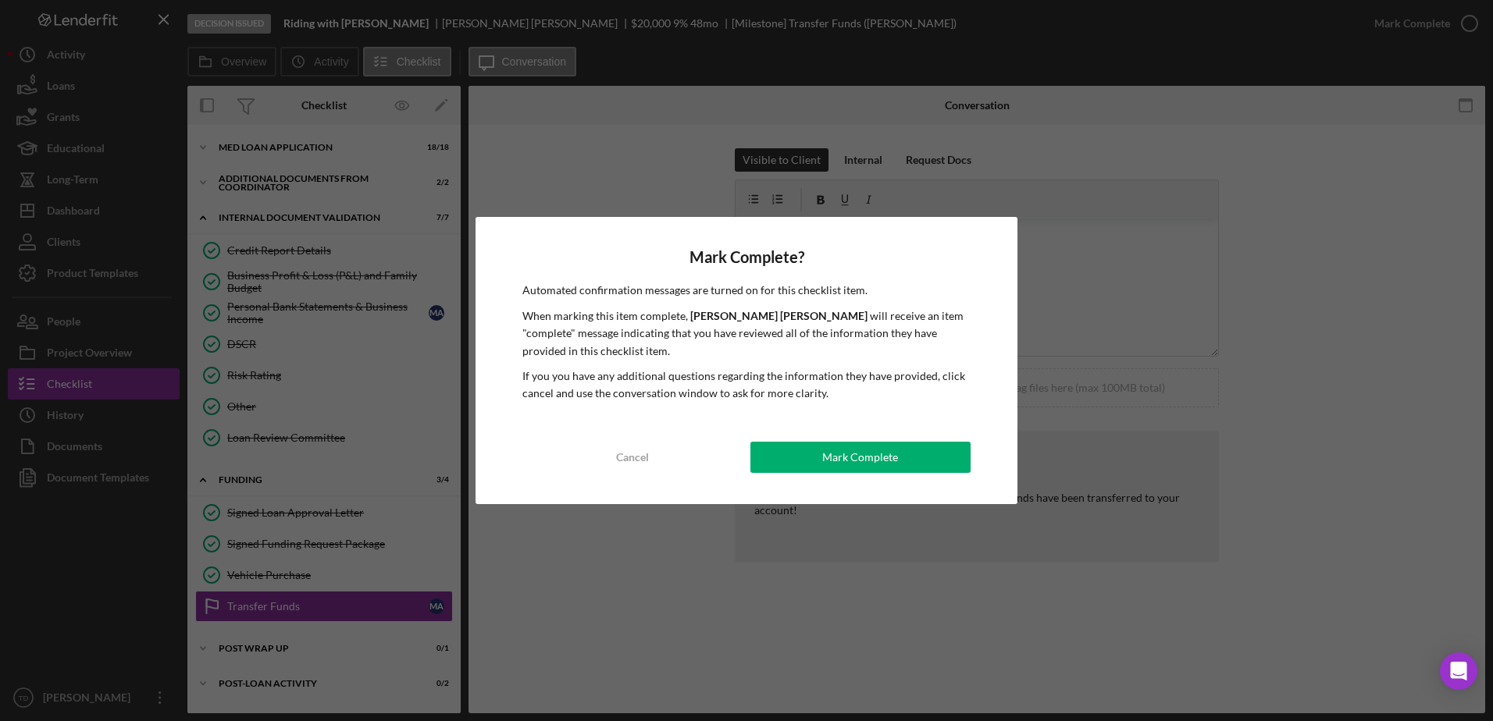
click at [856, 475] on div "Mark Complete? Automated confirmation messages are turned on for this checklist…" at bounding box center [746, 360] width 542 height 287
click at [858, 462] on div "Mark Complete" at bounding box center [860, 457] width 76 height 31
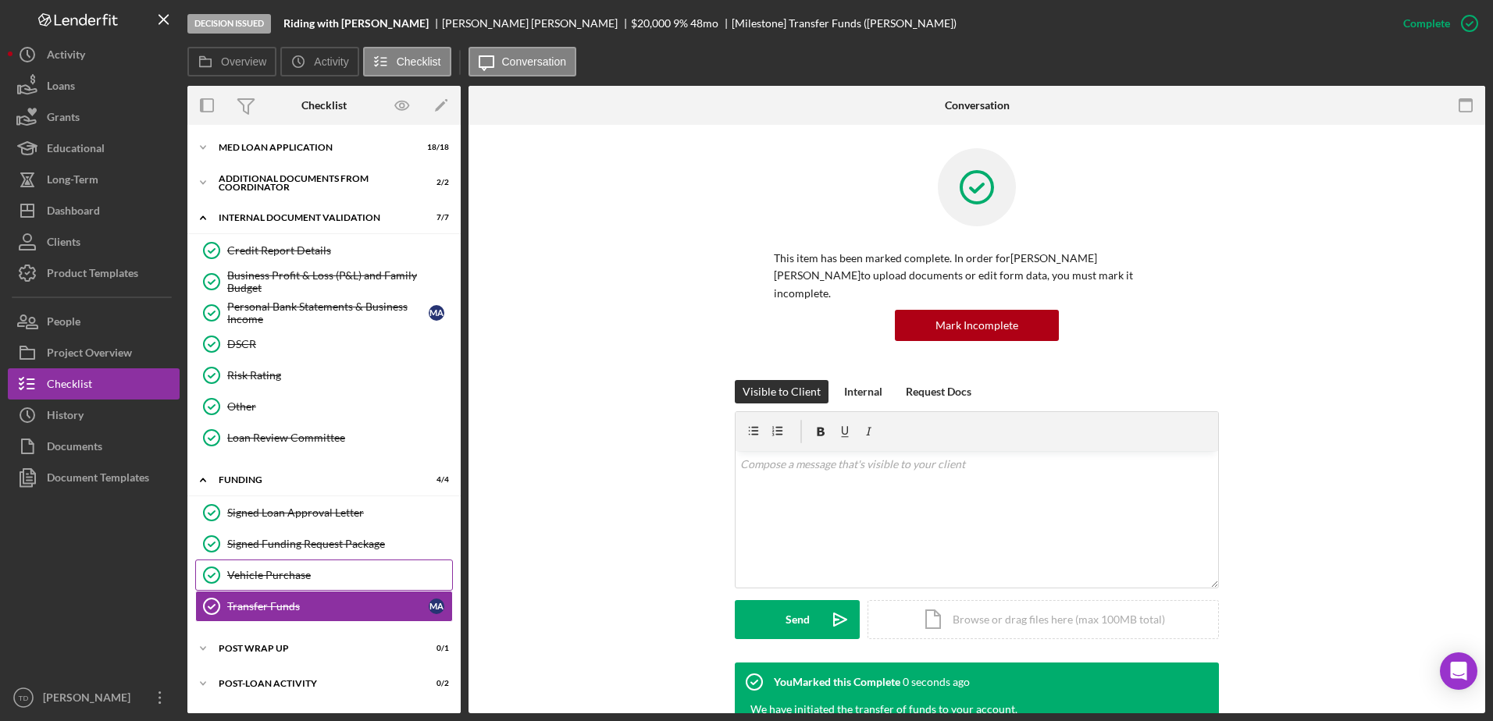
scroll to position [30, 0]
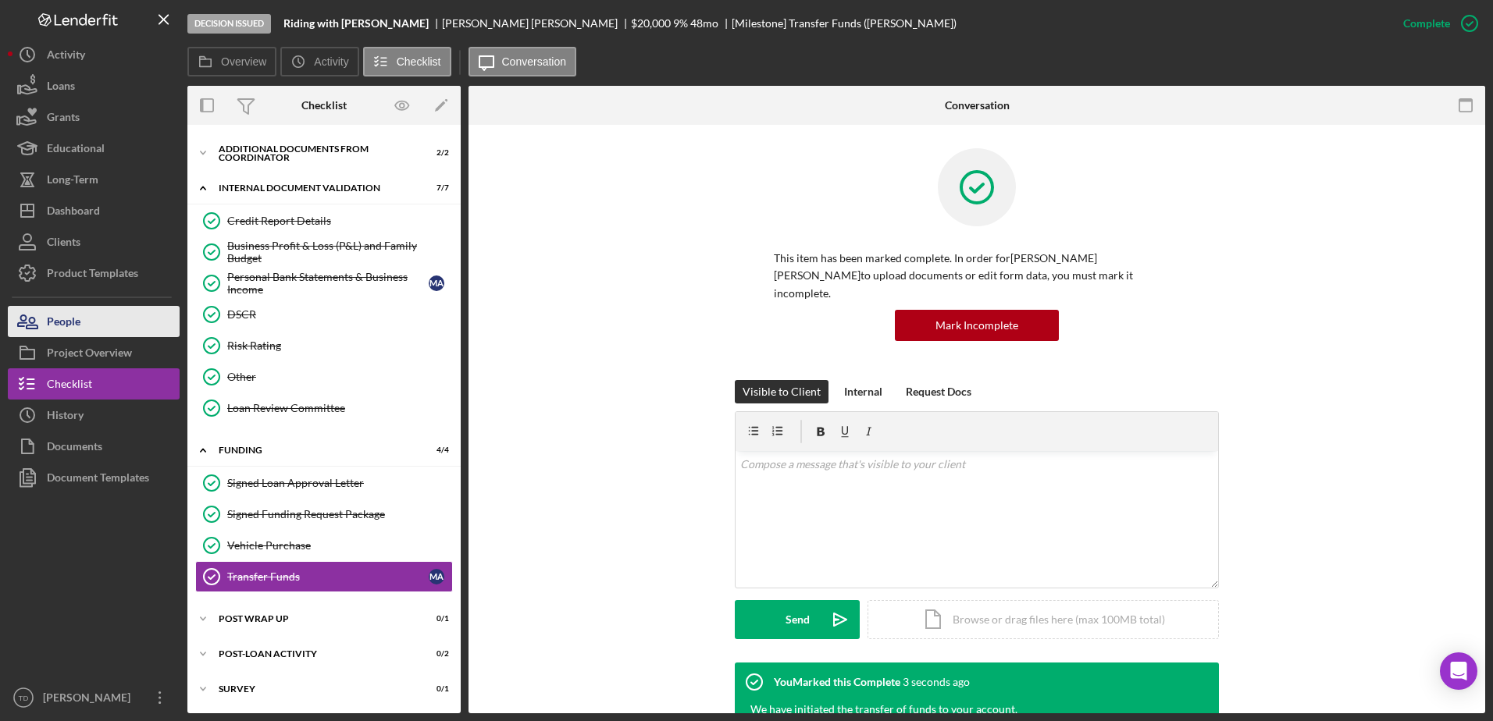
click at [116, 326] on button "People" at bounding box center [94, 321] width 172 height 31
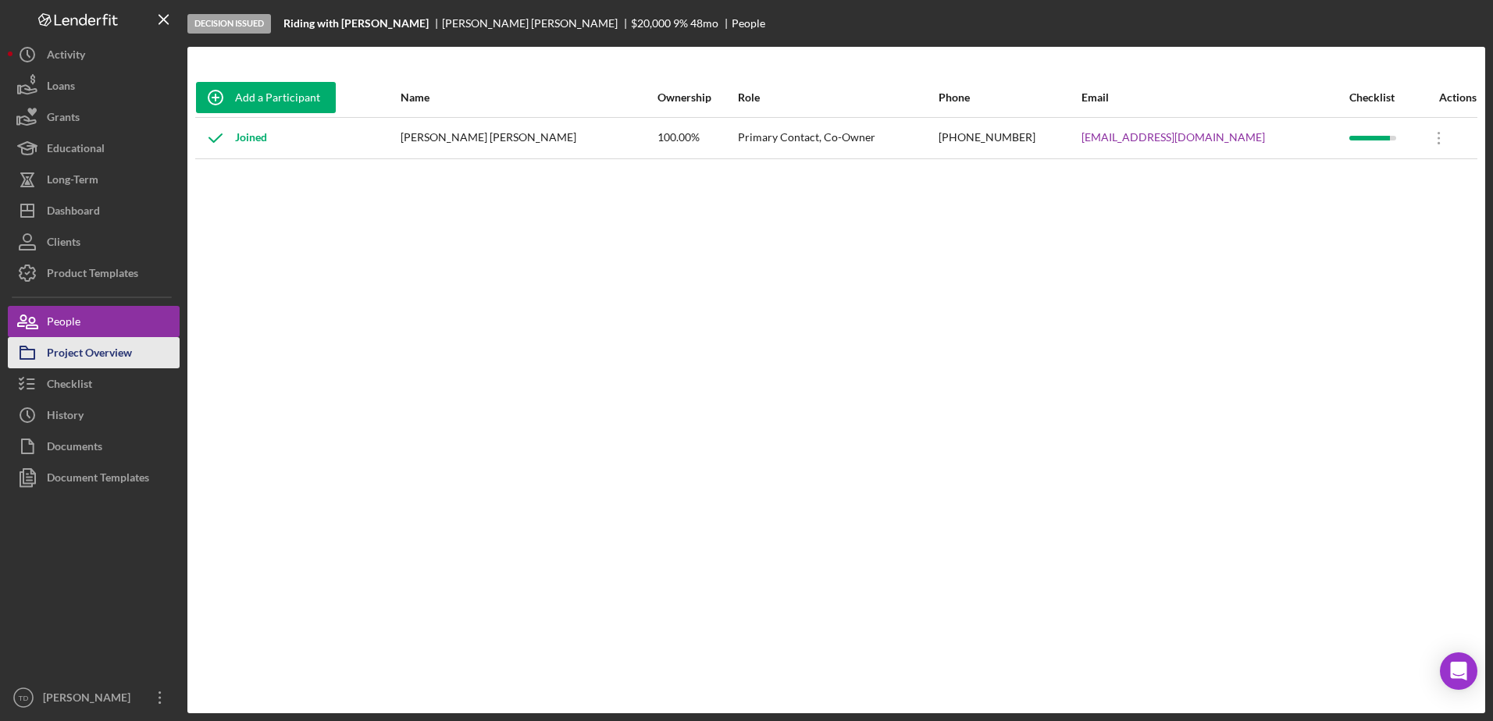
click at [91, 354] on div "Project Overview" at bounding box center [89, 354] width 85 height 35
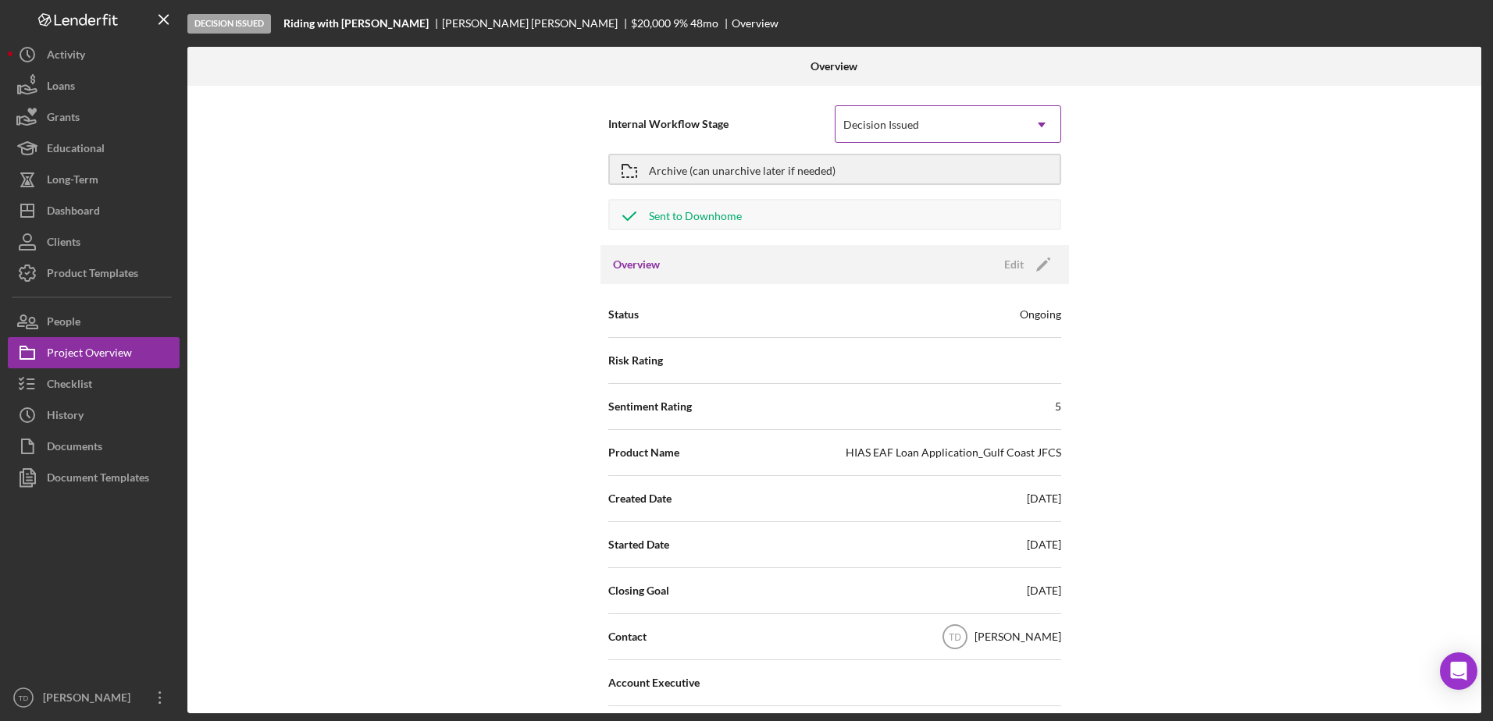
click at [885, 129] on div "Decision Issued" at bounding box center [881, 125] width 76 height 12
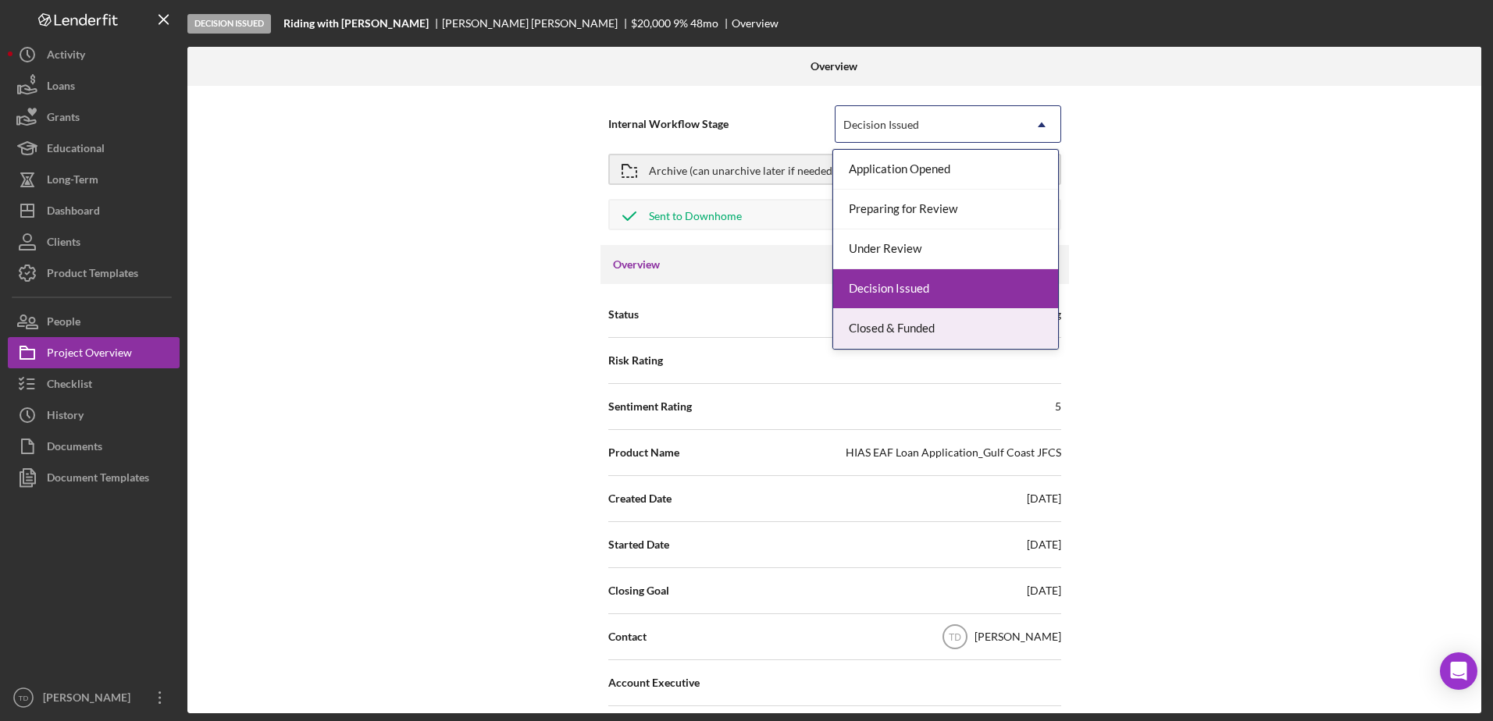
click at [917, 326] on div "Closed & Funded" at bounding box center [945, 329] width 225 height 40
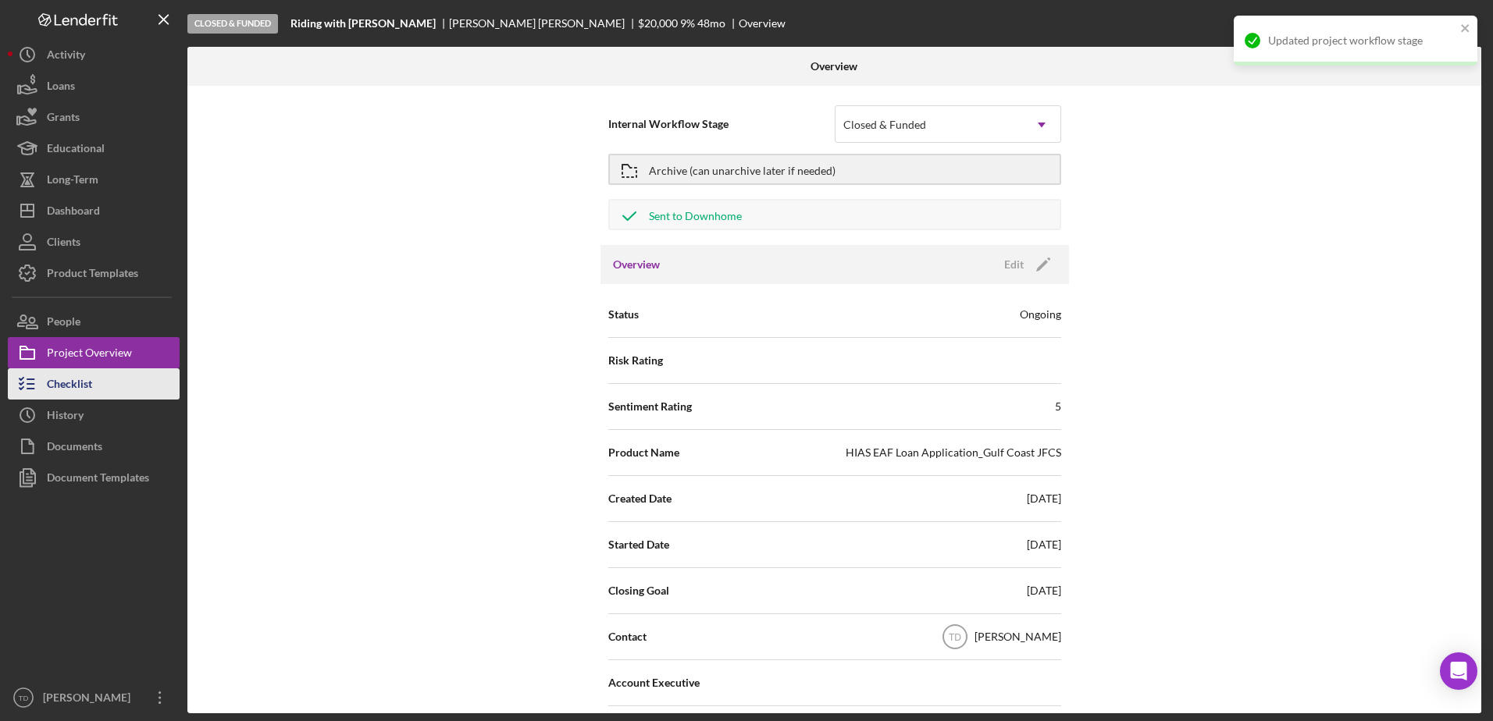
click at [136, 374] on button "Checklist" at bounding box center [94, 383] width 172 height 31
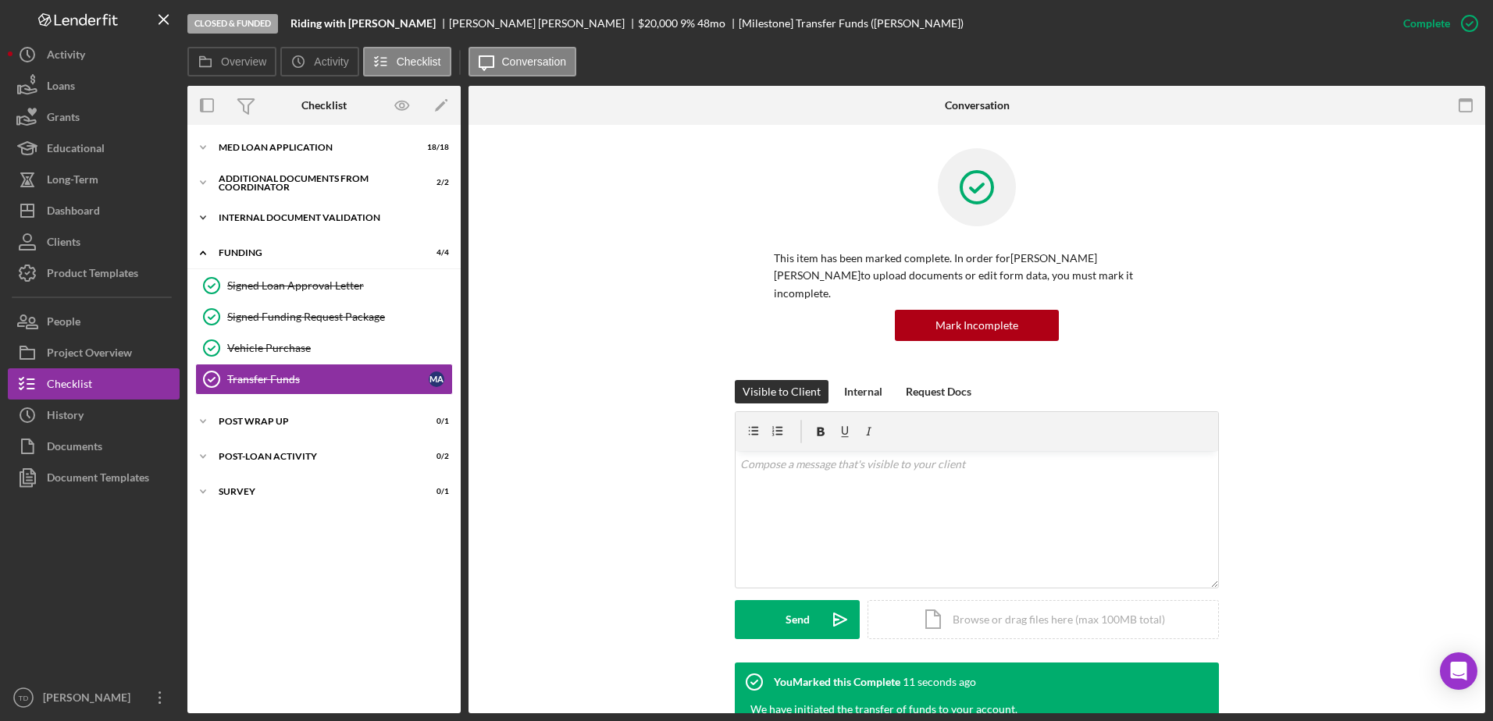
click at [276, 212] on div "Icon/Expander Internal Document Validation 7 / 7" at bounding box center [323, 217] width 273 height 31
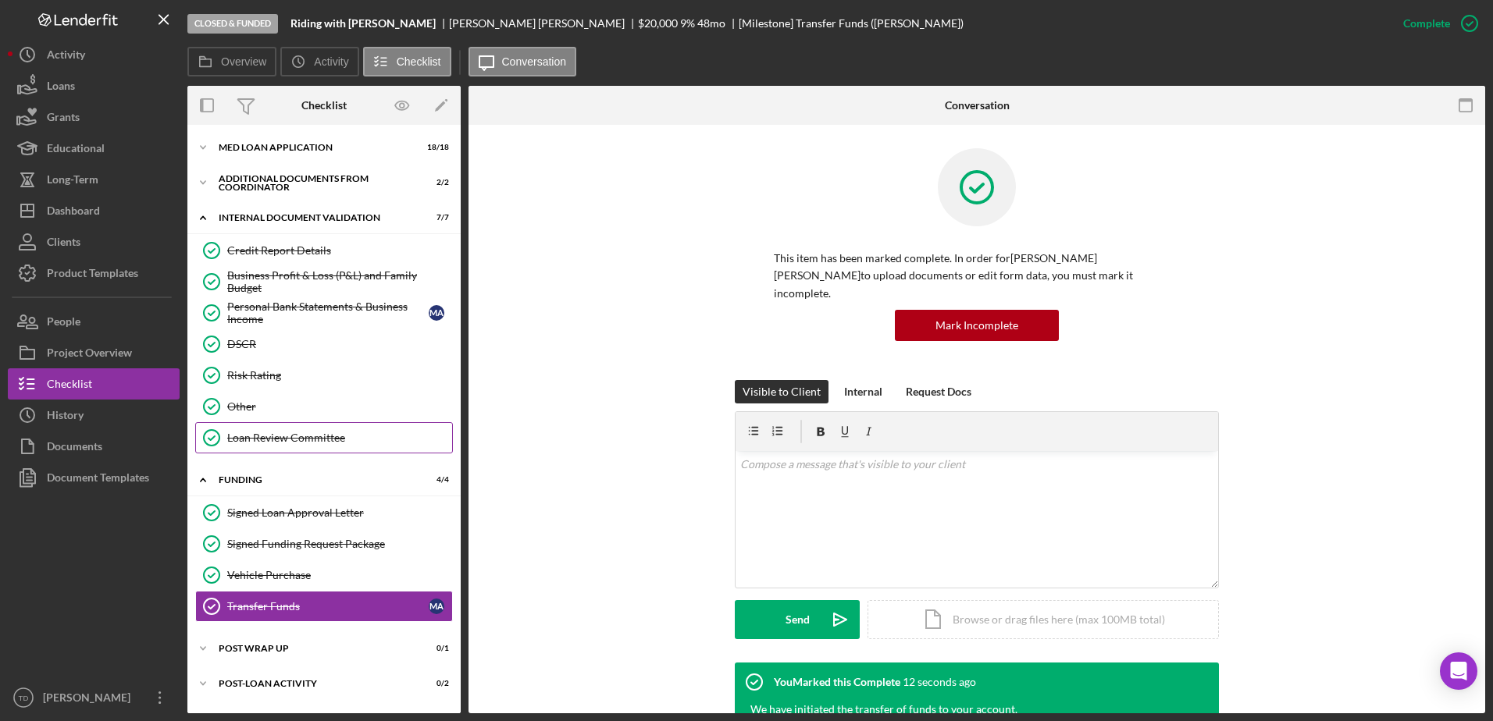
click at [287, 432] on div "Loan Review Committee" at bounding box center [339, 438] width 225 height 12
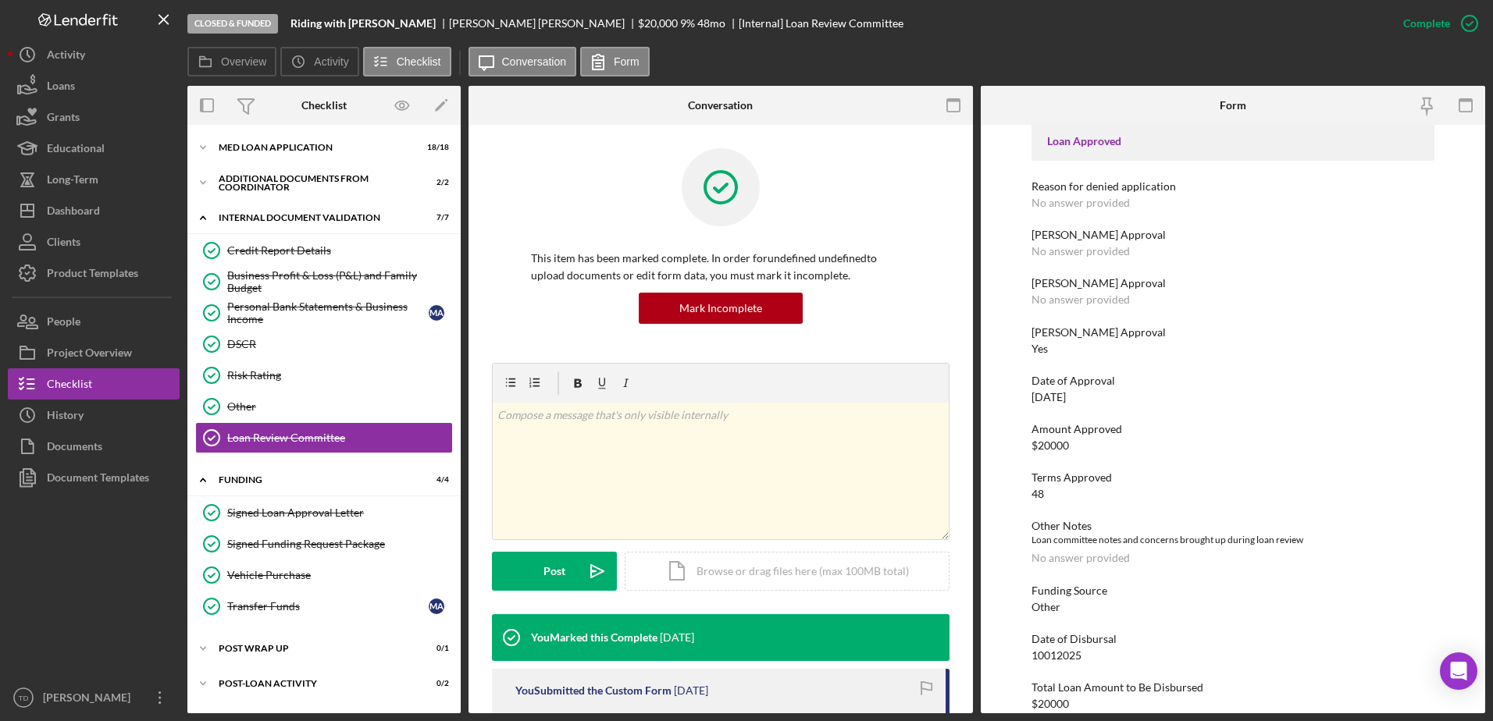
scroll to position [80, 0]
click at [100, 89] on button "Loans" at bounding box center [94, 85] width 172 height 31
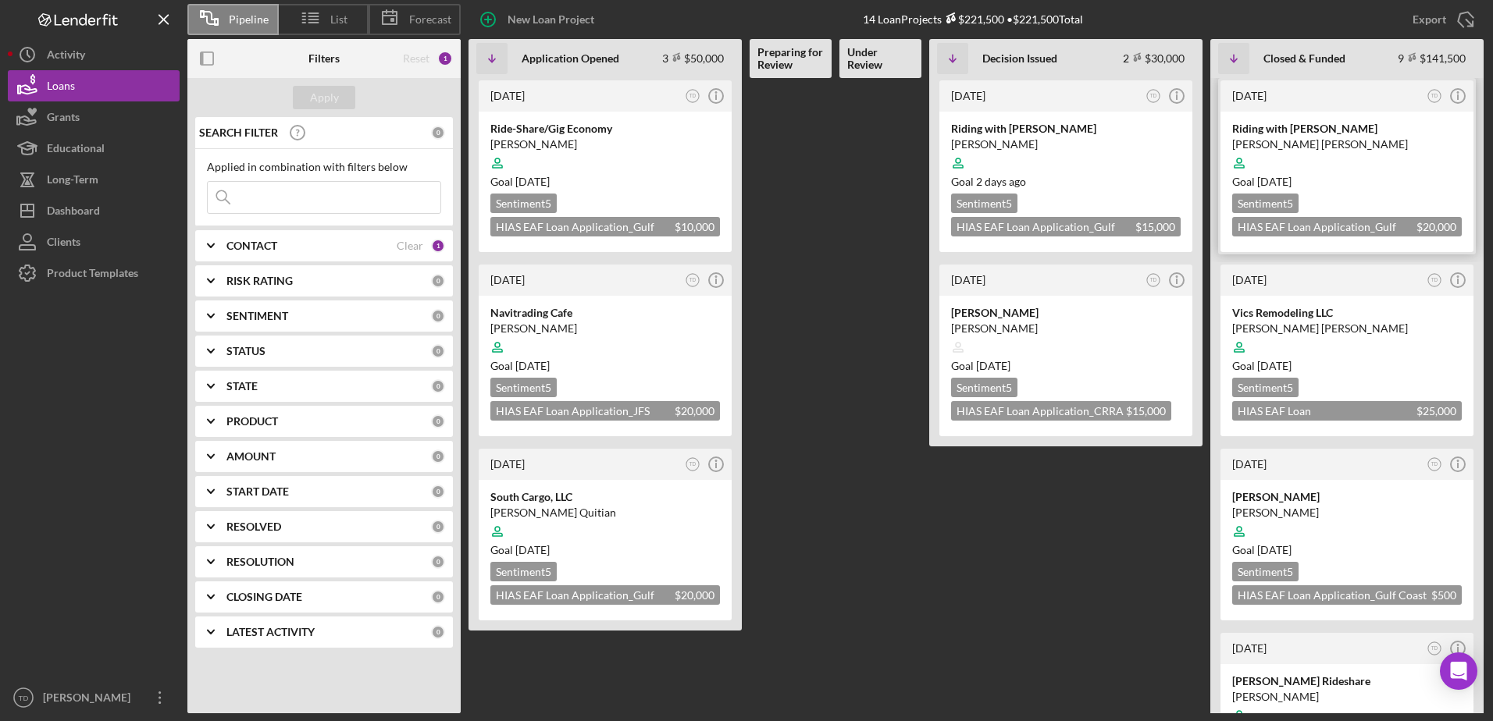
click at [1294, 144] on div "[PERSON_NAME] [PERSON_NAME]" at bounding box center [1347, 145] width 230 height 16
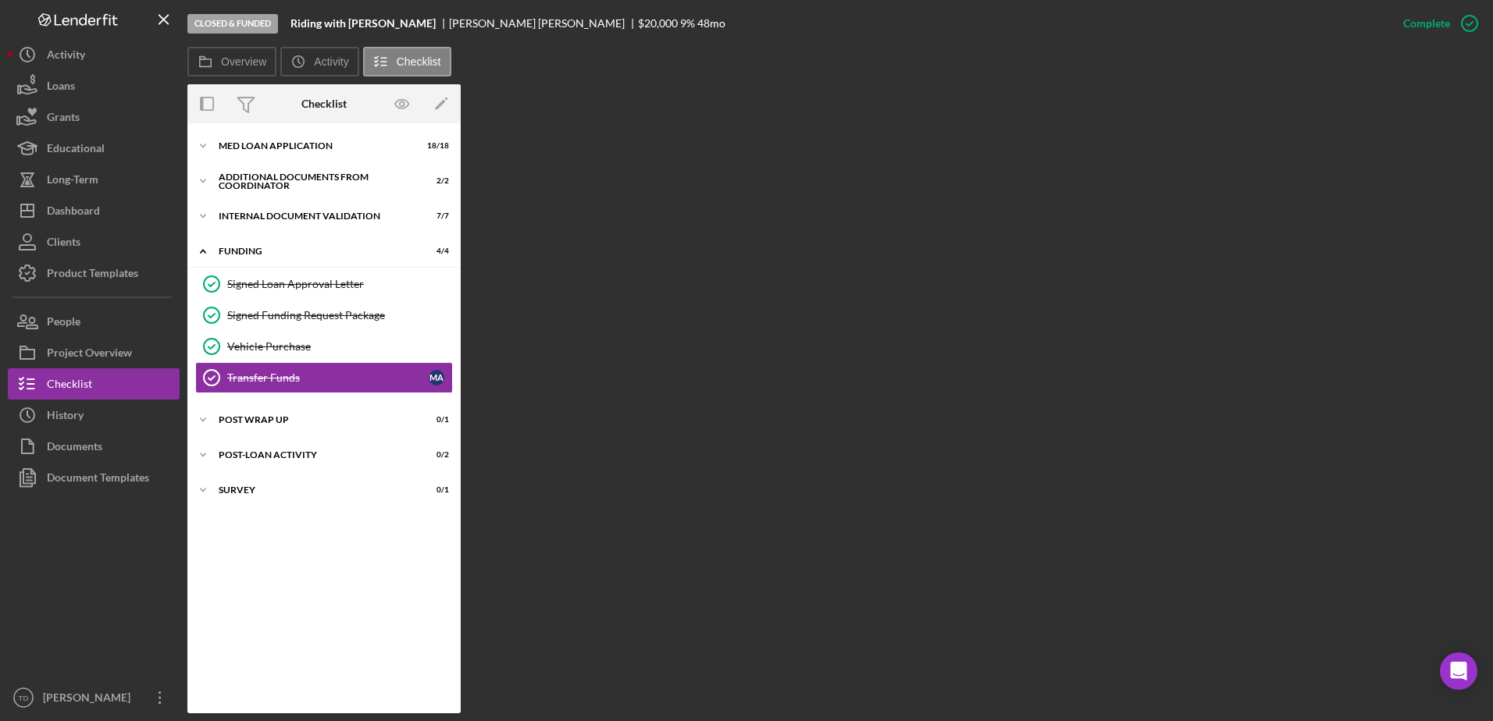
click at [302, 201] on div "Icon/Expander MED Loan Application 18 / 18 Icon/Expander Additional Documents f…" at bounding box center [323, 418] width 273 height 575
click at [294, 212] on div "Internal Document Validation" at bounding box center [330, 216] width 222 height 9
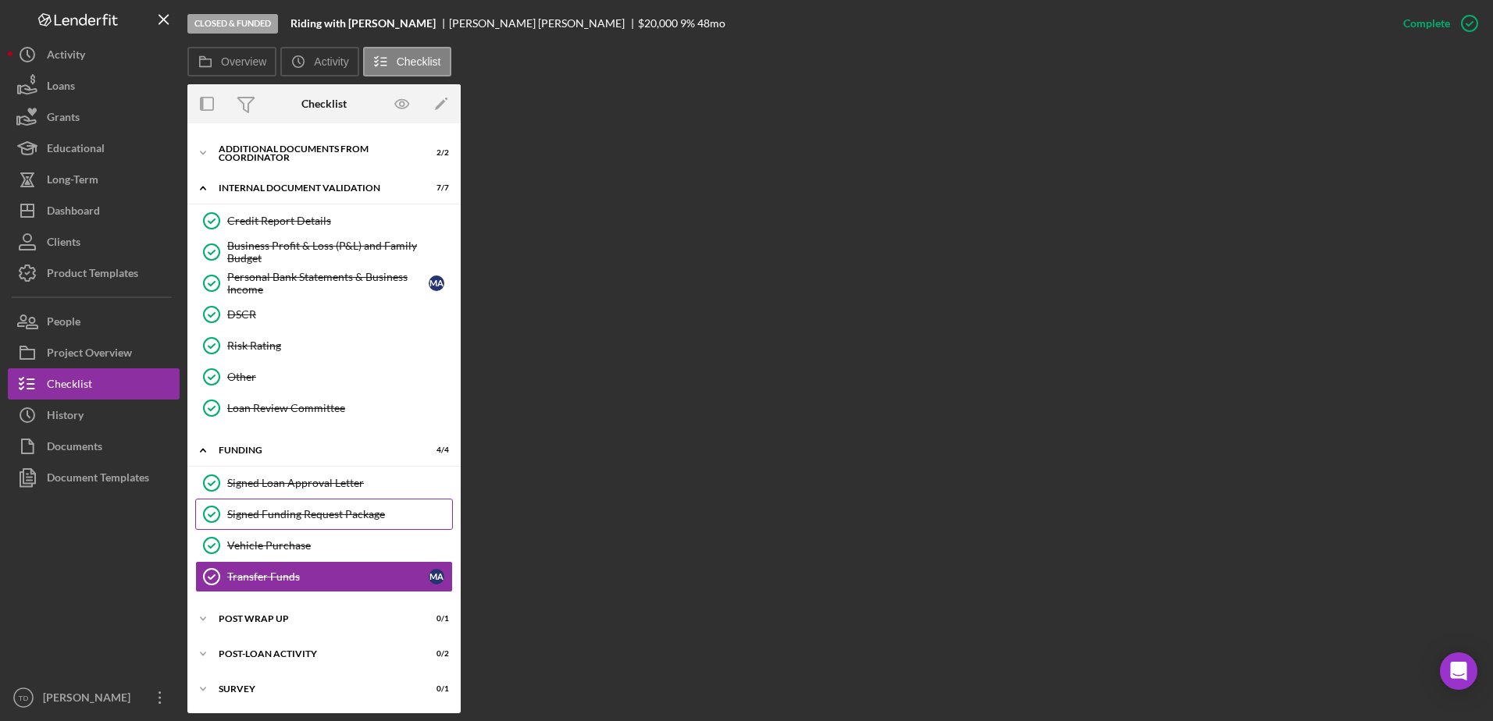
scroll to position [28, 0]
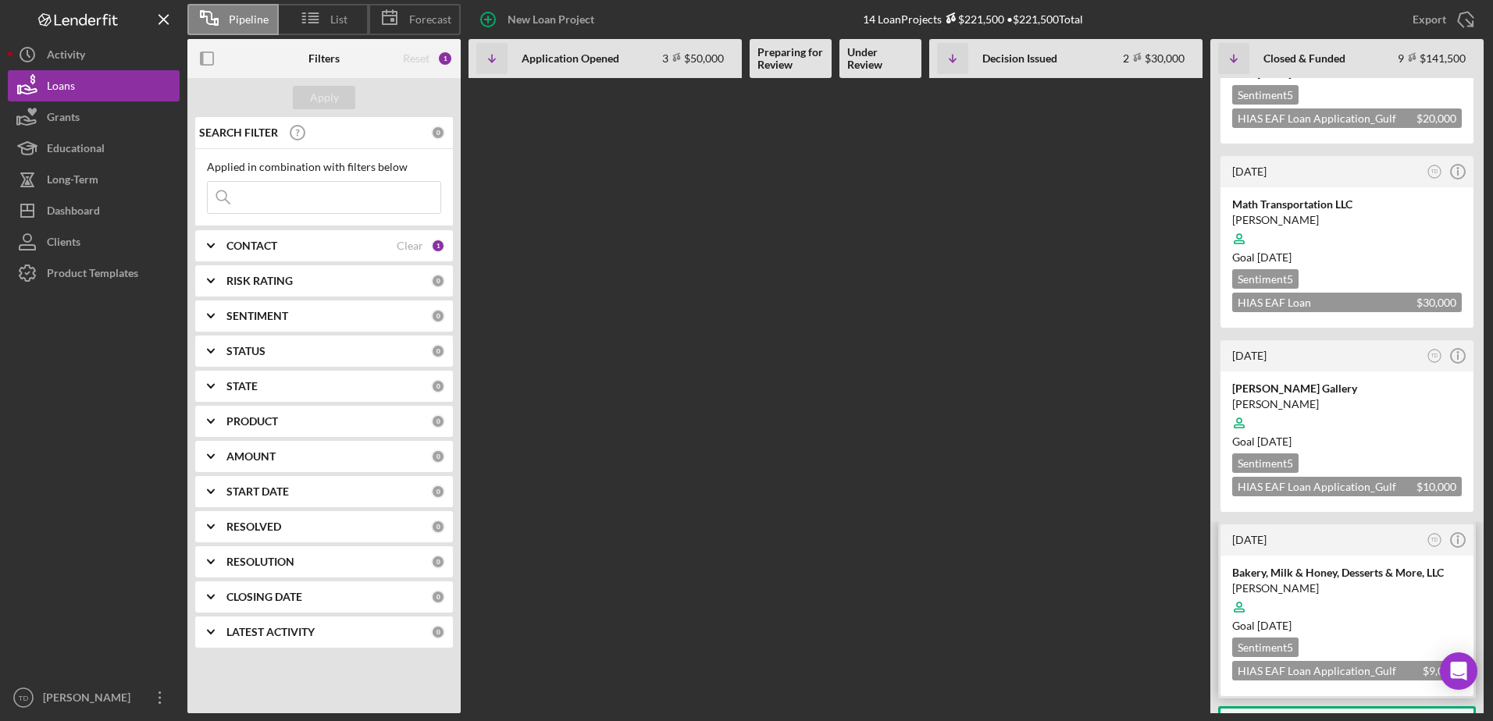
scroll to position [891, 0]
drag, startPoint x: 511, startPoint y: 651, endPoint x: 476, endPoint y: 653, distance: 34.4
click at [511, 651] on div "[DATE] TD Icon/Info Ride-Share/Gig Economy [PERSON_NAME] Goal [DATE] Sentiment …" at bounding box center [979, 395] width 1023 height 635
